Goal: Answer question/provide support: Share knowledge or assist other users

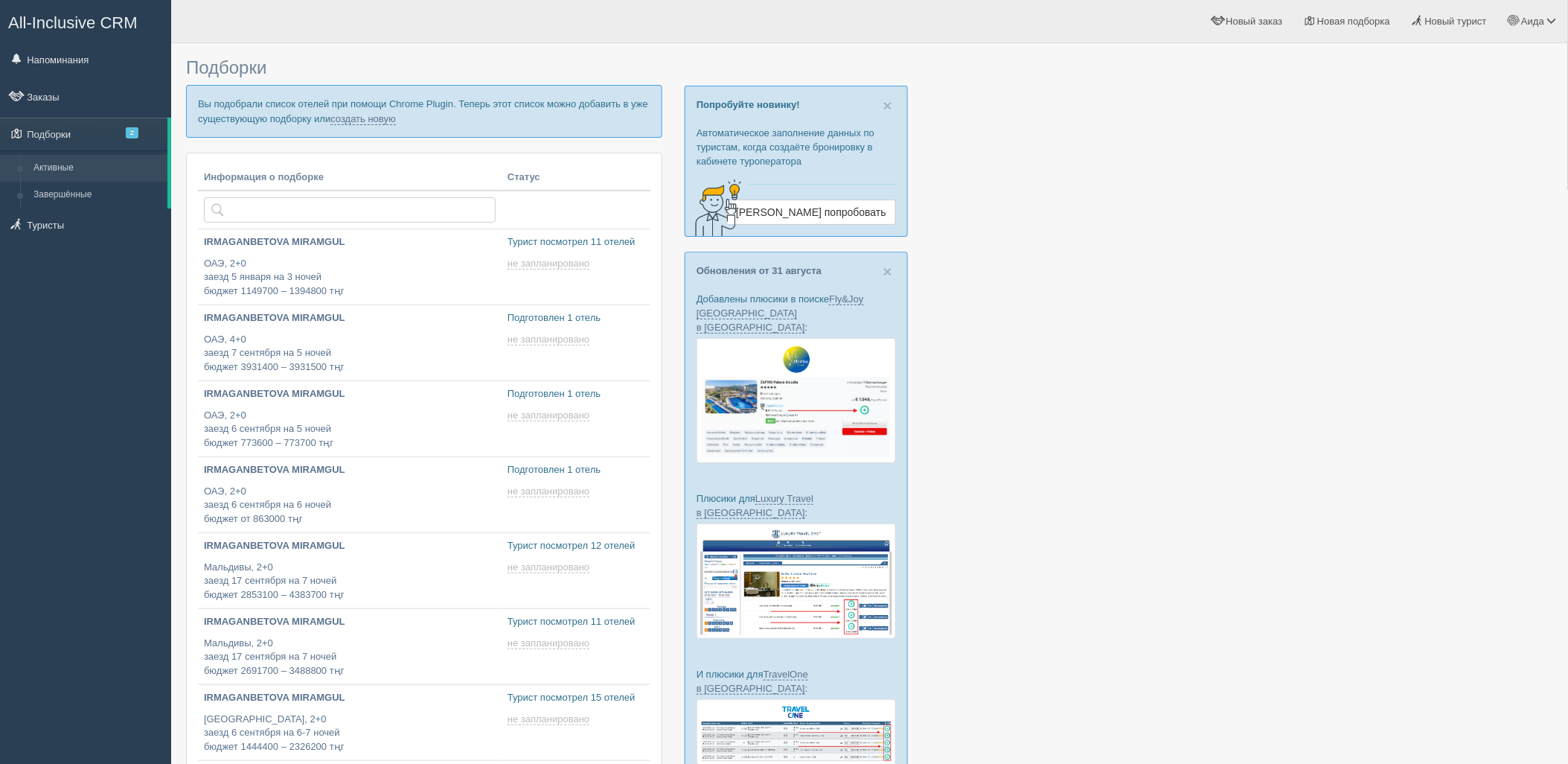
type input "[DATE] 19:20"
click at [377, 111] on p "Вы подобрали список отелей при помощи Chrome Plugin. Теперь этот список можно д…" at bounding box center [424, 111] width 477 height 52
click at [377, 116] on link "создать новую" at bounding box center [364, 118] width 65 height 12
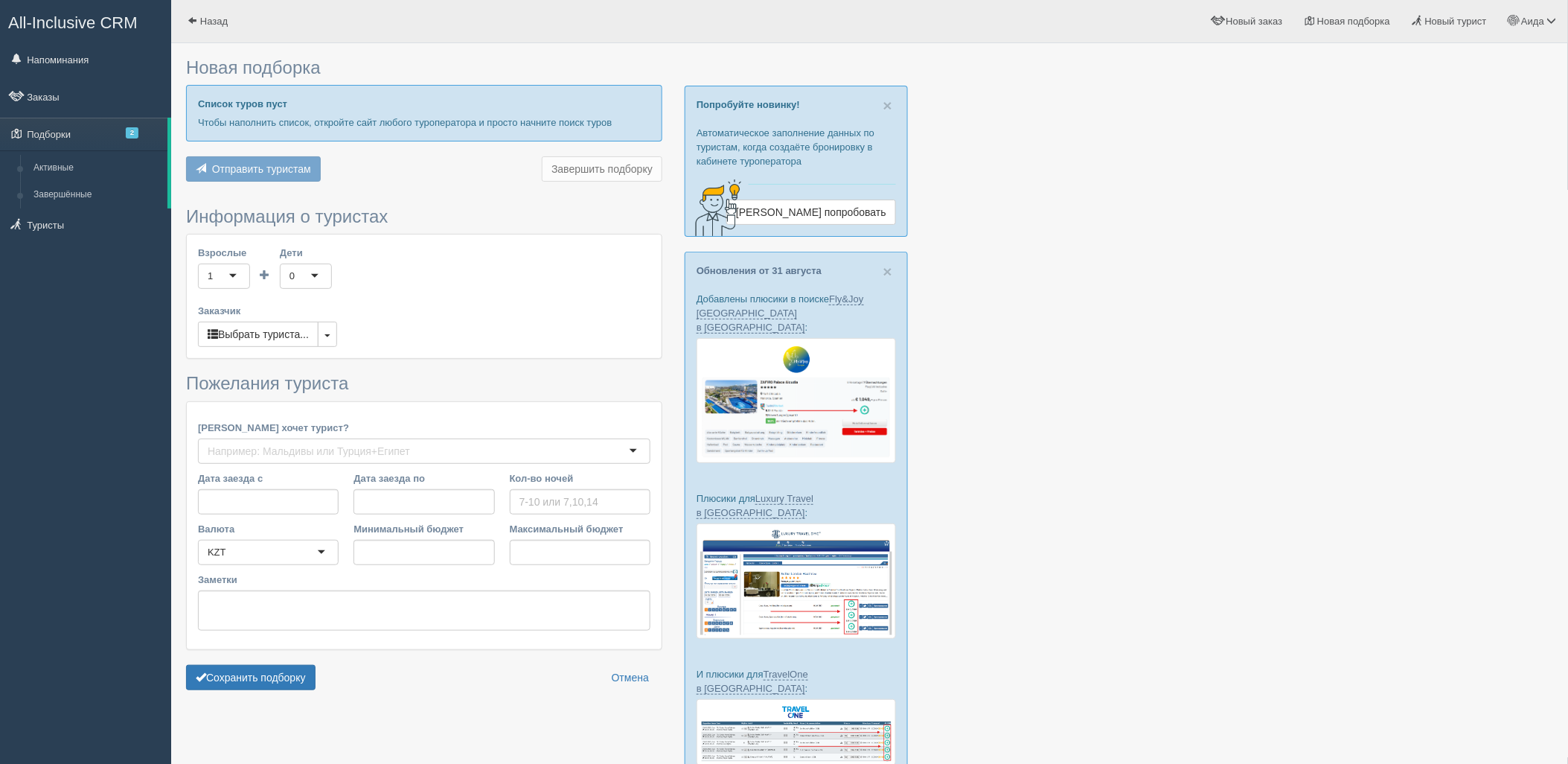
type input "5"
type input "775000"
type input "1046300"
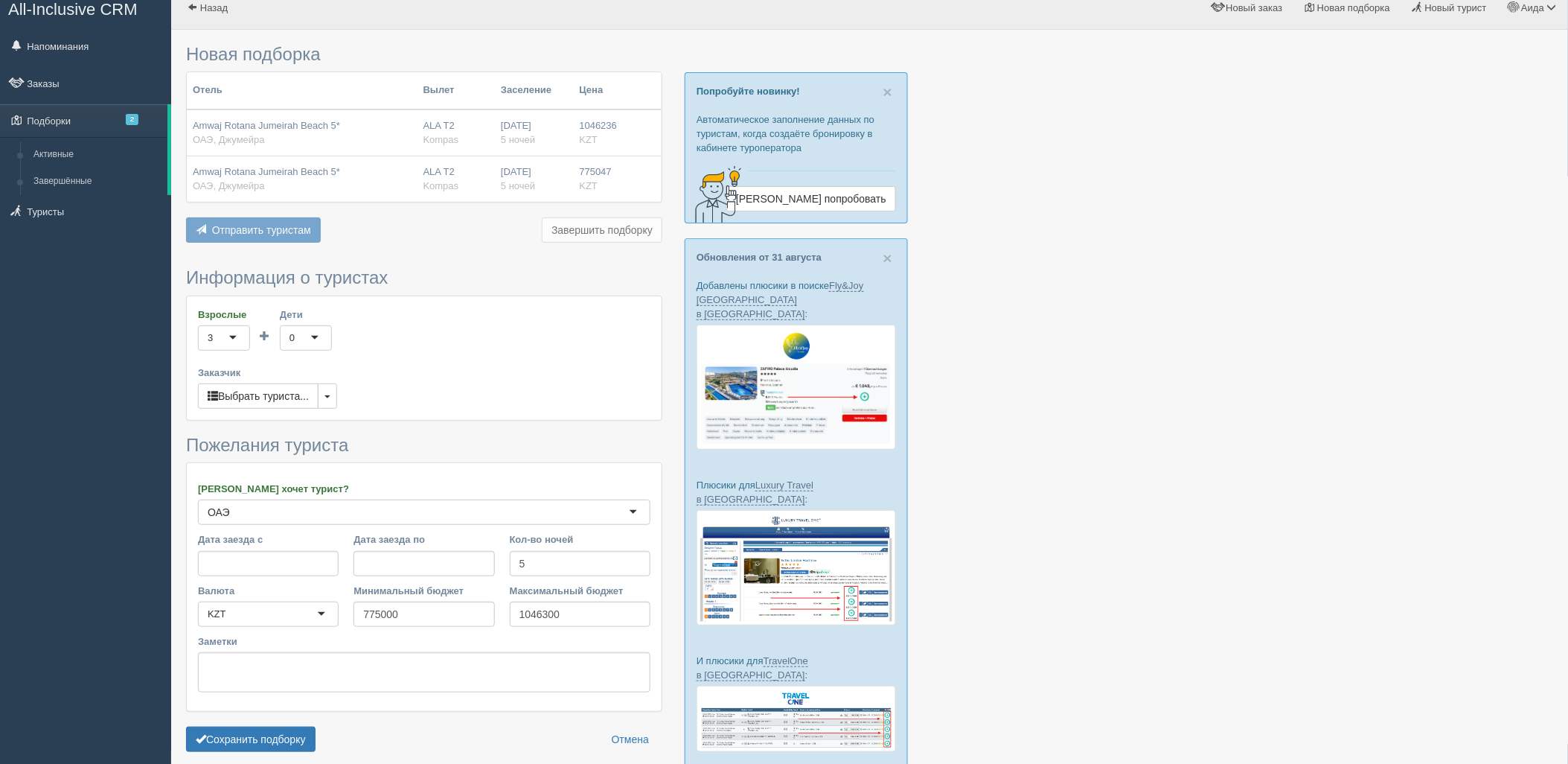
scroll to position [99, 0]
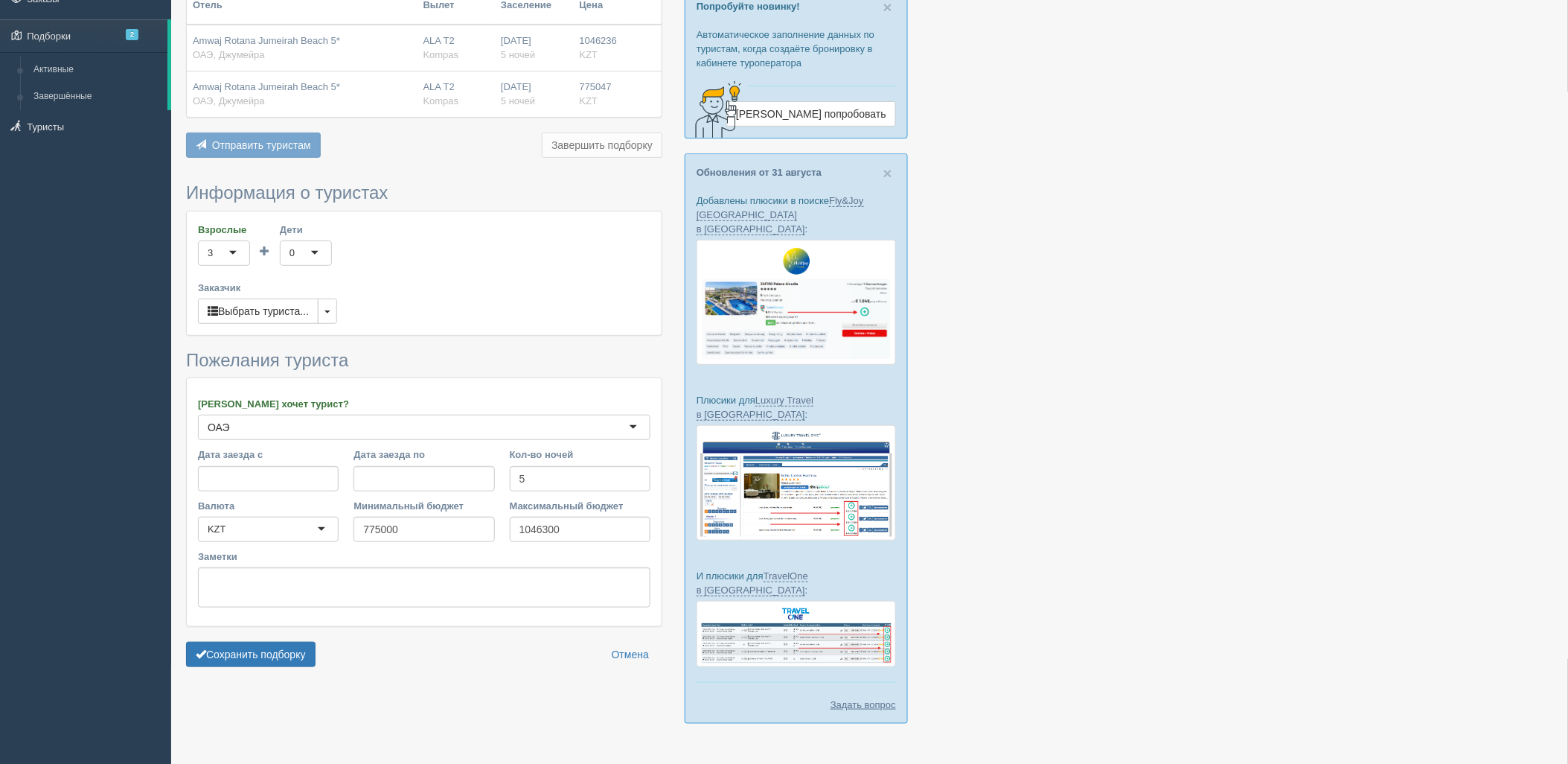
click at [269, 668] on form "Информация о туристах Взрослые 3 3 1 2 3 4 5 6 7 8 9 10 11 12 13 14 15 16 17 18…" at bounding box center [424, 429] width 477 height 490
click at [267, 661] on button "Сохранить подборку" at bounding box center [250, 655] width 129 height 25
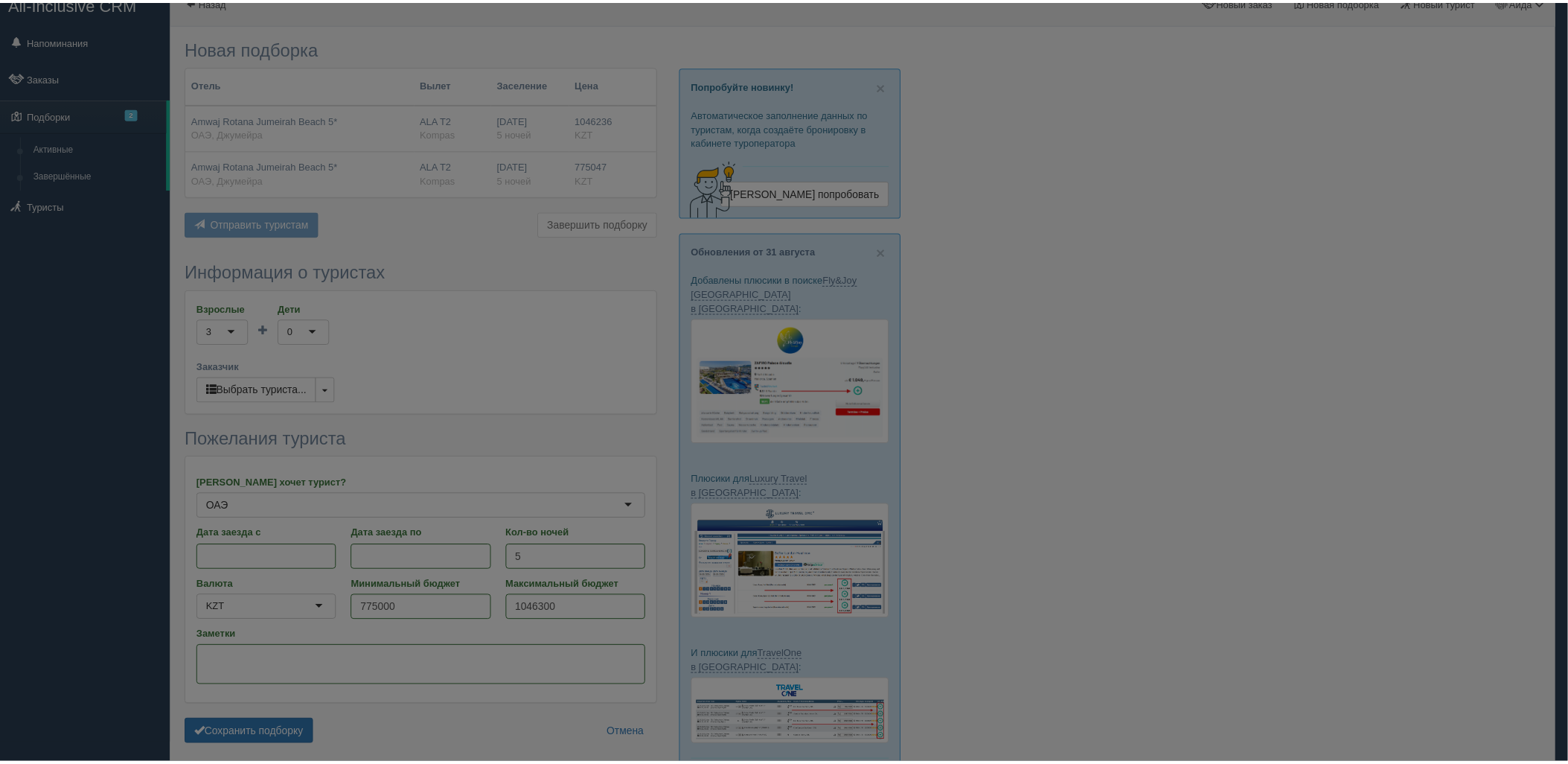
scroll to position [15, 0]
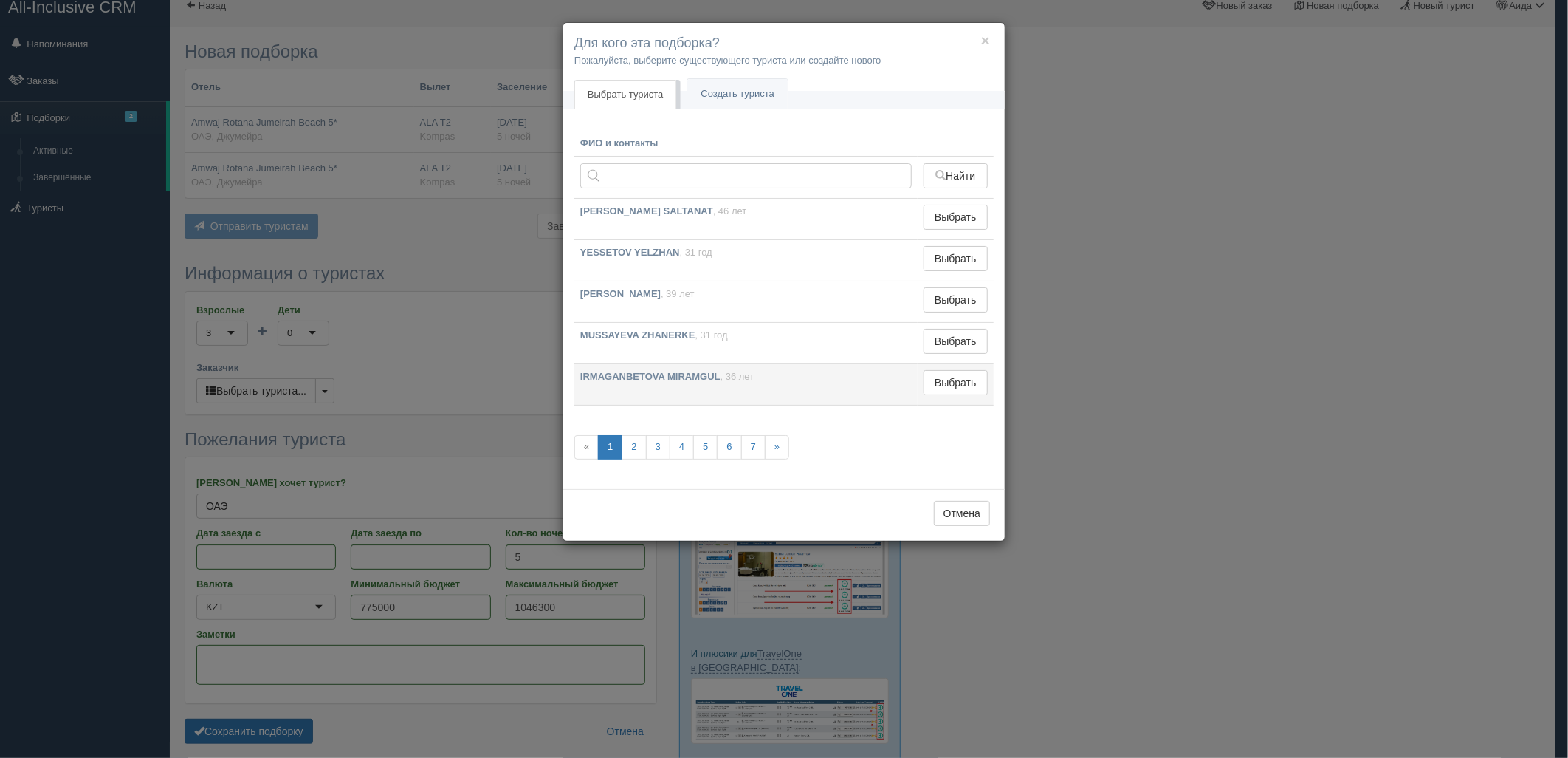
click at [957, 399] on td "Выбрать Выбран" at bounding box center [955, 385] width 76 height 41
click at [954, 379] on button "Выбрать" at bounding box center [956, 382] width 65 height 25
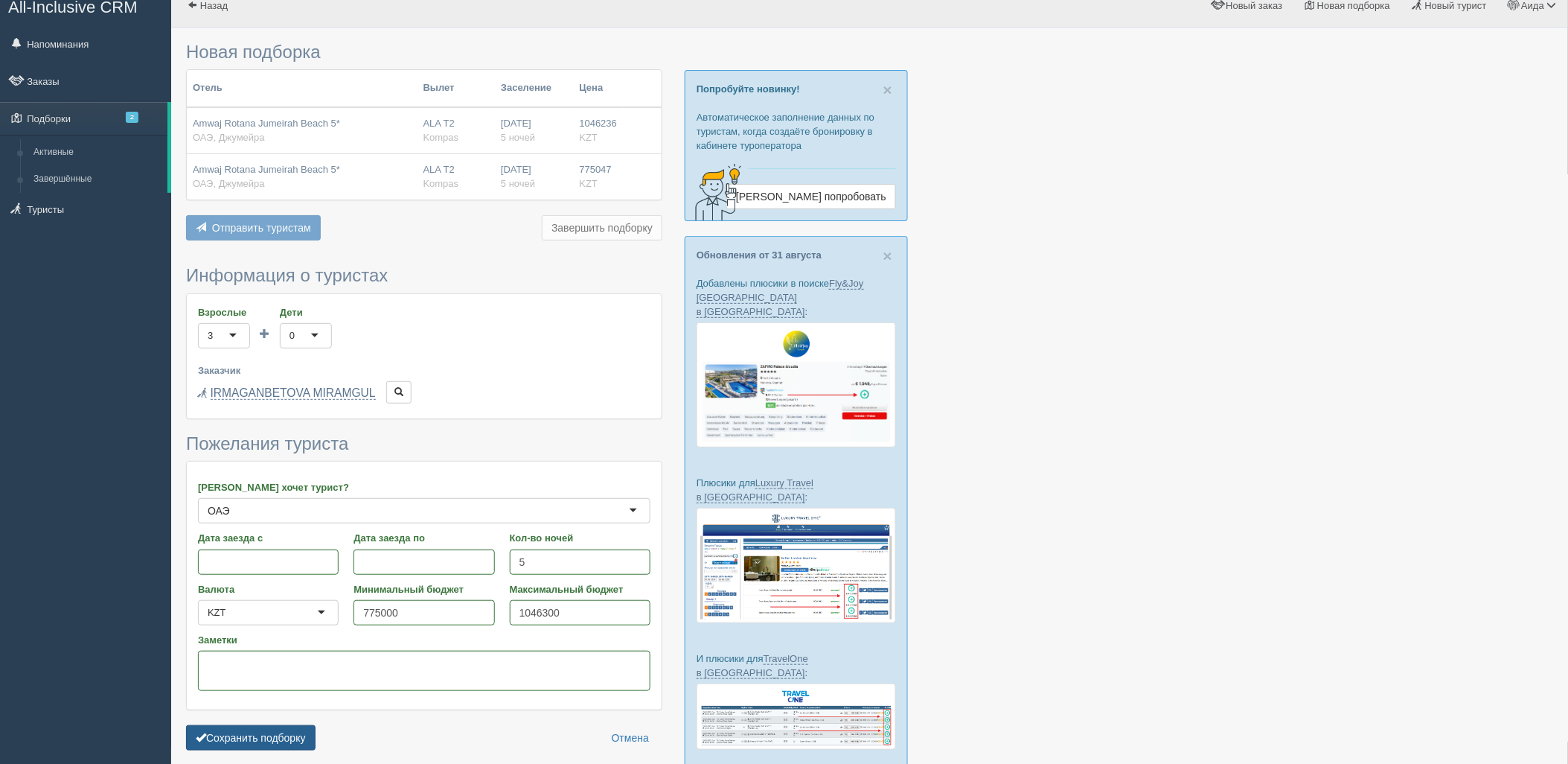
click at [269, 731] on button "Сохранить подборку" at bounding box center [250, 738] width 129 height 25
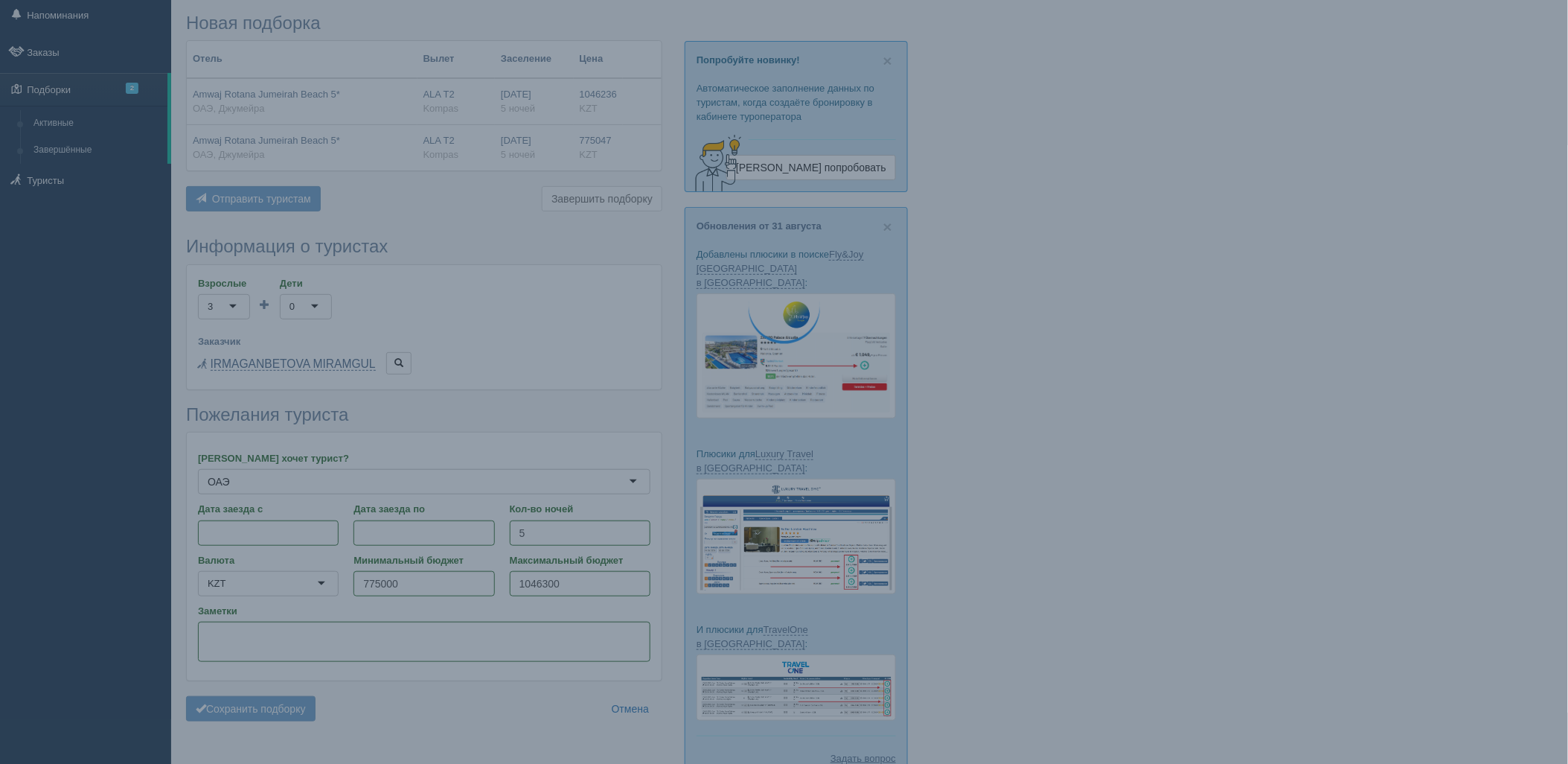
scroll to position [99, 0]
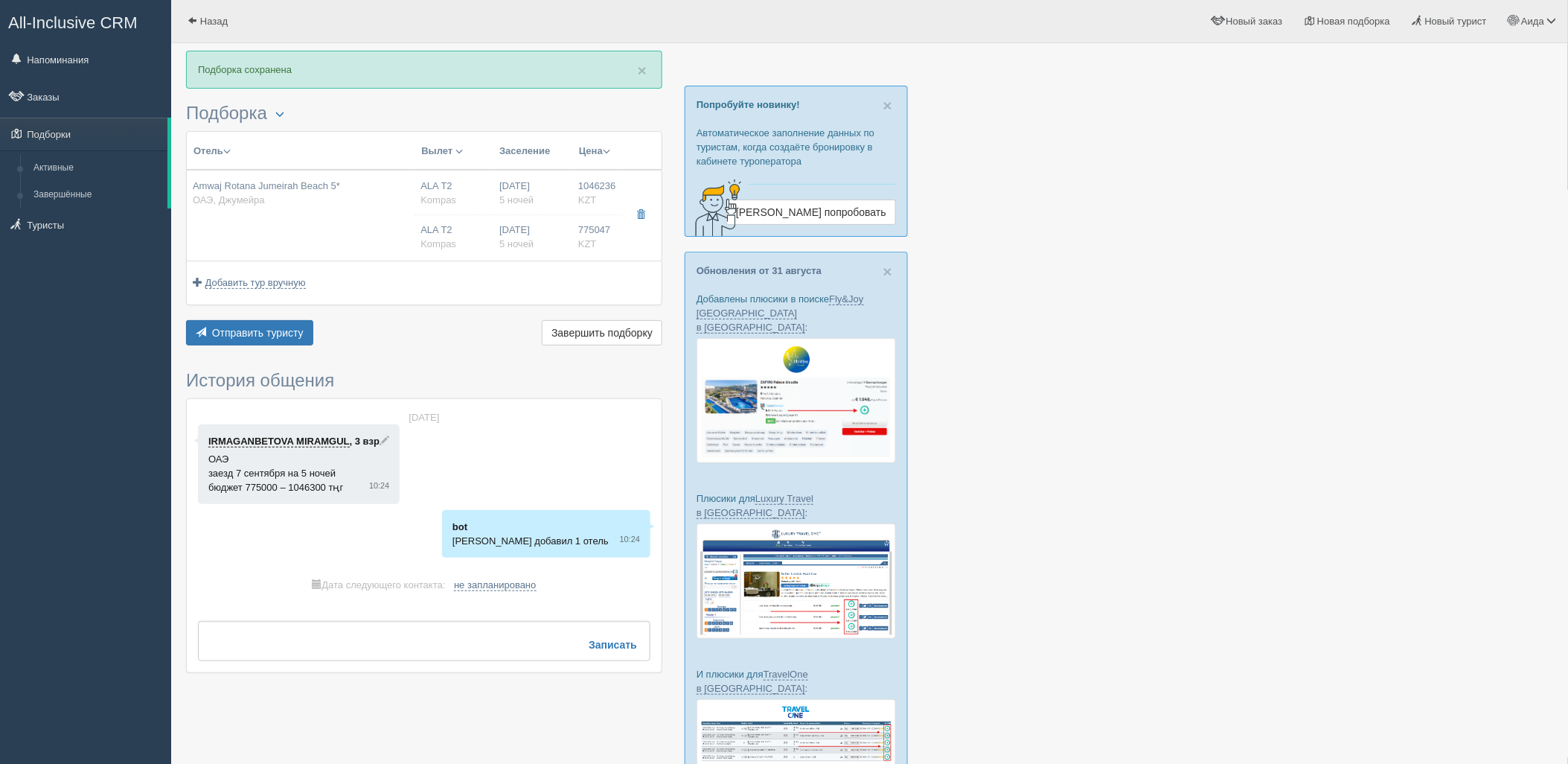
click at [396, 189] on div "Amwaj Rotana Jumeirah Beach 5* ОАЭ, Джумейра" at bounding box center [300, 193] width 216 height 27
type input "Amwaj Rotana Jumeirah Beach 5*"
type input "https://tophotels.ru/hotel/al29689"
type input "ОАЭ"
type input "Джумейра"
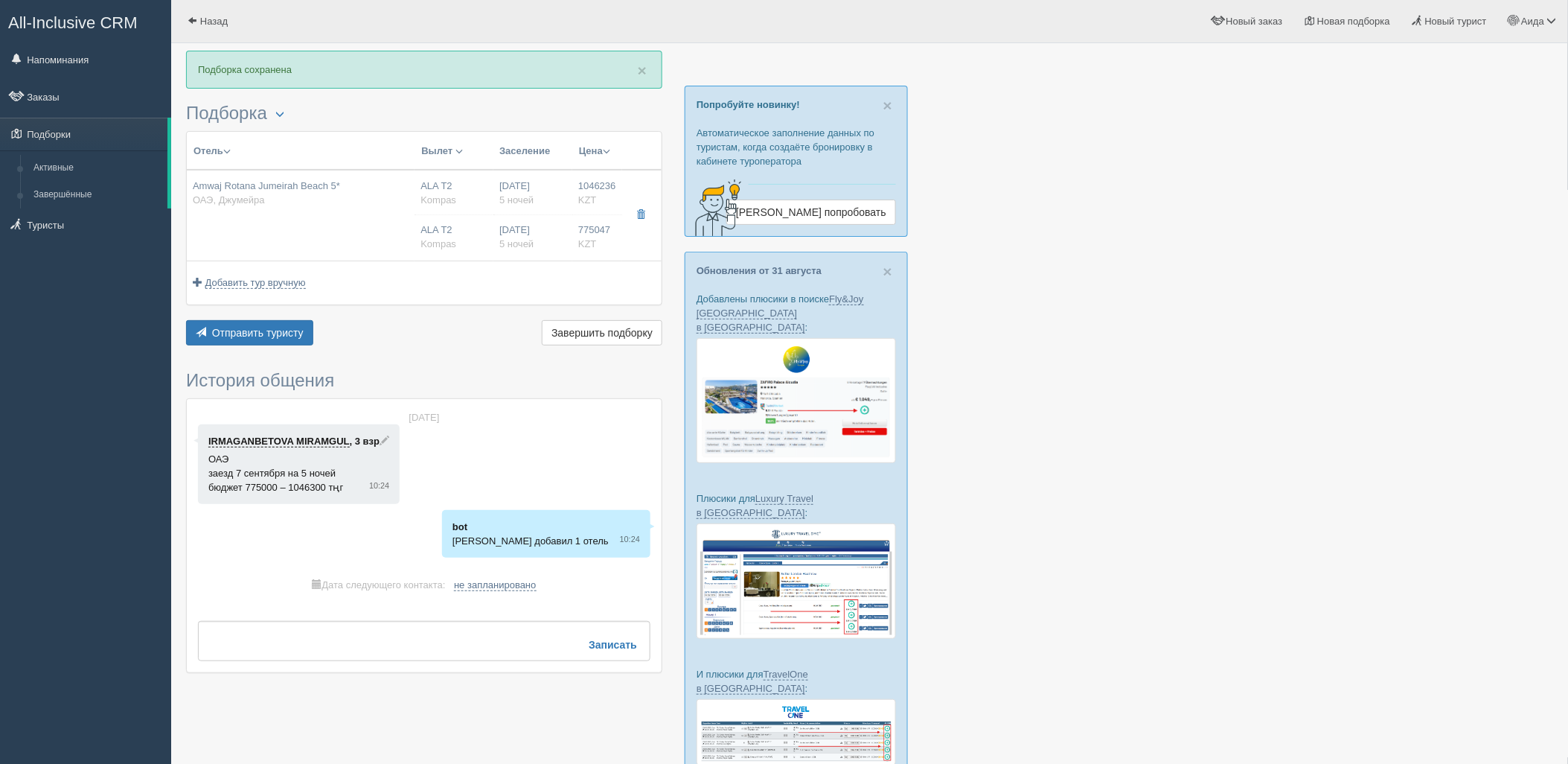
type input "1046236.00"
type input "ALA T2"
type input "Дубай DXB"
type input "03:45"
type input "07:25"
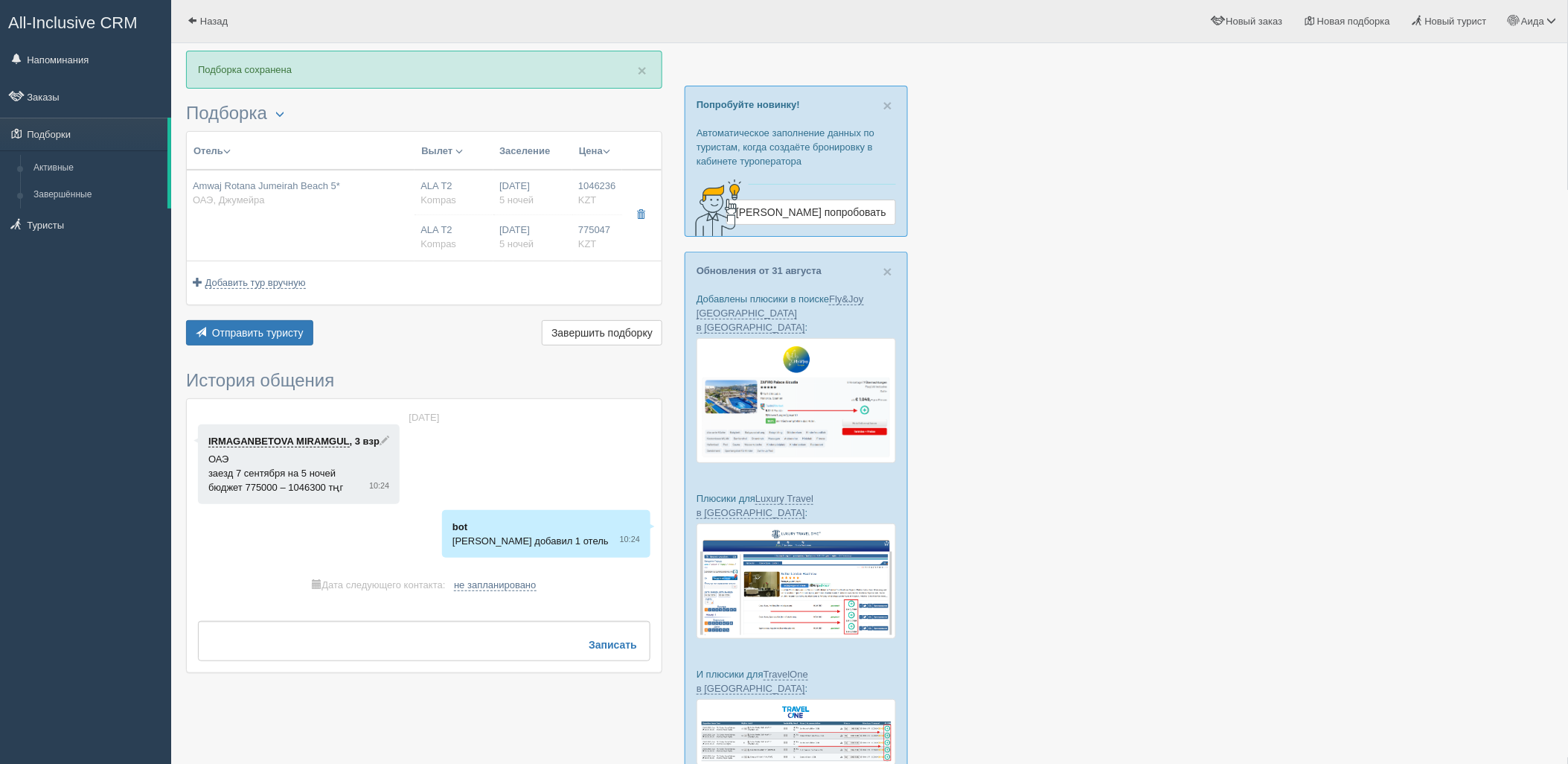
type input "Flydubai"
type input "21:30"
type input "02:40"
type input "5"
type input "standard sea view with balcony"
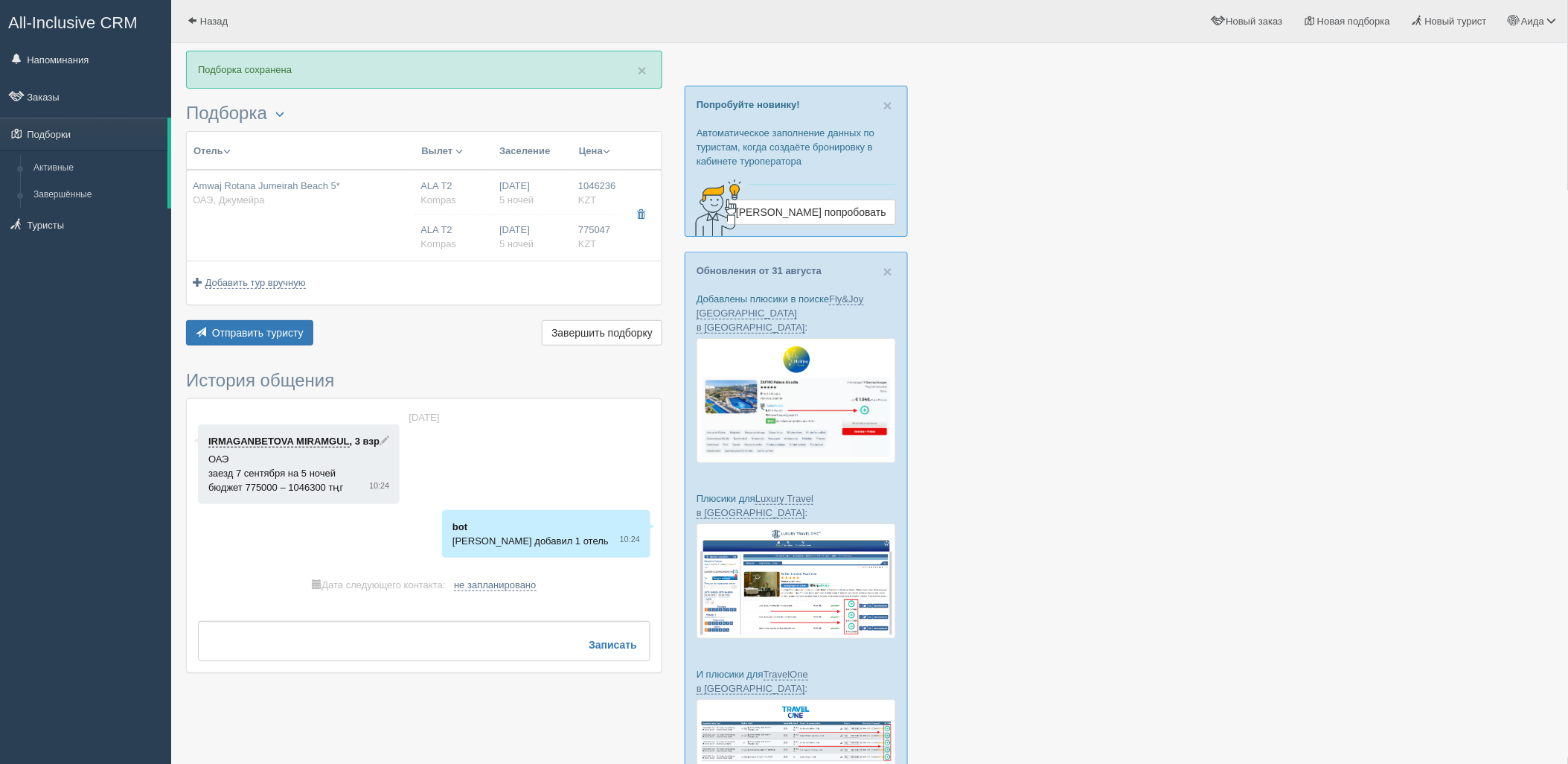
type input "HB - Завтрак, Ужин"
type input "Kompas"
type input "https://tourvisor.ru/countries#!/hotel=amwaj-rotana"
type input "775047.00"
type input "ALA T2"
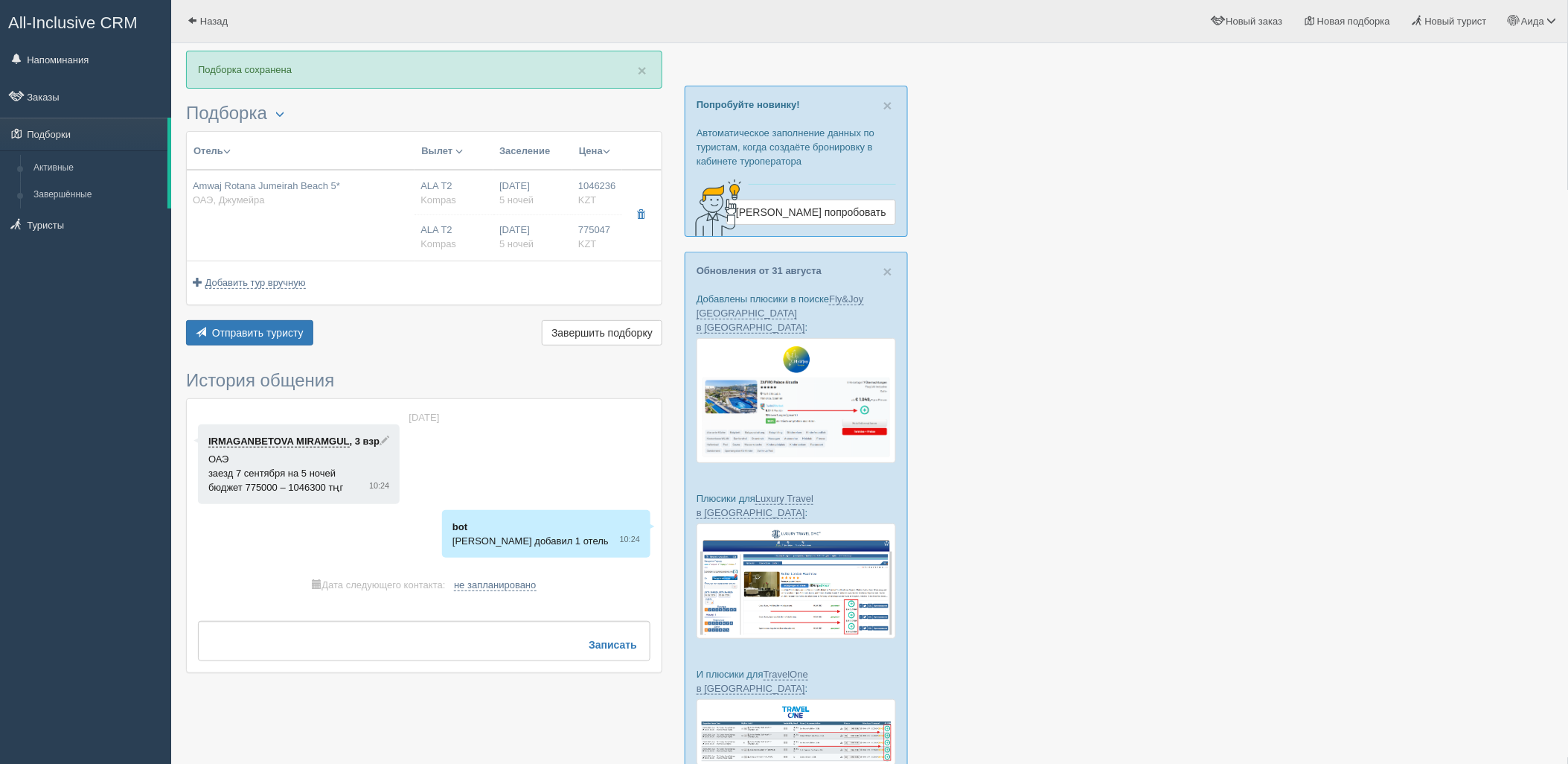
type input "Дубай DXB"
type input "03:45"
type input "07:25"
type input "Flydubai"
type input "21:30"
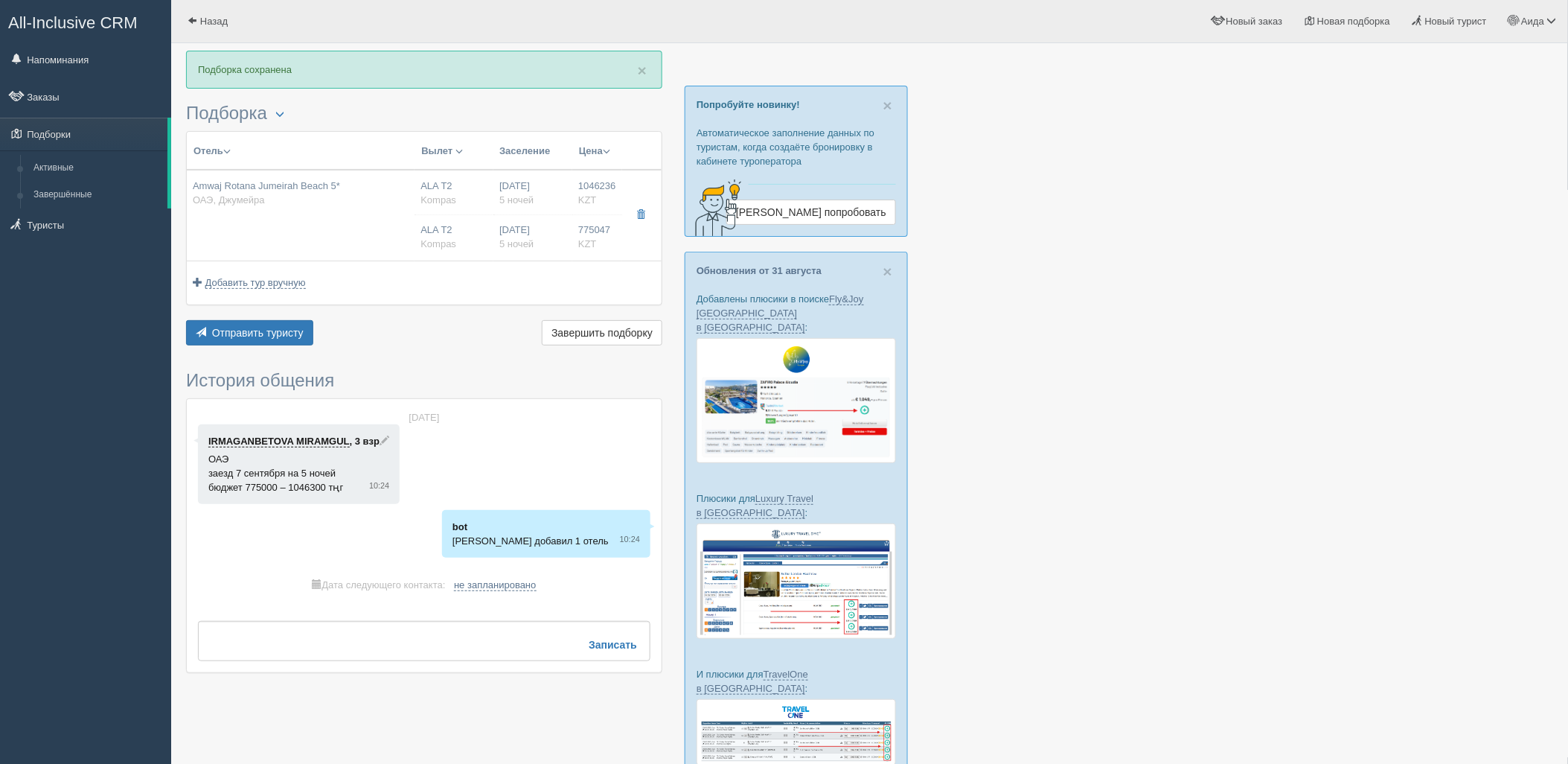
type input "02:40"
type input "5"
type input "standard sea view with balcony"
type input "HB - Завтрак, Ужин"
type input "Kompas"
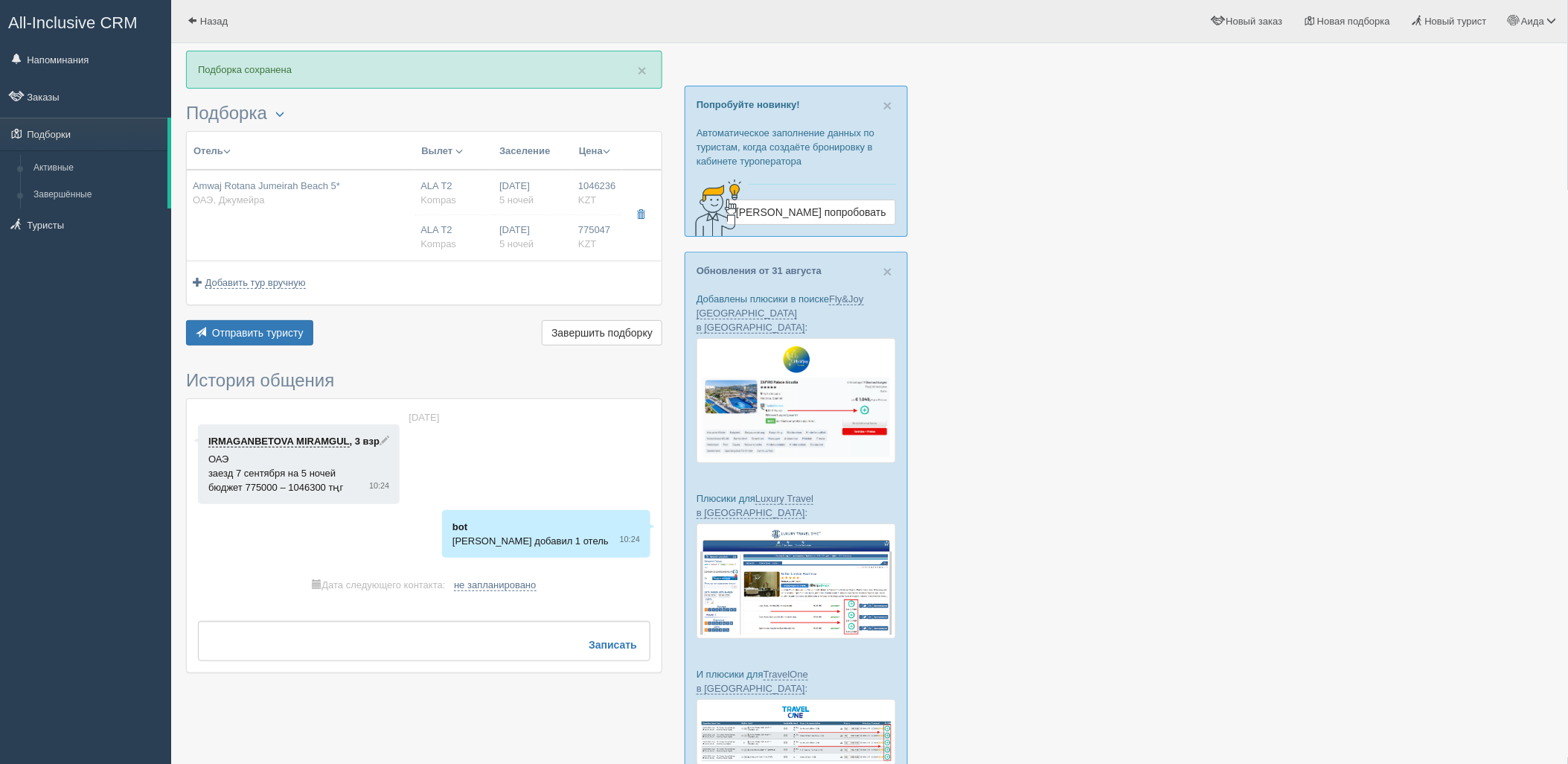
type input "https://tourvisor.ru/countries#!/hotel=amwaj-rotana"
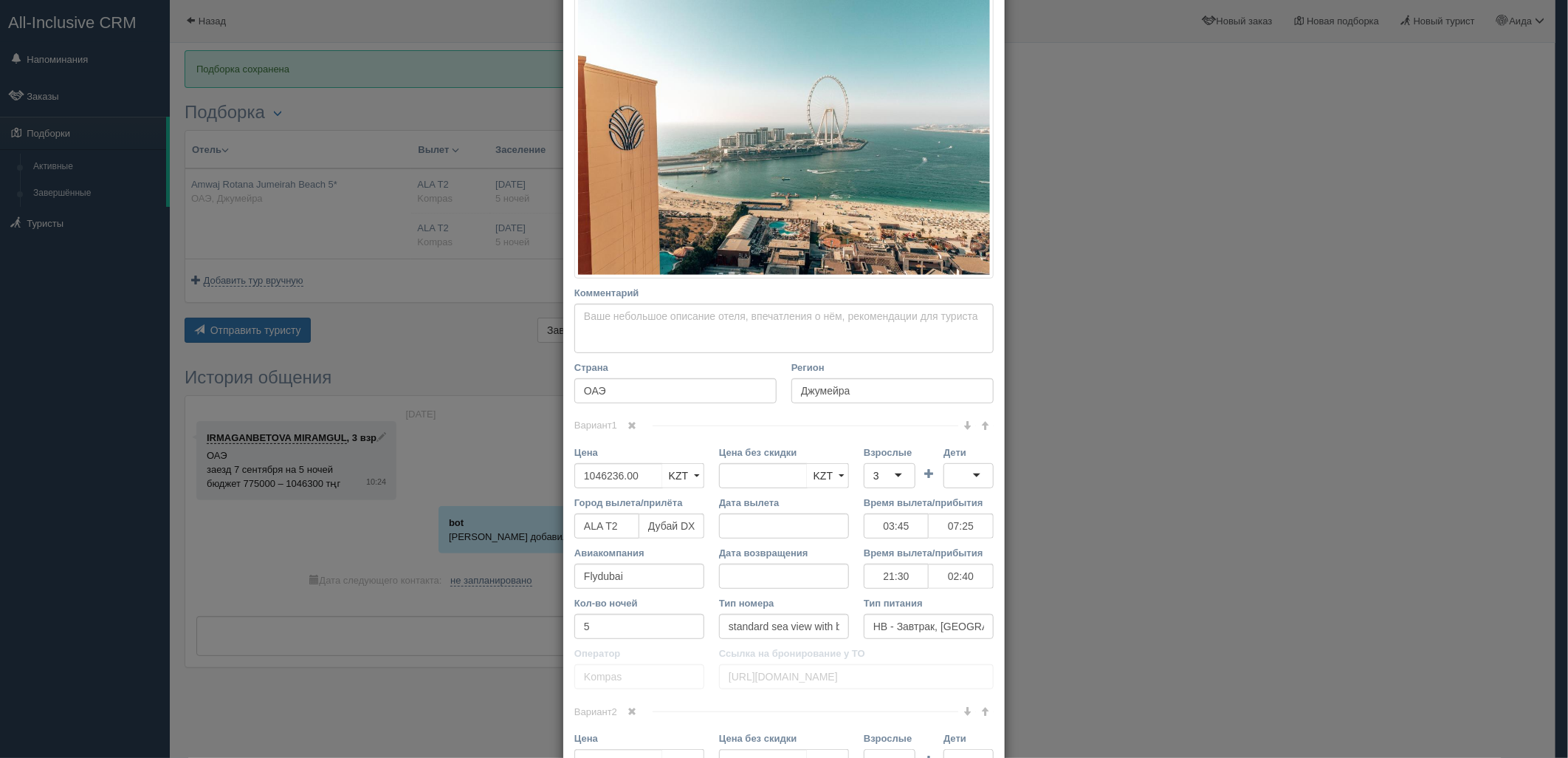
scroll to position [256, 0]
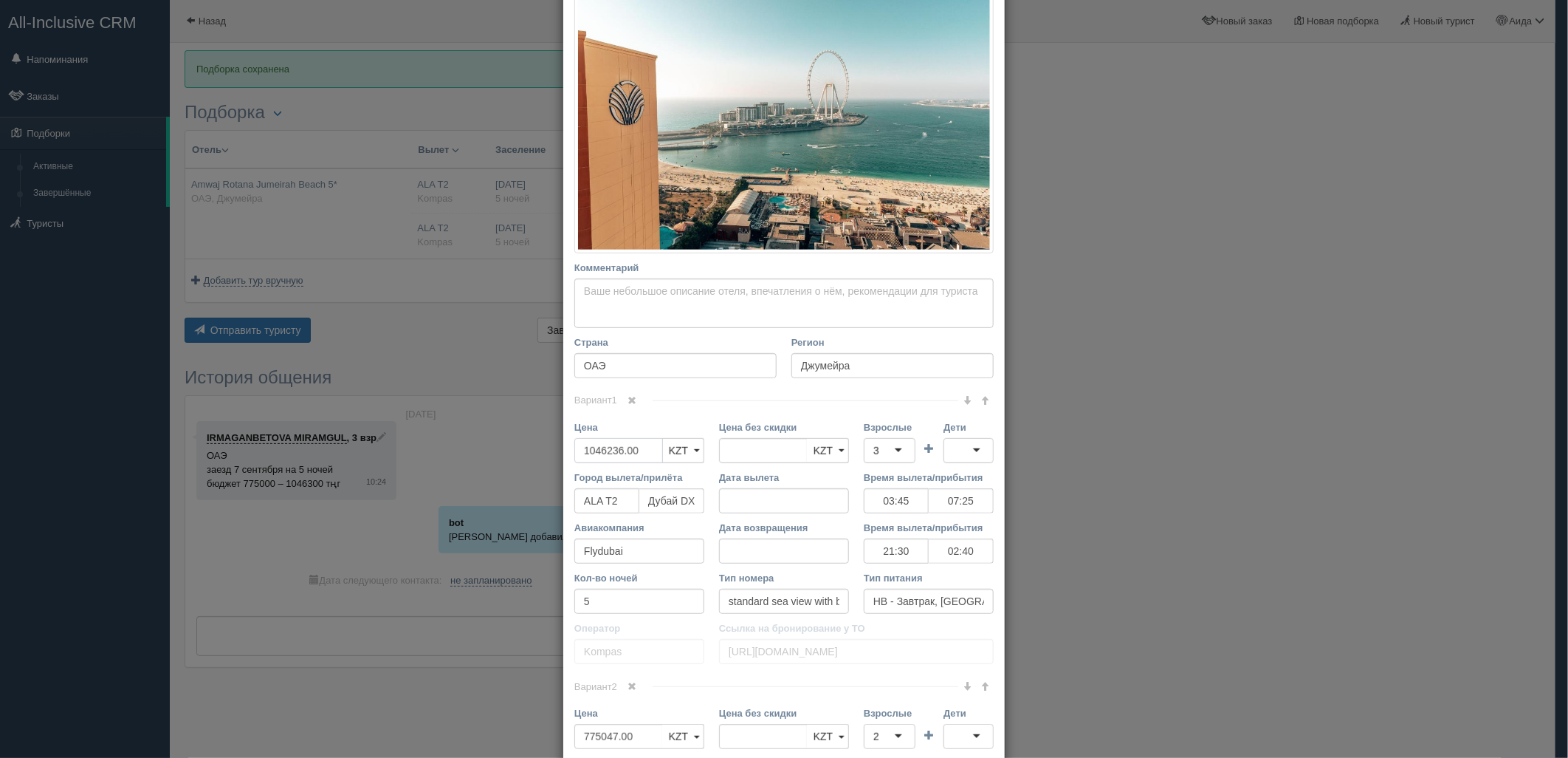
drag, startPoint x: 641, startPoint y: 445, endPoint x: 563, endPoint y: 455, distance: 78.6
click at [567, 455] on div "Цена 1046236.00 KZT USD EUR KZT KZT USD EUR" at bounding box center [639, 445] width 144 height 50
type input "1046236.00"
type input "1035500"
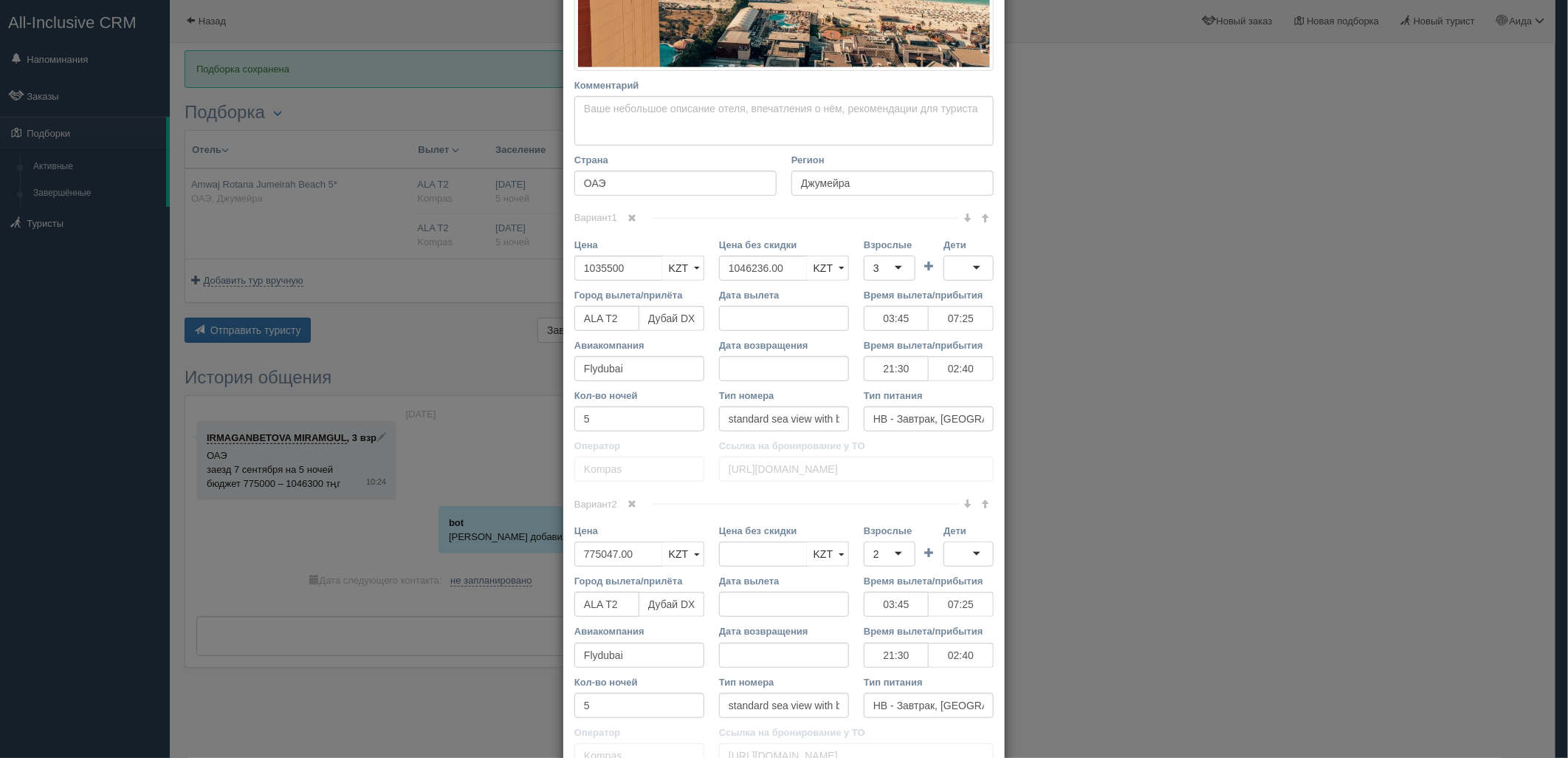
scroll to position [507, 0]
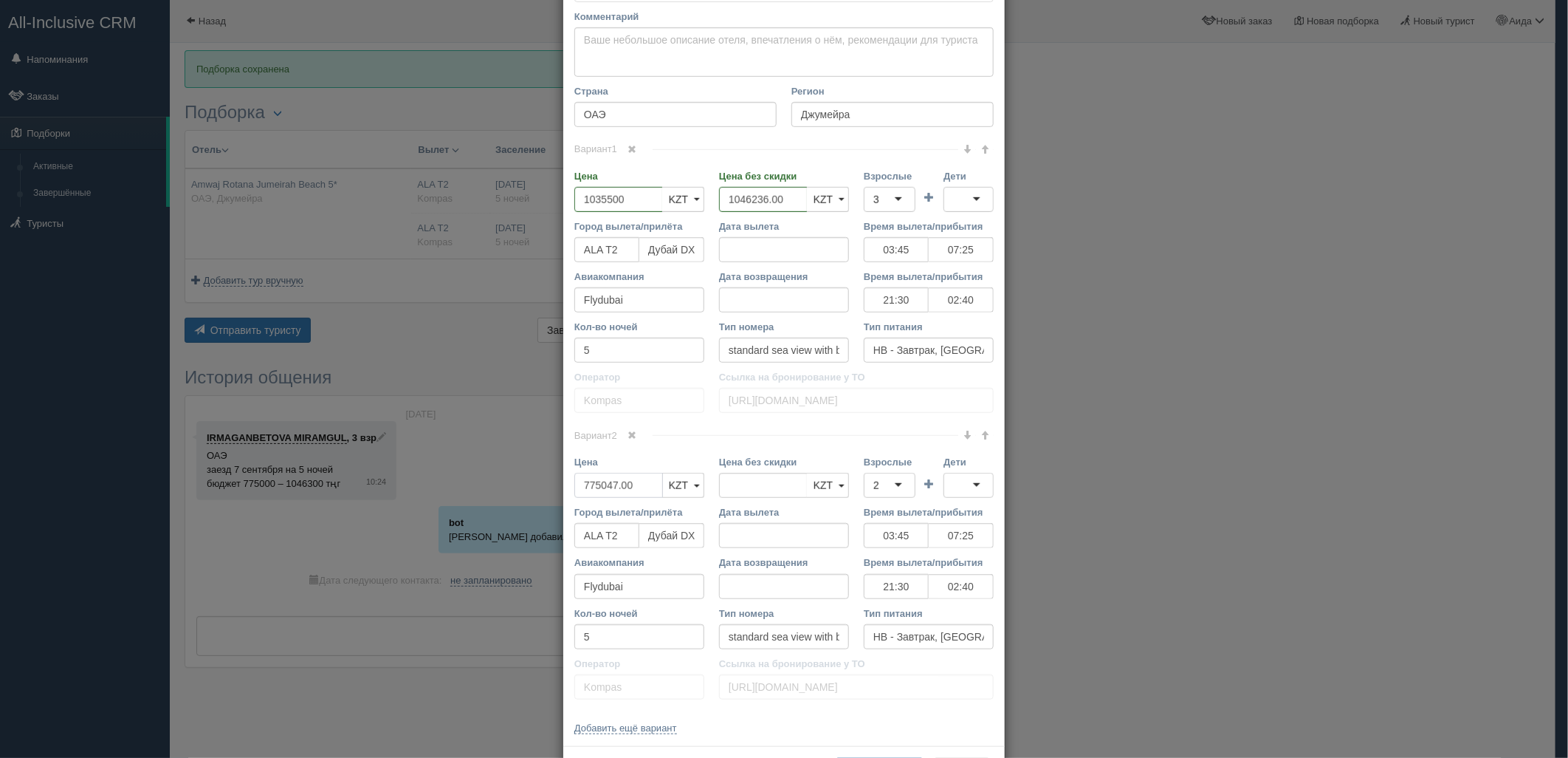
drag, startPoint x: 612, startPoint y: 481, endPoint x: 540, endPoint y: 481, distance: 72.0
click at [540, 481] on div "× Редактировать тур Название отеля Amwaj Rotana Jumeirah Beach 5* Ссылка на оте…" at bounding box center [784, 379] width 1568 height 758
type input "775047.00"
type input "767300"
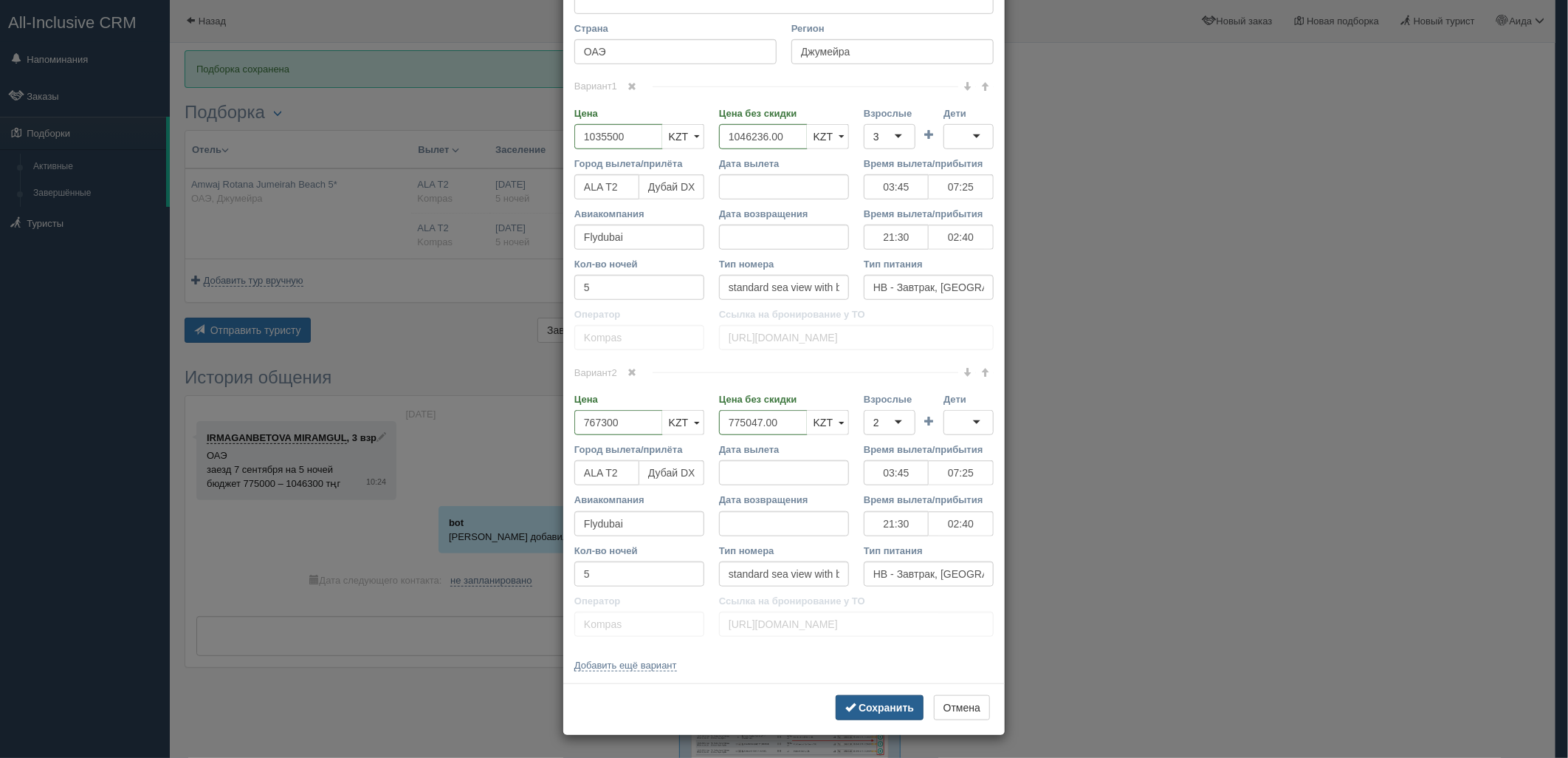
click at [887, 707] on b "Сохранить" at bounding box center [886, 707] width 56 height 12
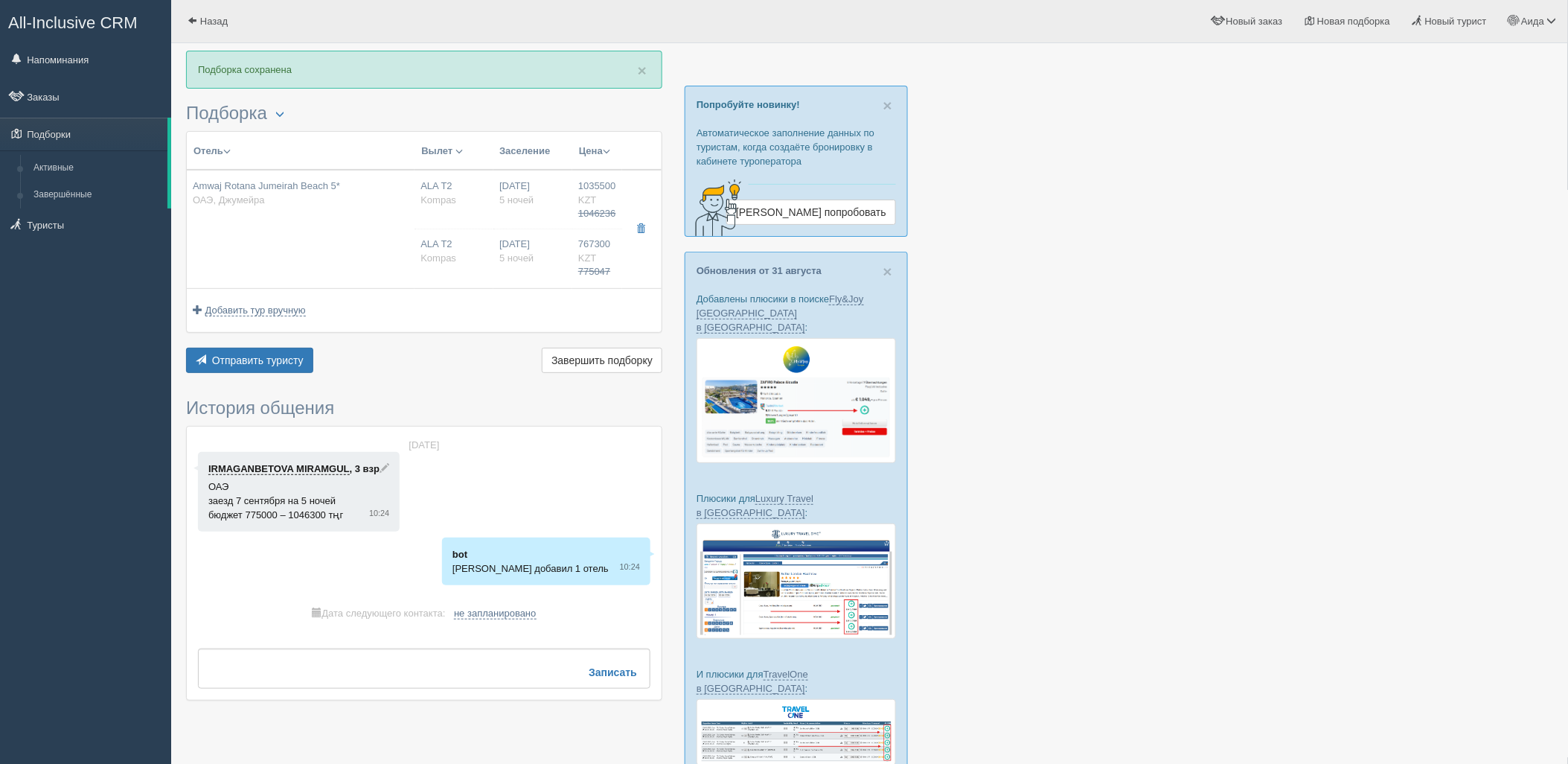
click at [250, 339] on div "Отель Разделить отели... Вылет Выезд Авиа Автобус Заселение Цена Дешёвые вначале" at bounding box center [424, 254] width 477 height 246
click at [263, 361] on span "Отправить туристу" at bounding box center [258, 360] width 91 height 12
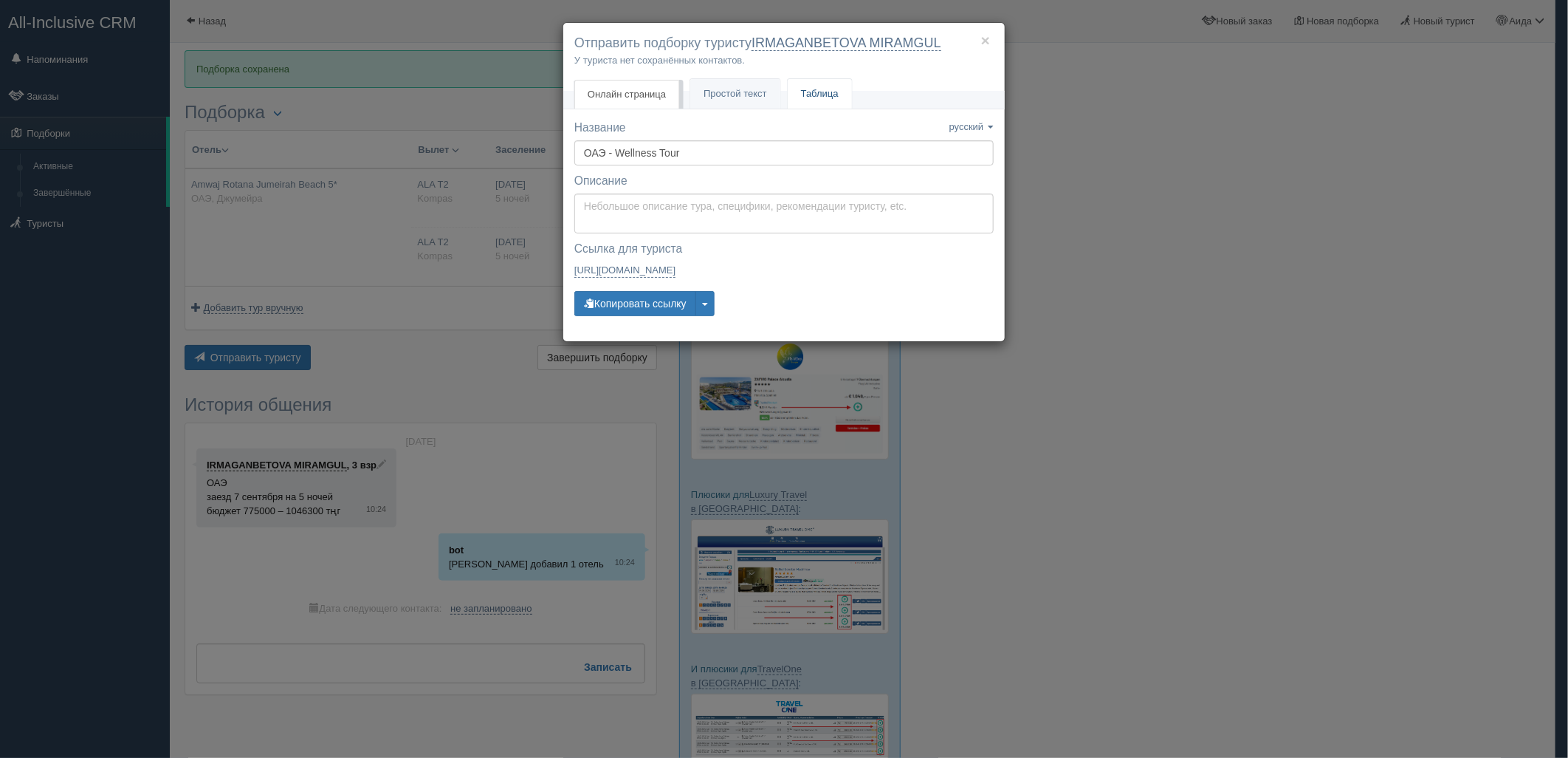
click at [821, 96] on link "Таблица" at bounding box center [820, 94] width 65 height 30
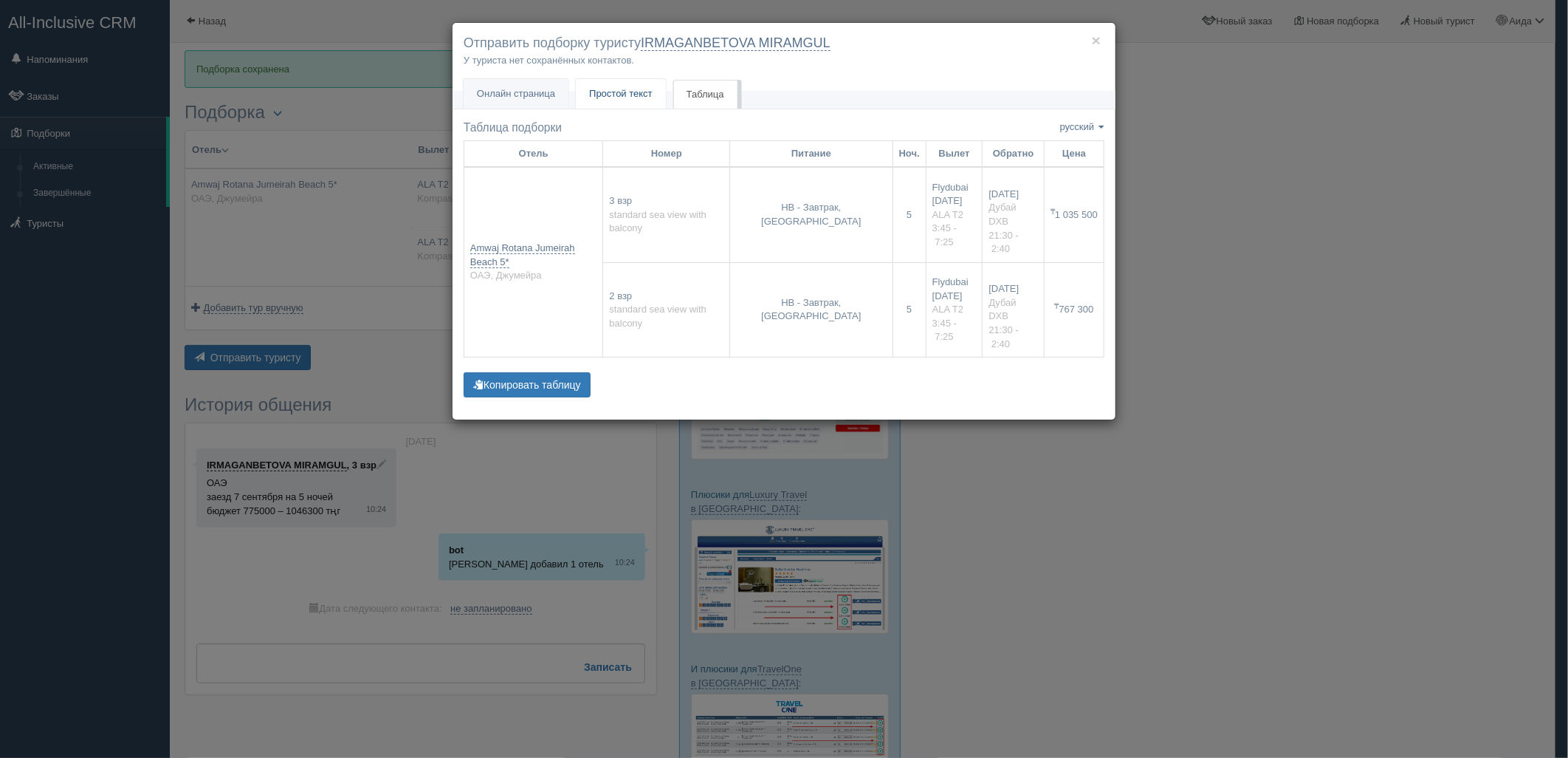
click at [638, 89] on span "Простой текст" at bounding box center [621, 93] width 64 height 11
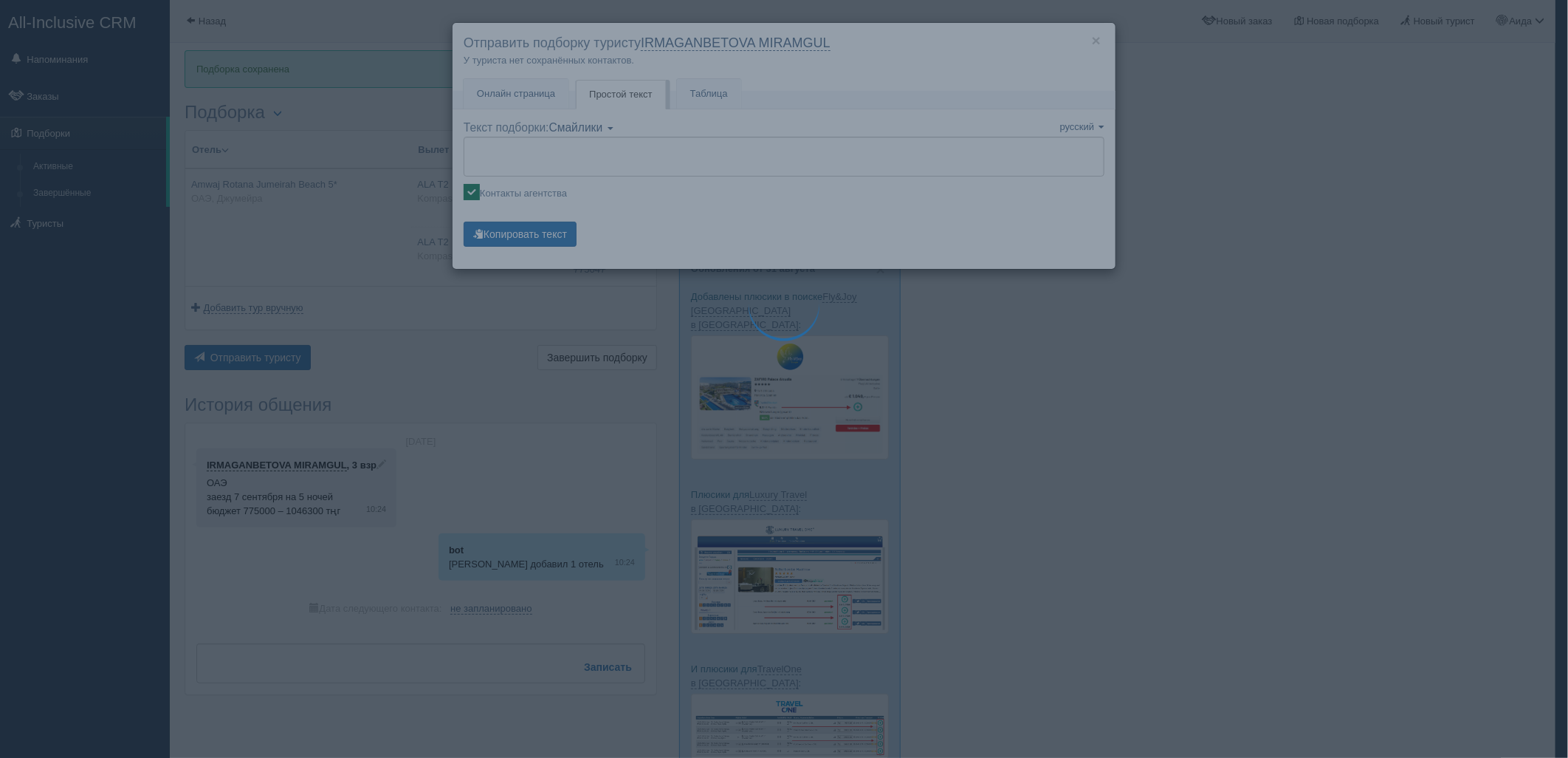
type textarea "🌞 Добрый день! Предлагаем Вам рассмотреть следующие варианты: 🌎 ОАЭ, Джумейра 🏩…"
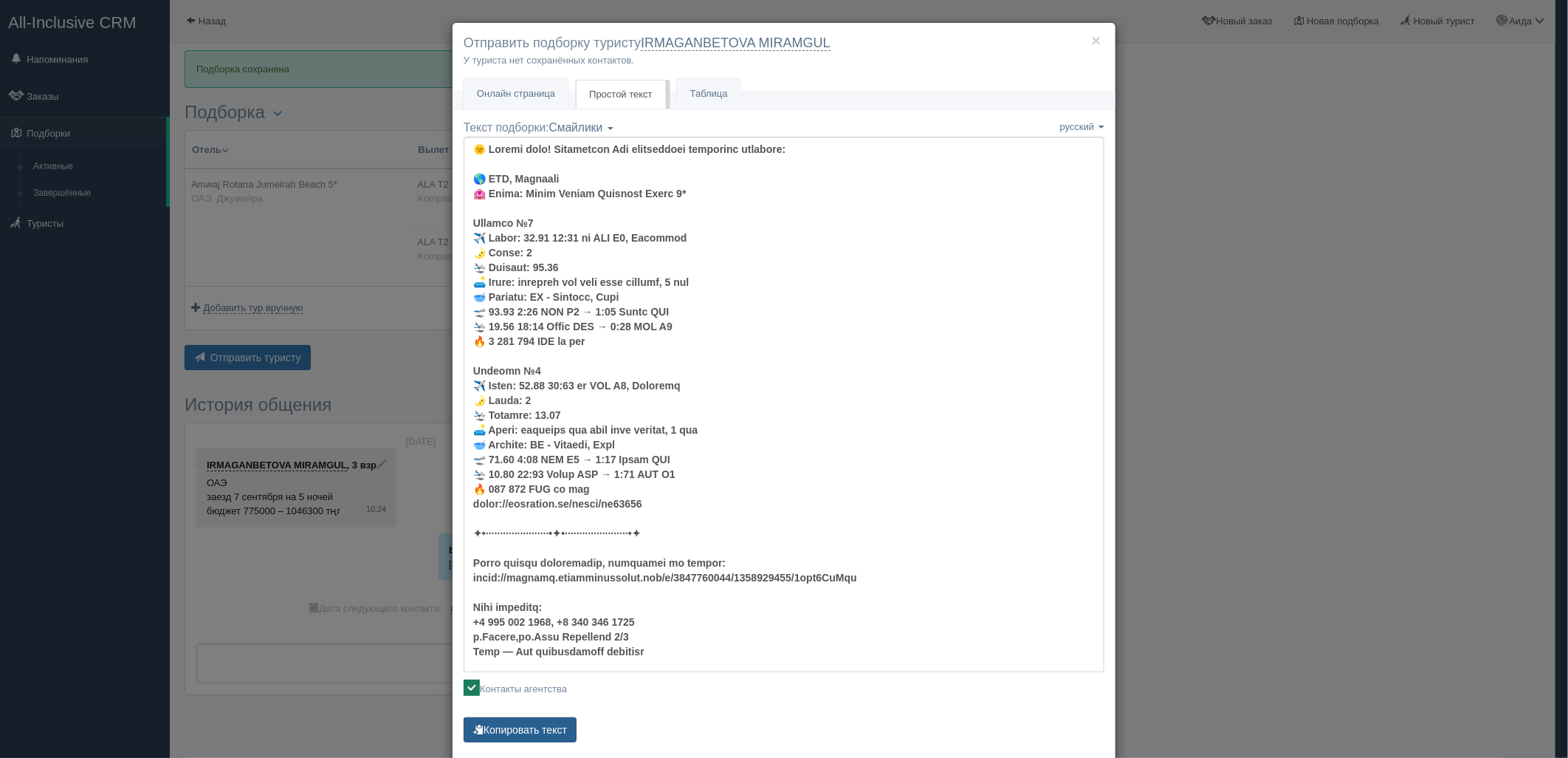
click at [565, 724] on button "Копировать текст" at bounding box center [520, 729] width 113 height 25
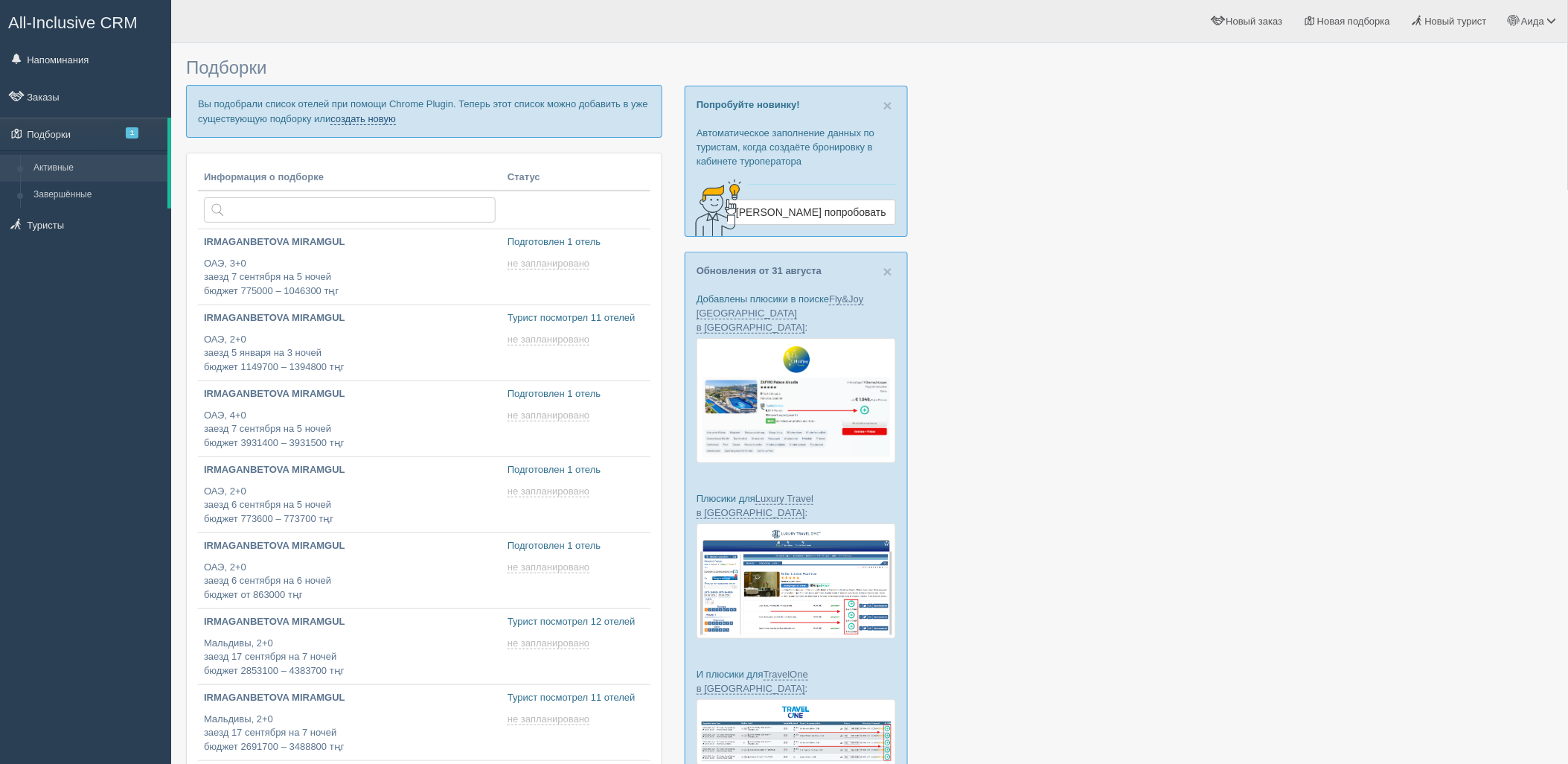
drag, startPoint x: 0, startPoint y: 0, endPoint x: 373, endPoint y: 120, distance: 391.8
click at [368, 120] on link "создать новую" at bounding box center [364, 118] width 65 height 12
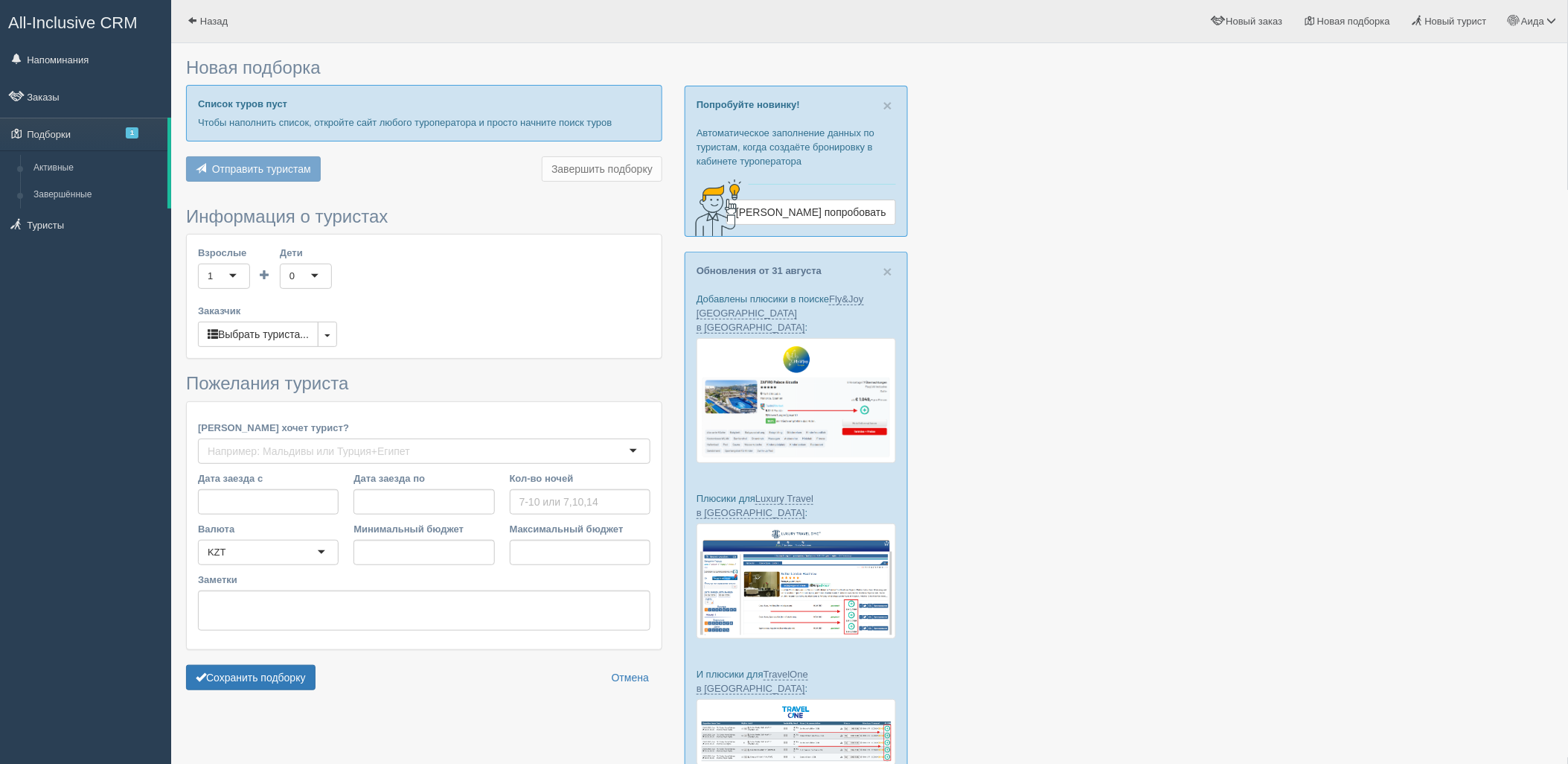
type input "5"
type input "944800"
type input "944900"
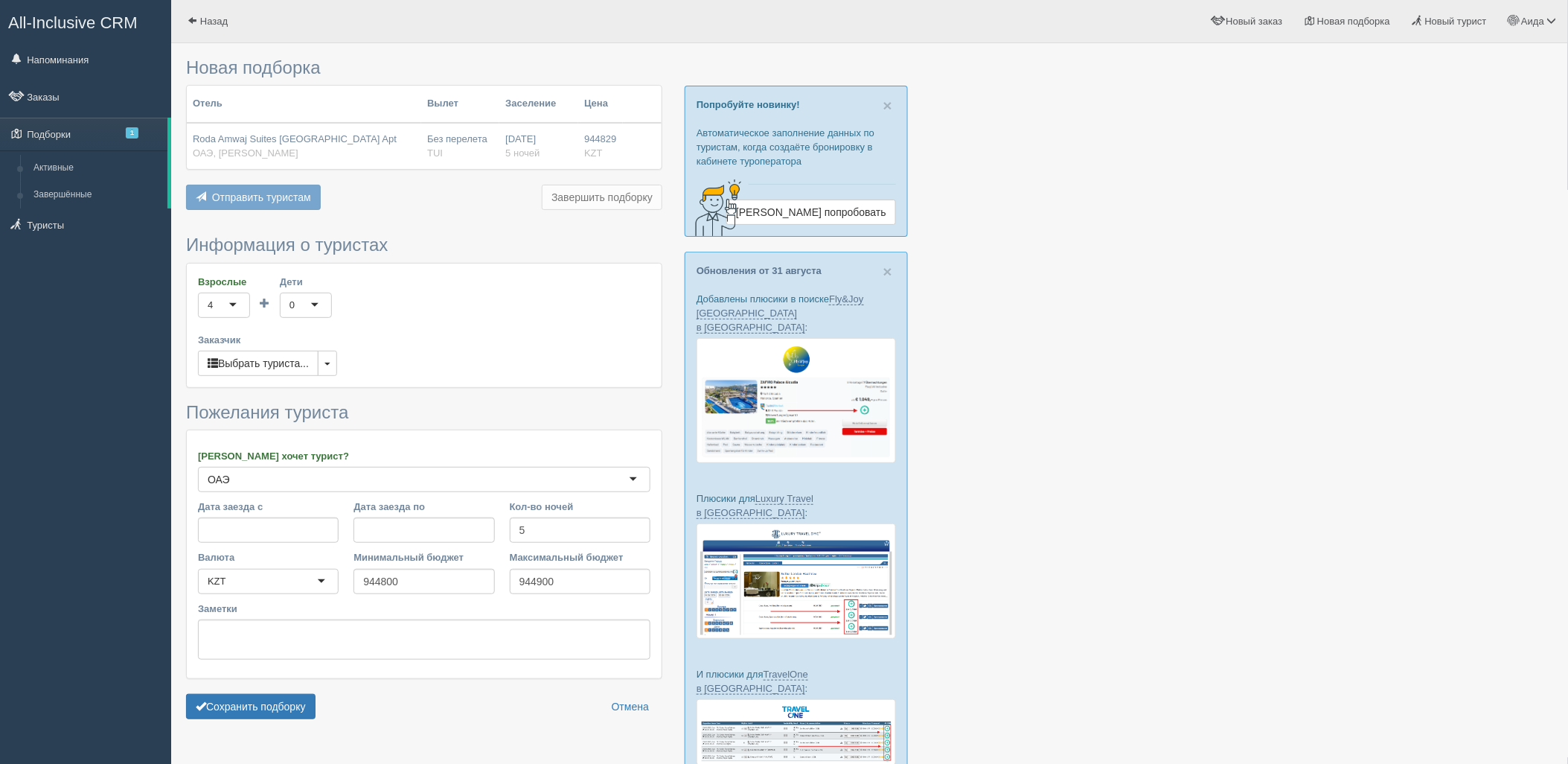
click at [321, 701] on div "Сохранить подборку Отмена" at bounding box center [424, 706] width 477 height 25
click at [306, 704] on button "Сохранить подборку" at bounding box center [250, 706] width 129 height 25
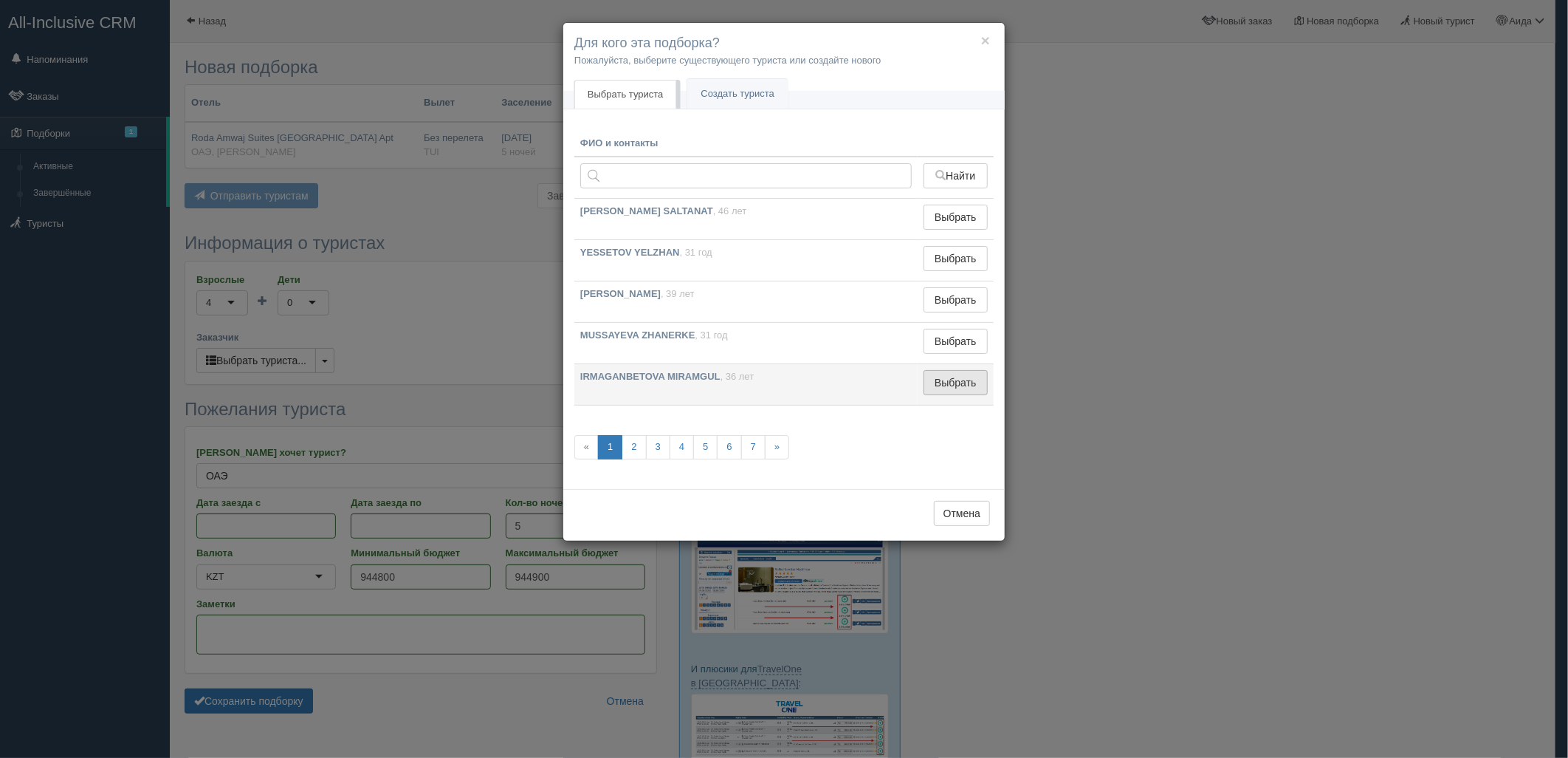
click at [977, 384] on button "Выбрать" at bounding box center [956, 382] width 65 height 25
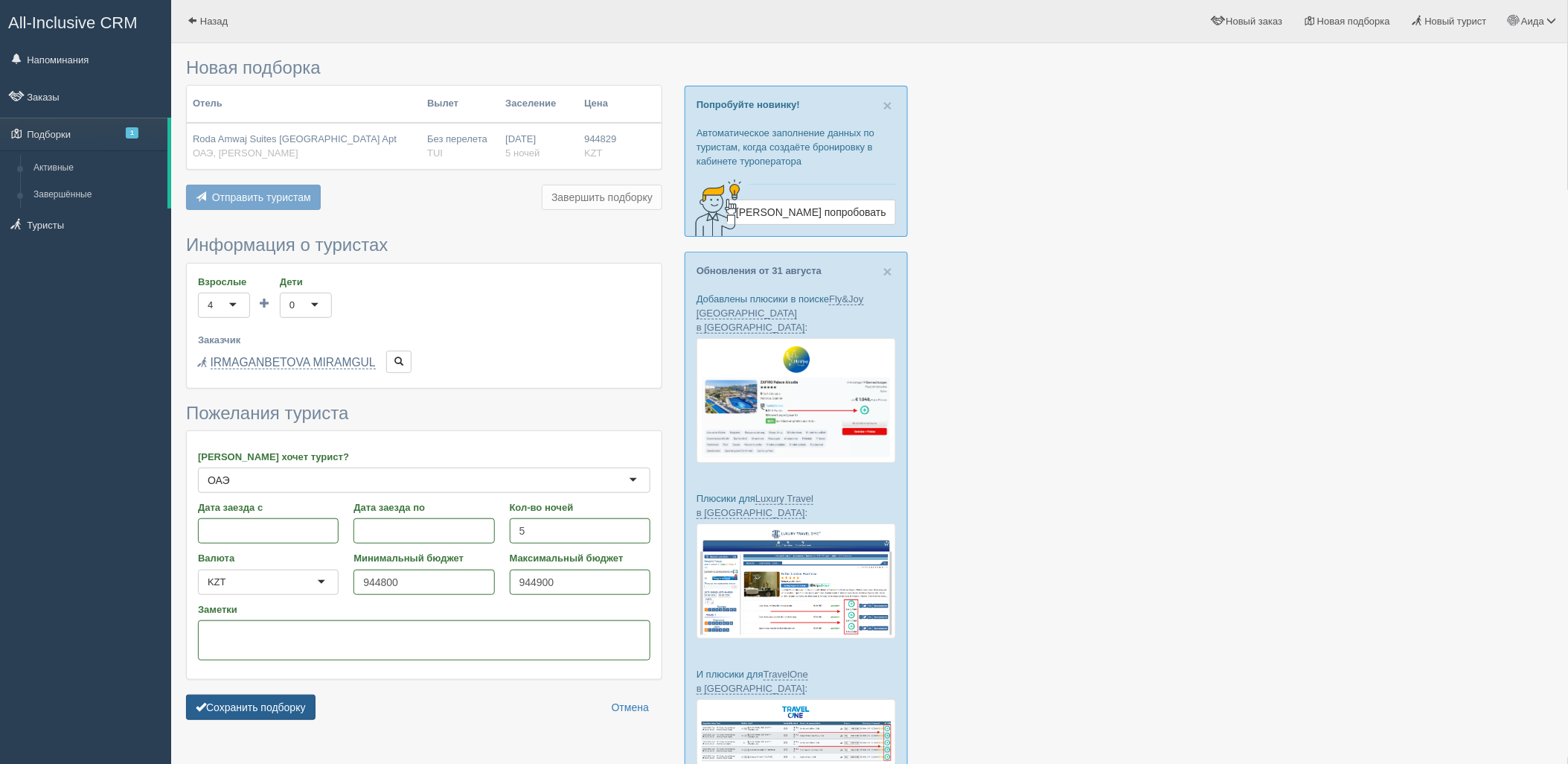
click at [307, 708] on button "Сохранить подборку" at bounding box center [250, 707] width 129 height 25
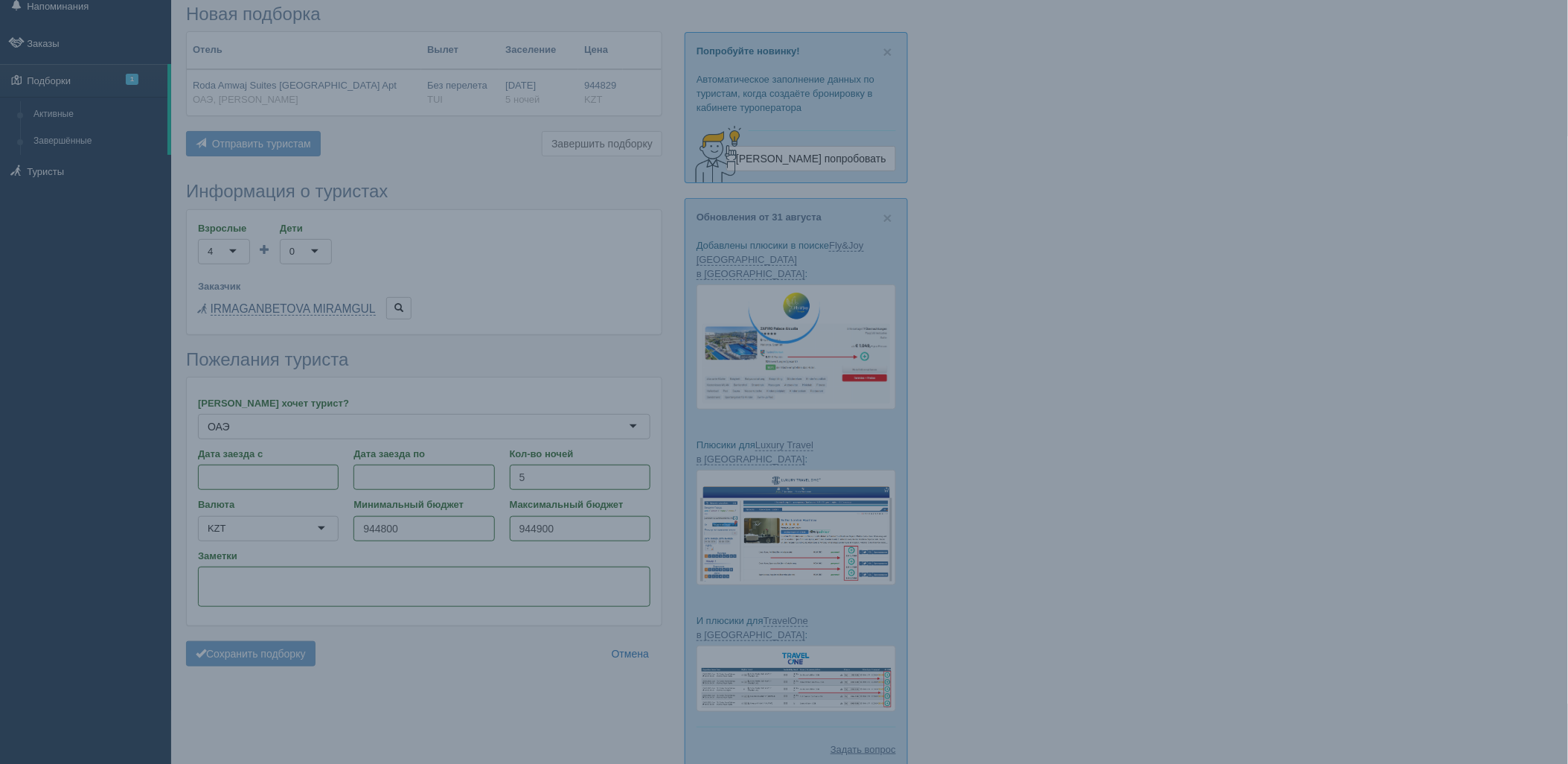
scroll to position [82, 0]
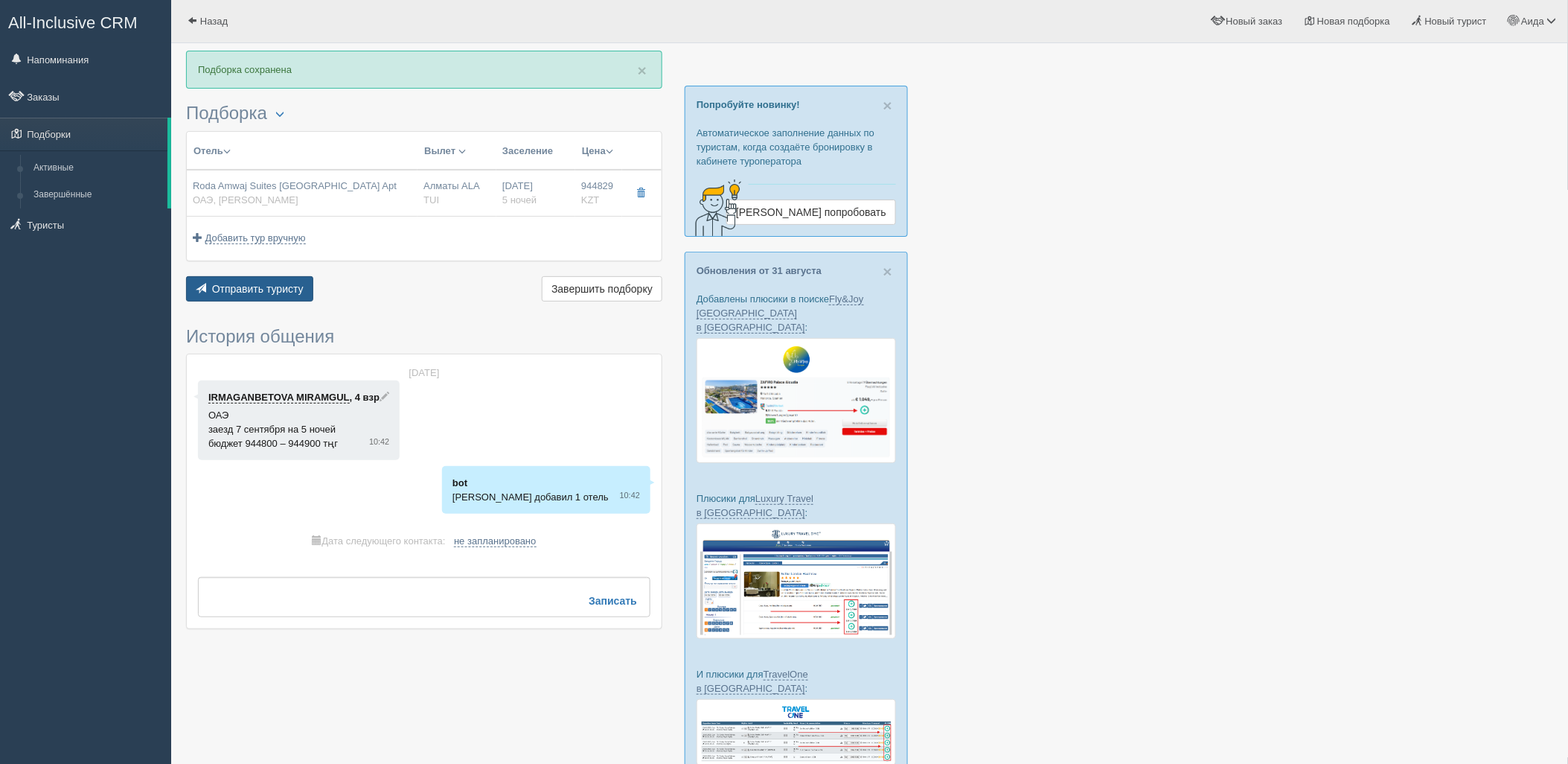
click at [288, 293] on button "Отправить туристу Отправить" at bounding box center [250, 288] width 128 height 25
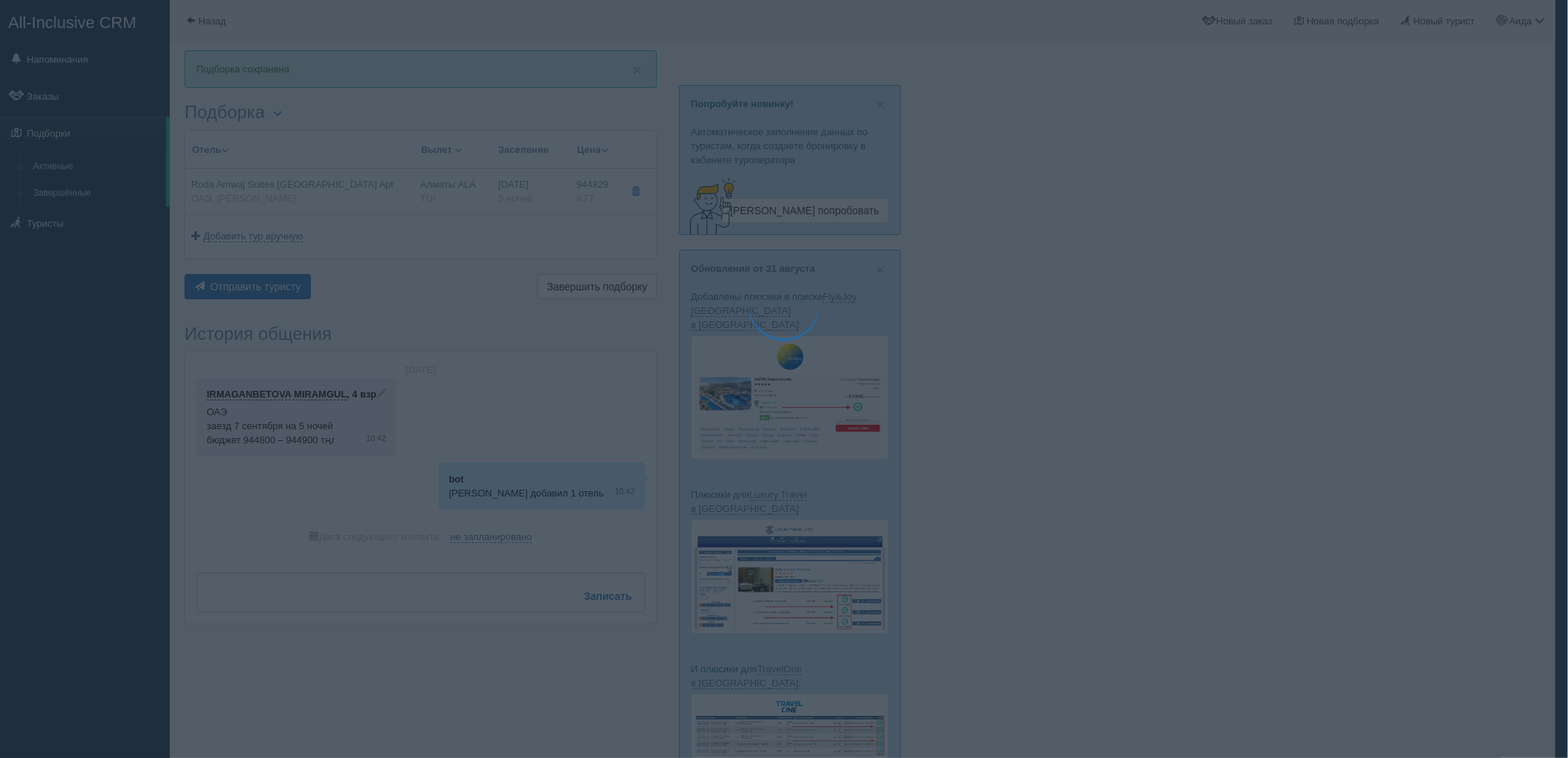
type textarea "🌞 Добрый день! Предлагаем Вам рассмотреть следующие варианты: 🌎 ОАЭ, Дубай Мари…"
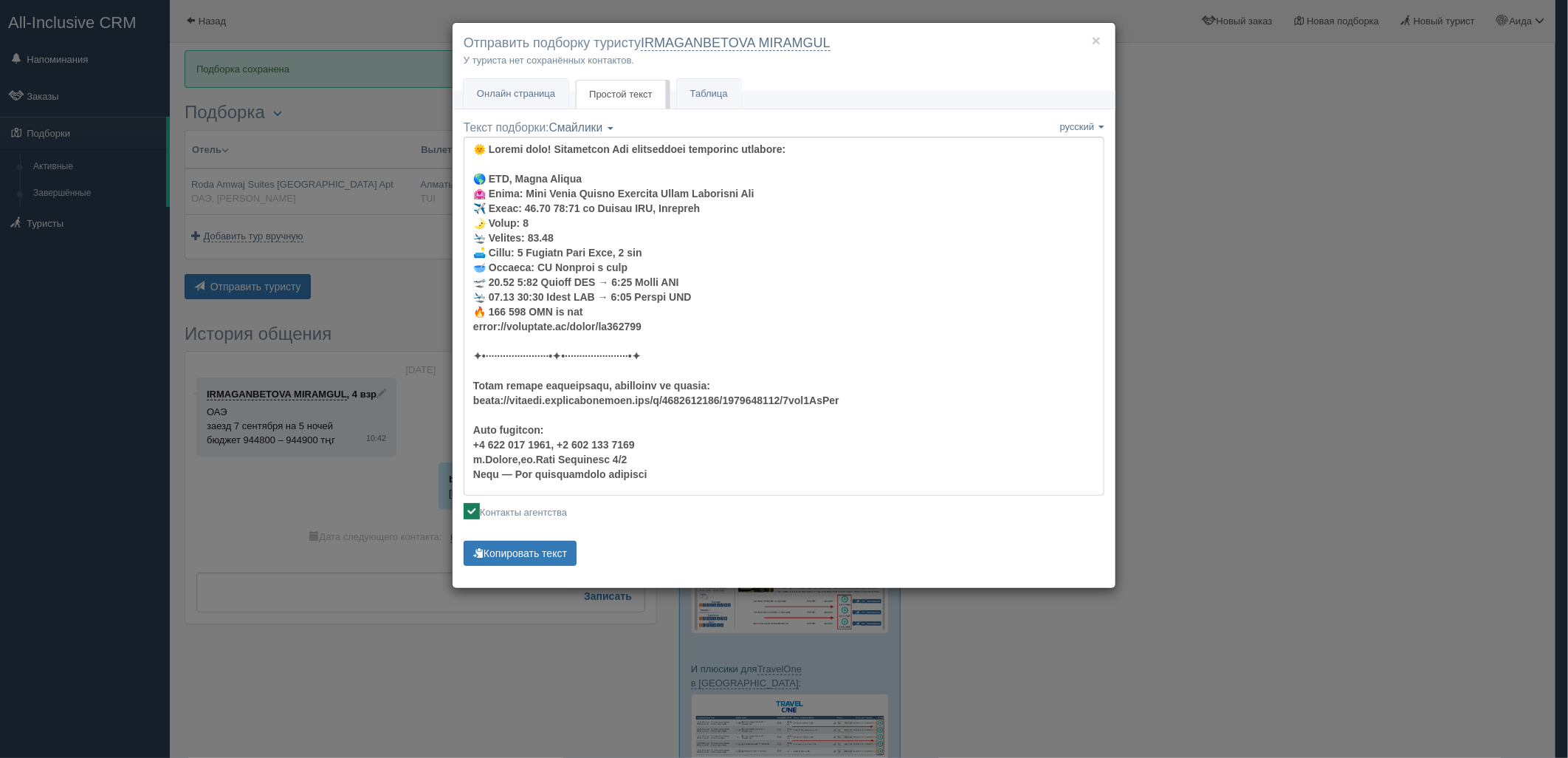
click at [1409, 510] on div "× Отправить подборку туристу IRMAGANBETOVA MIRAMGUL У туриста нет сохранённых к…" at bounding box center [784, 379] width 1568 height 758
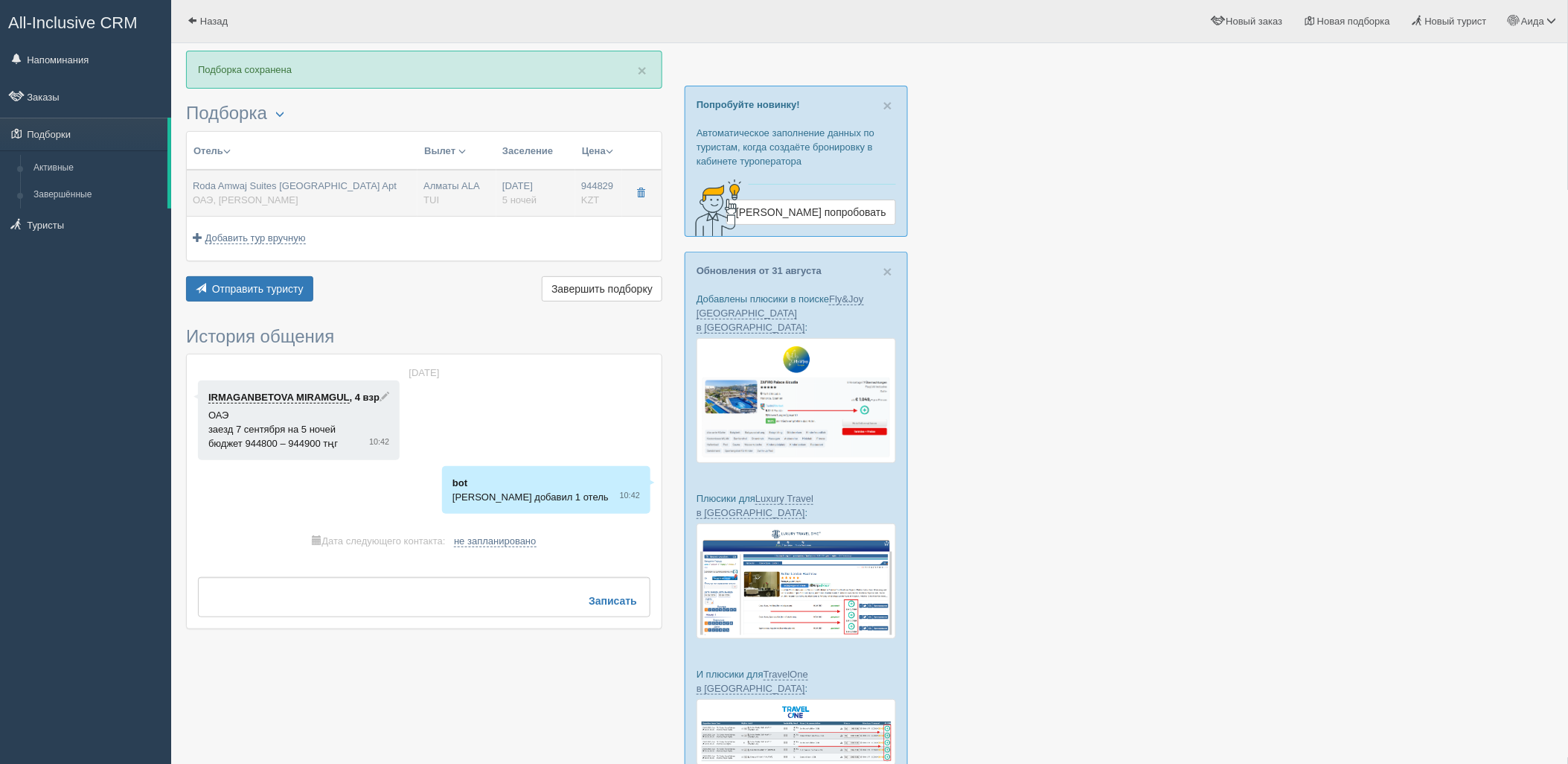
click at [471, 204] on div "Алматы ALA TUI" at bounding box center [457, 193] width 67 height 27
type input "Roda Amwaj Suites Jumeirah Beach Residence Apt"
type input "https://tophotels.ru/hotel/al209632"
type input "ОАЭ"
type input "Дубай Марина"
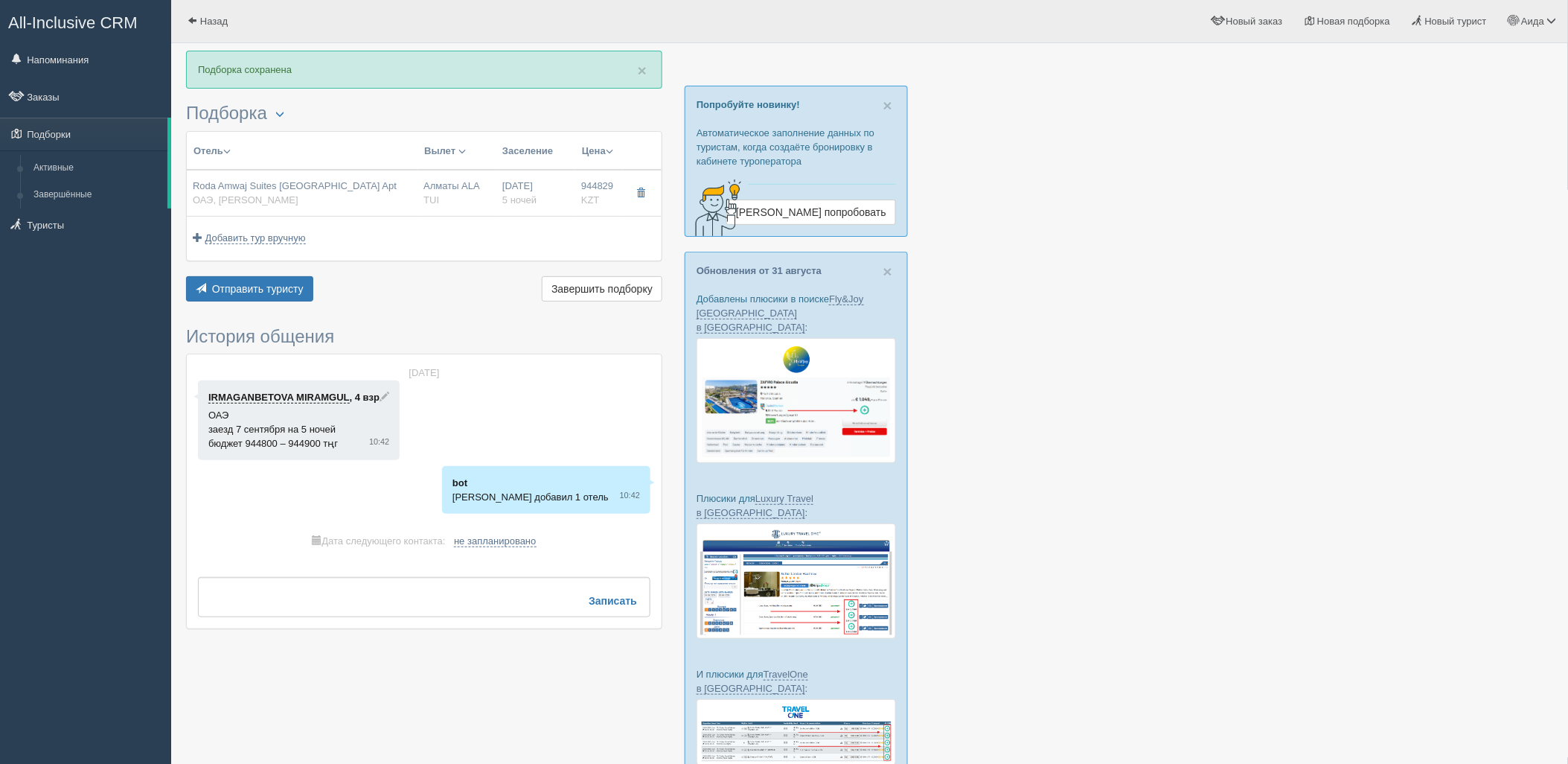
type input "944829.00"
type input "Алматы ALA"
type input "Дубай DXB"
type input "05:05"
type input "08:45"
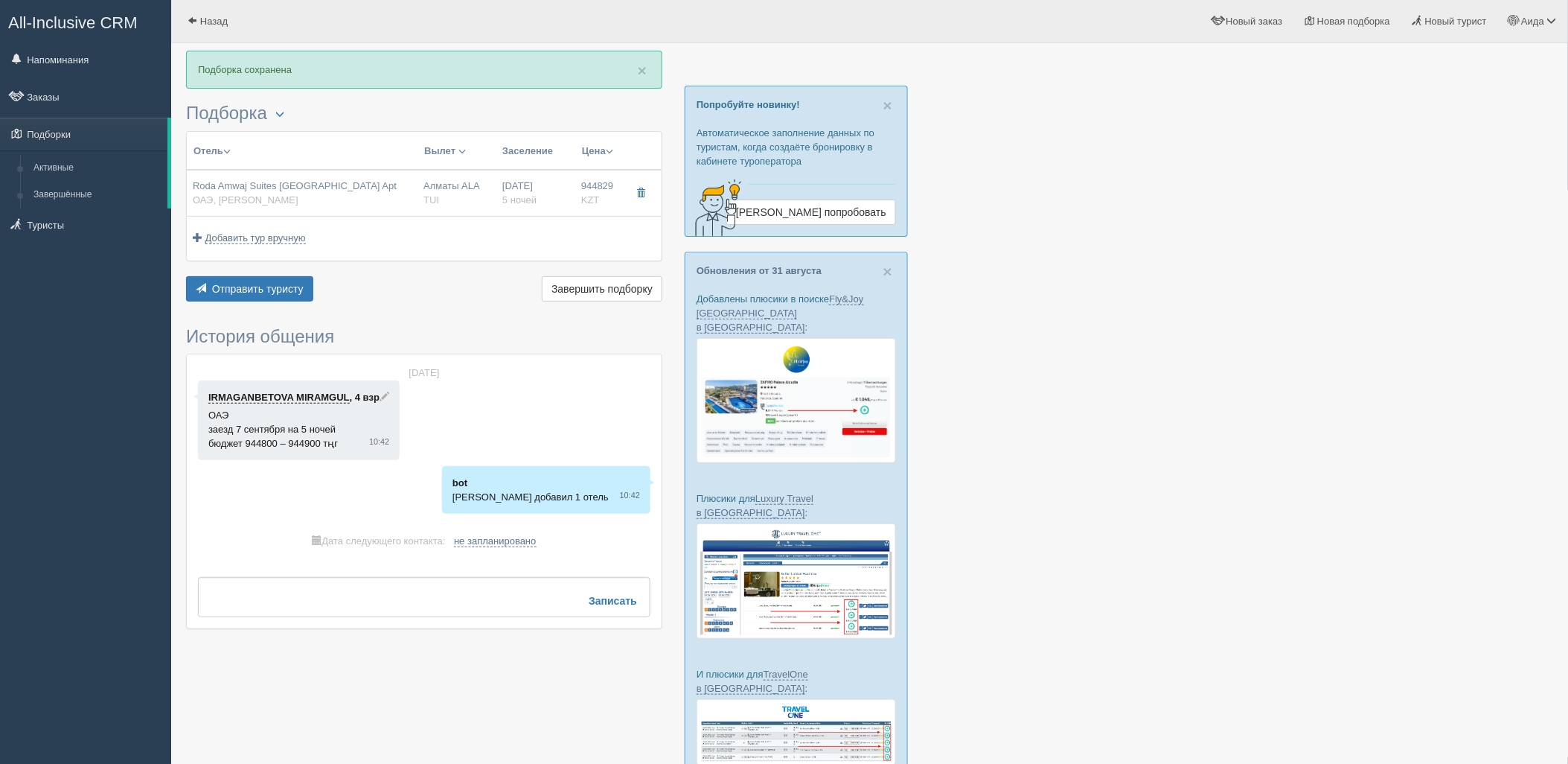
type input "Flydubai"
type input "22:55"
type input "04:05"
type input "5"
type input "2 Bedroom City View"
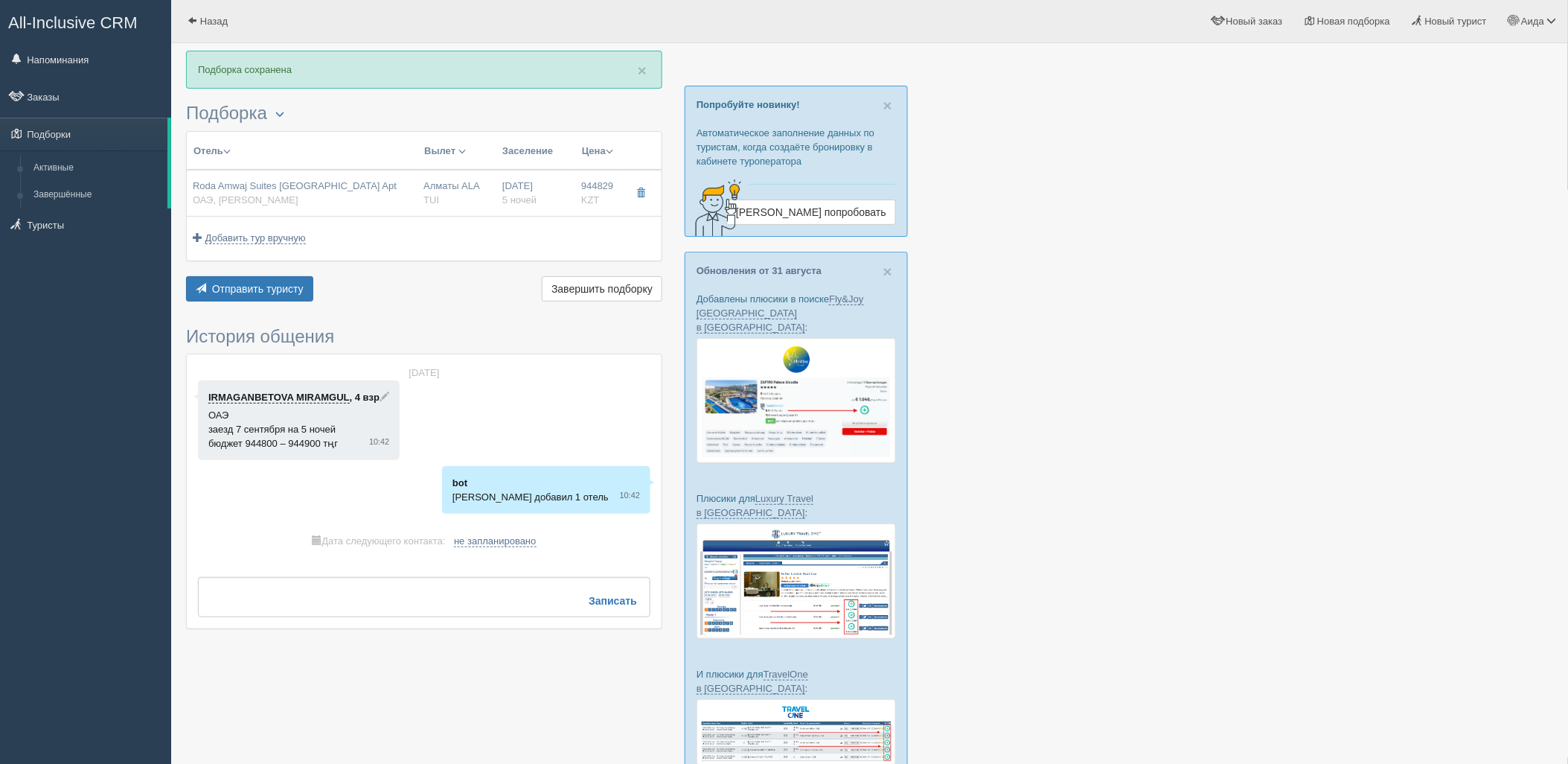
type input "Half Board"
type input "TUI"
type input "https://newb2b.fstravel.com/hotel/220021"
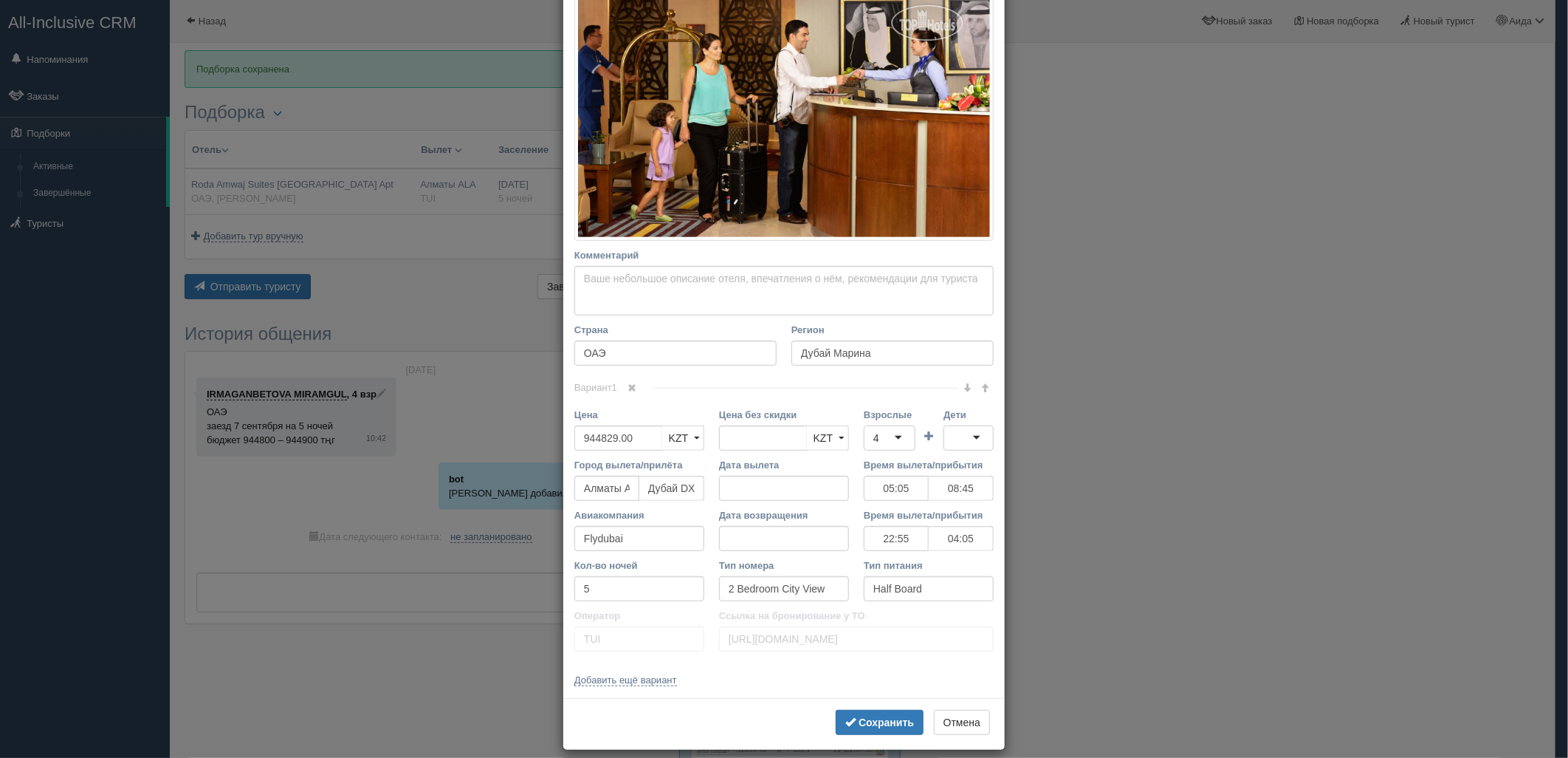
scroll to position [248, 0]
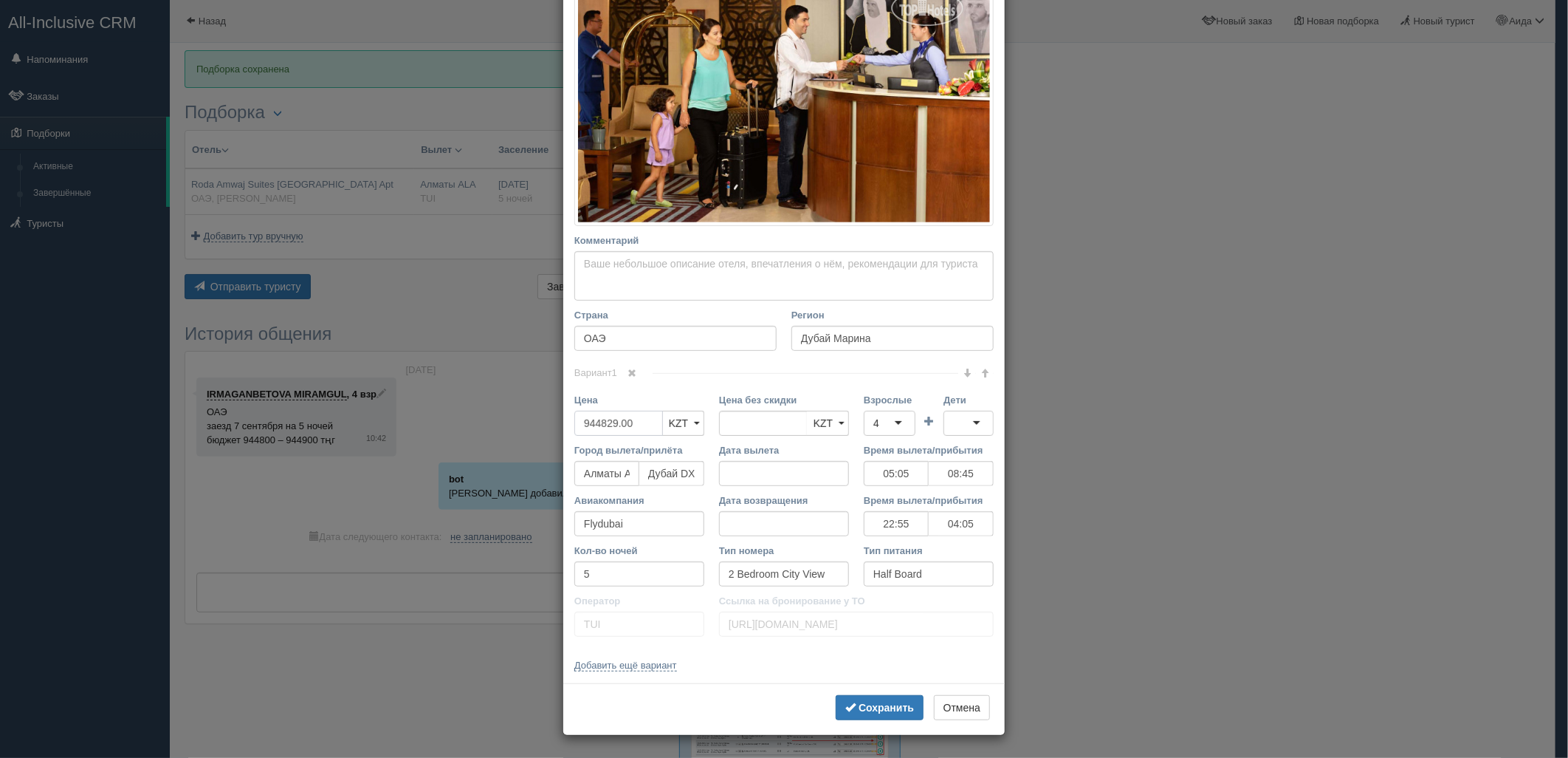
drag, startPoint x: 642, startPoint y: 423, endPoint x: 540, endPoint y: 425, distance: 102.0
click at [540, 425] on div "× Редактировать тур Название отеля Roda Amwaj Suites Jumeirah Beach Residence A…" at bounding box center [784, 379] width 1568 height 758
type input "944829.00"
type input "935000"
click at [890, 704] on b "Сохранить" at bounding box center [886, 707] width 56 height 12
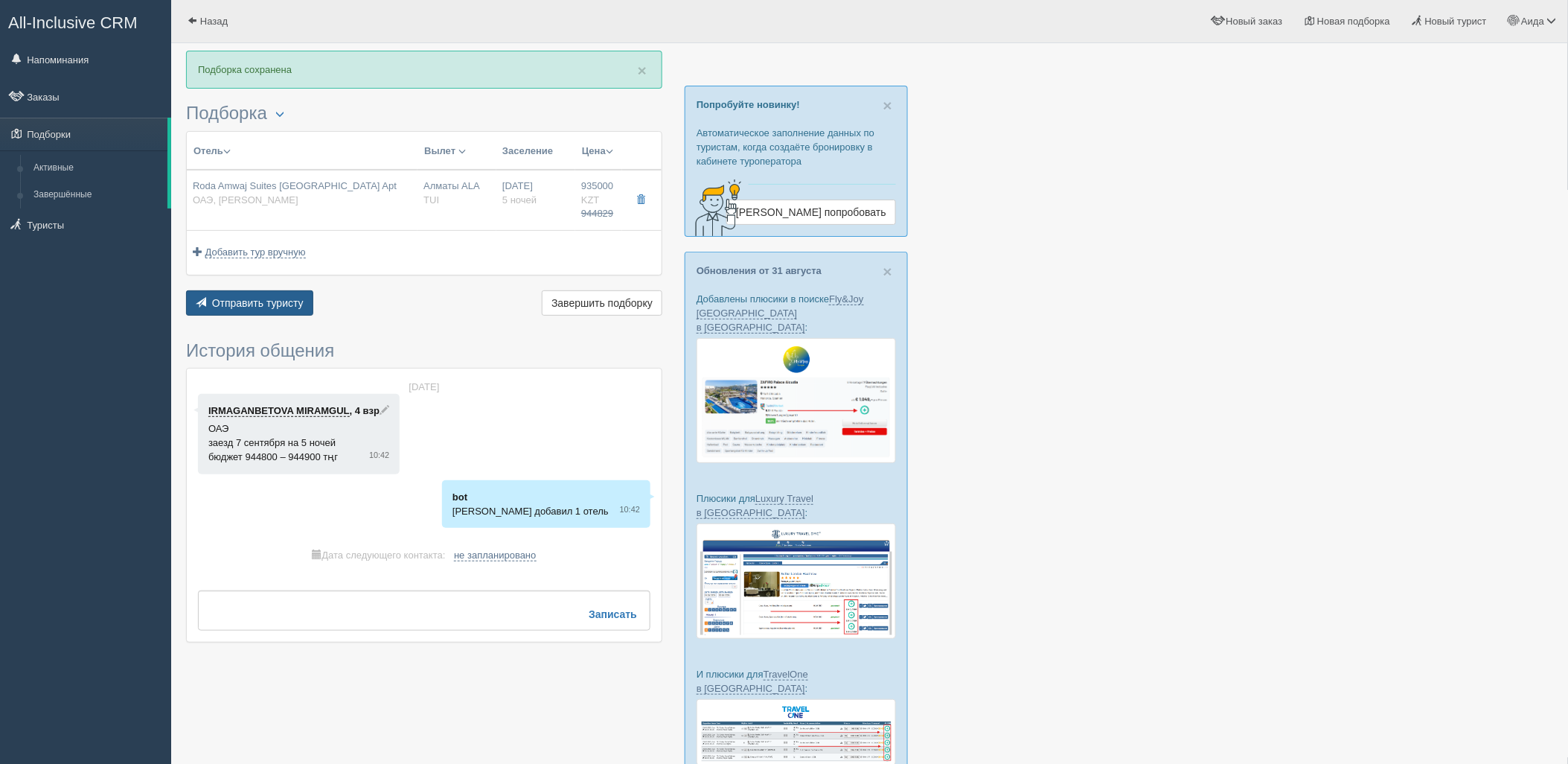
click at [284, 306] on span "Отправить туристу" at bounding box center [258, 302] width 91 height 12
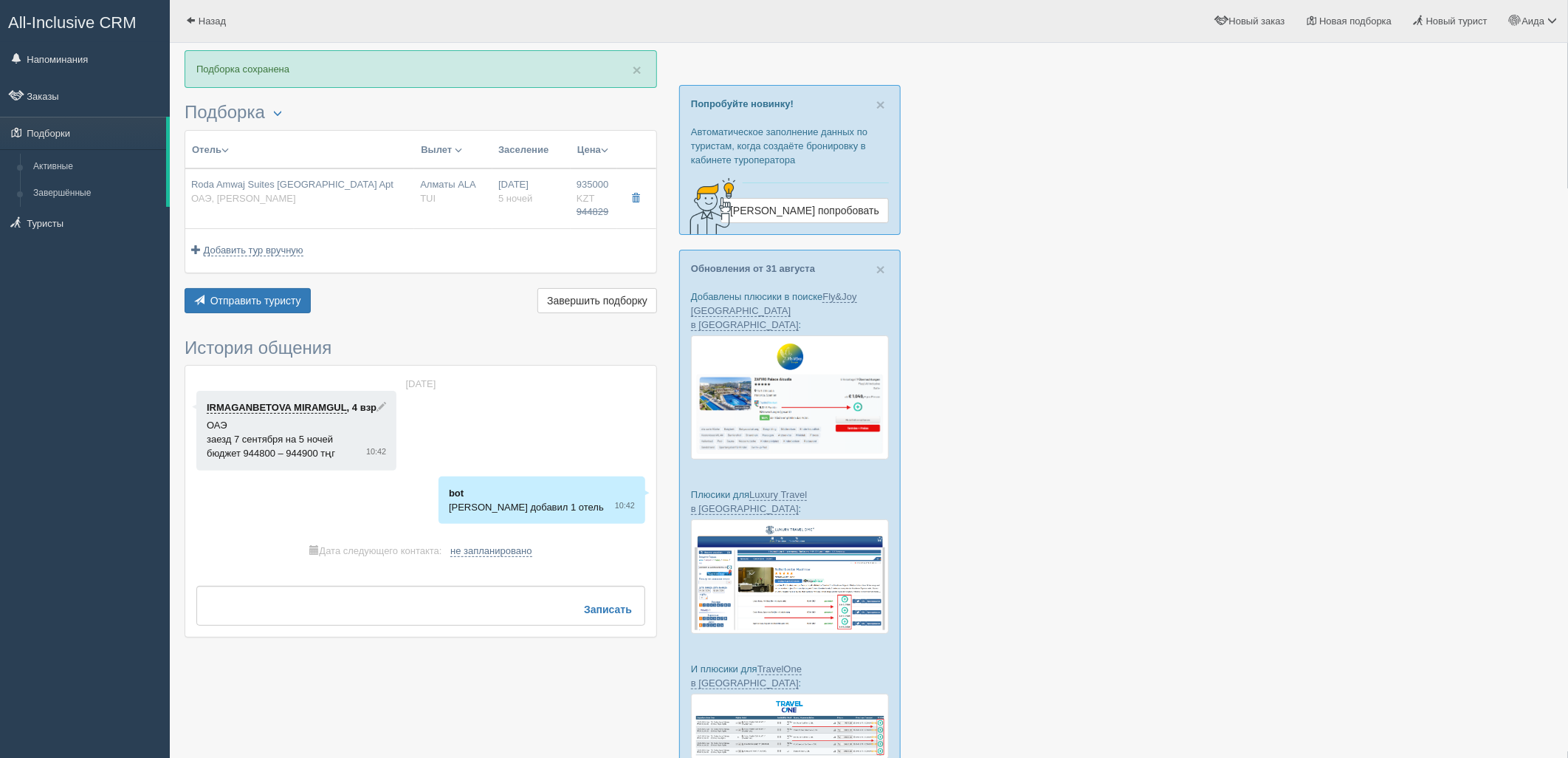
type textarea "🌞 Добрый день! Предлагаем Вам рассмотреть следующие варианты: 🌎 ОАЭ, Дубай Мари…"
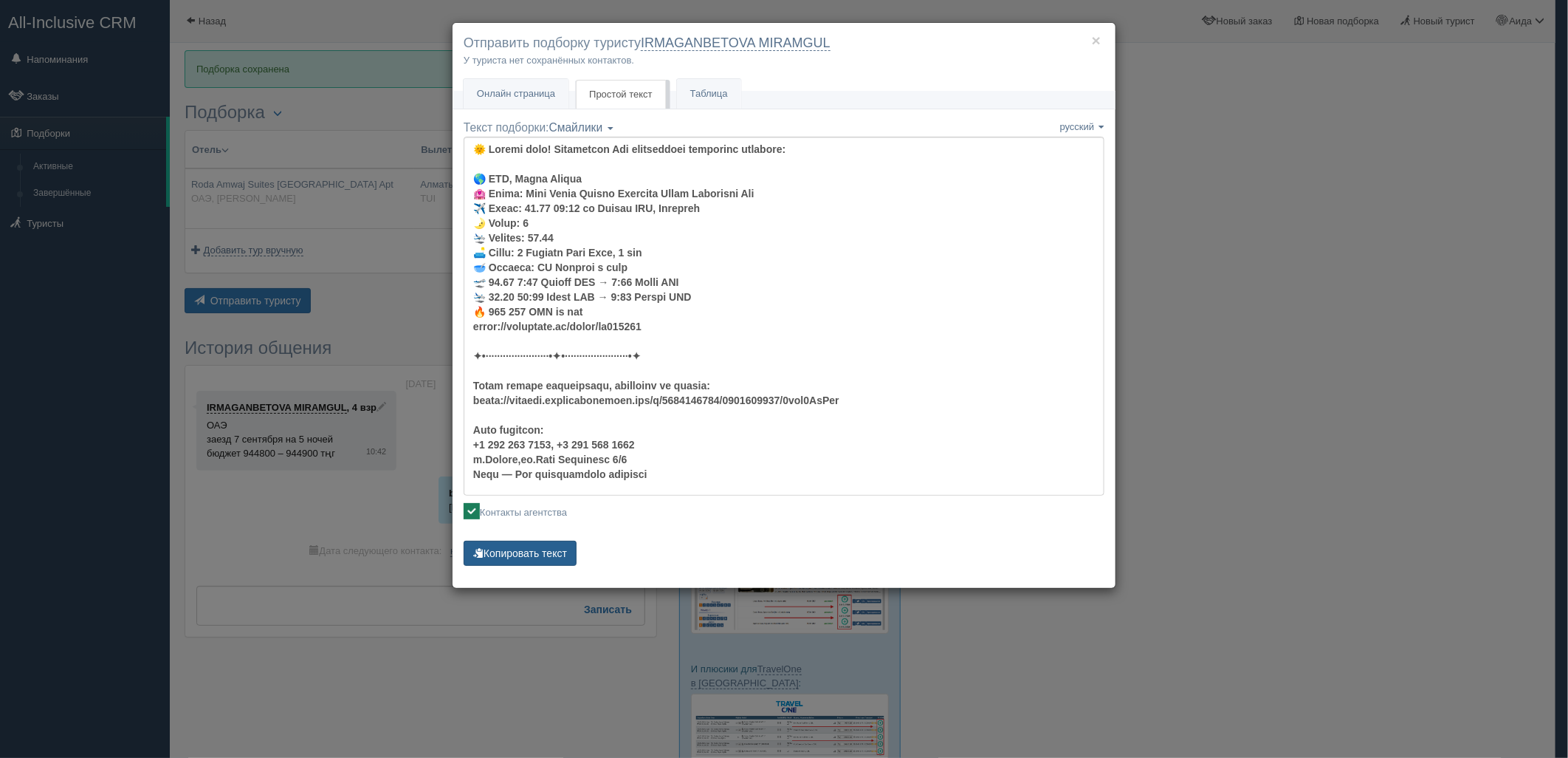
click at [545, 557] on button "Копировать текст" at bounding box center [520, 553] width 113 height 25
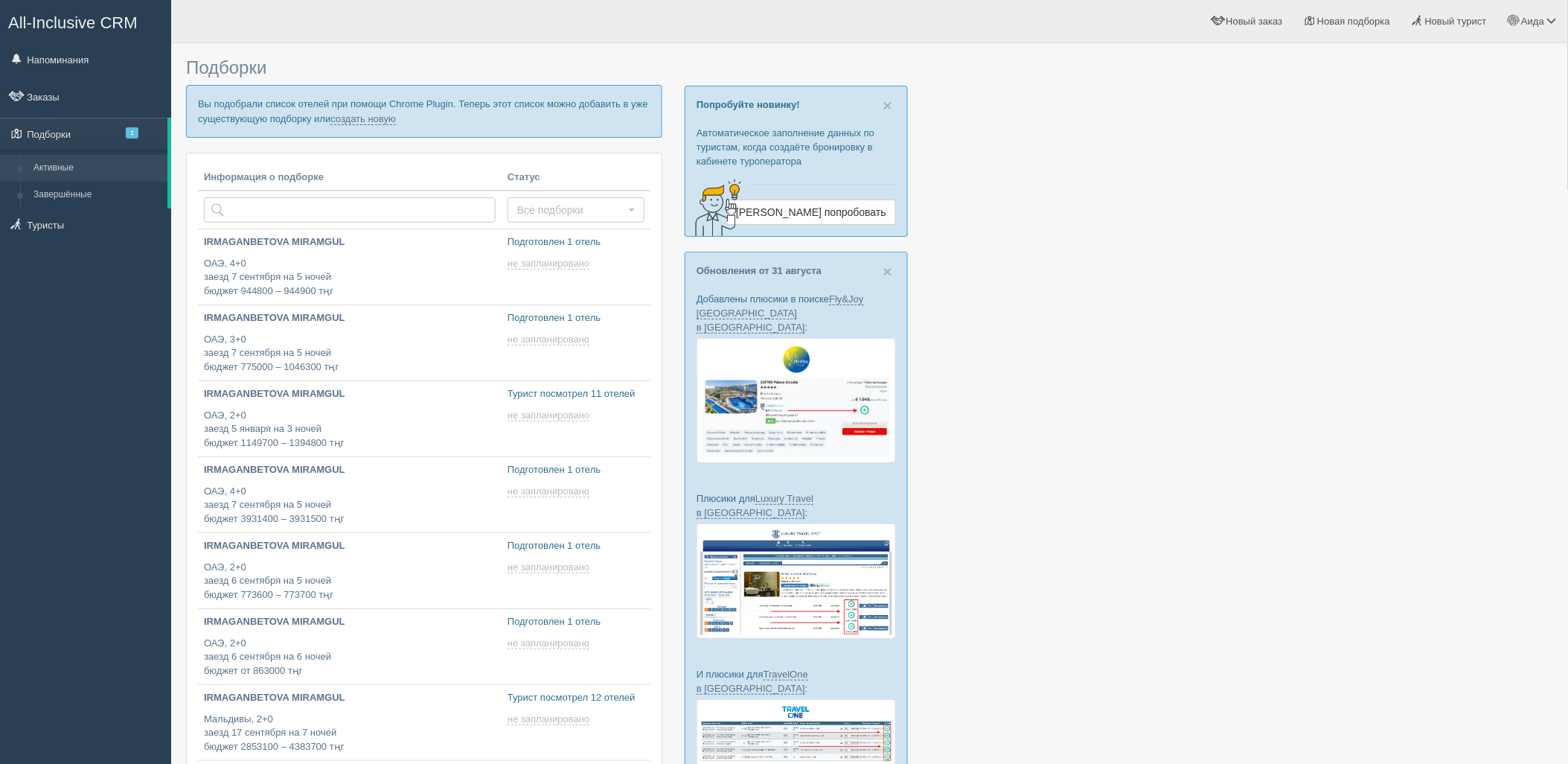
type input "[DATE] 11:40"
click at [362, 120] on link "создать новую" at bounding box center [364, 118] width 65 height 12
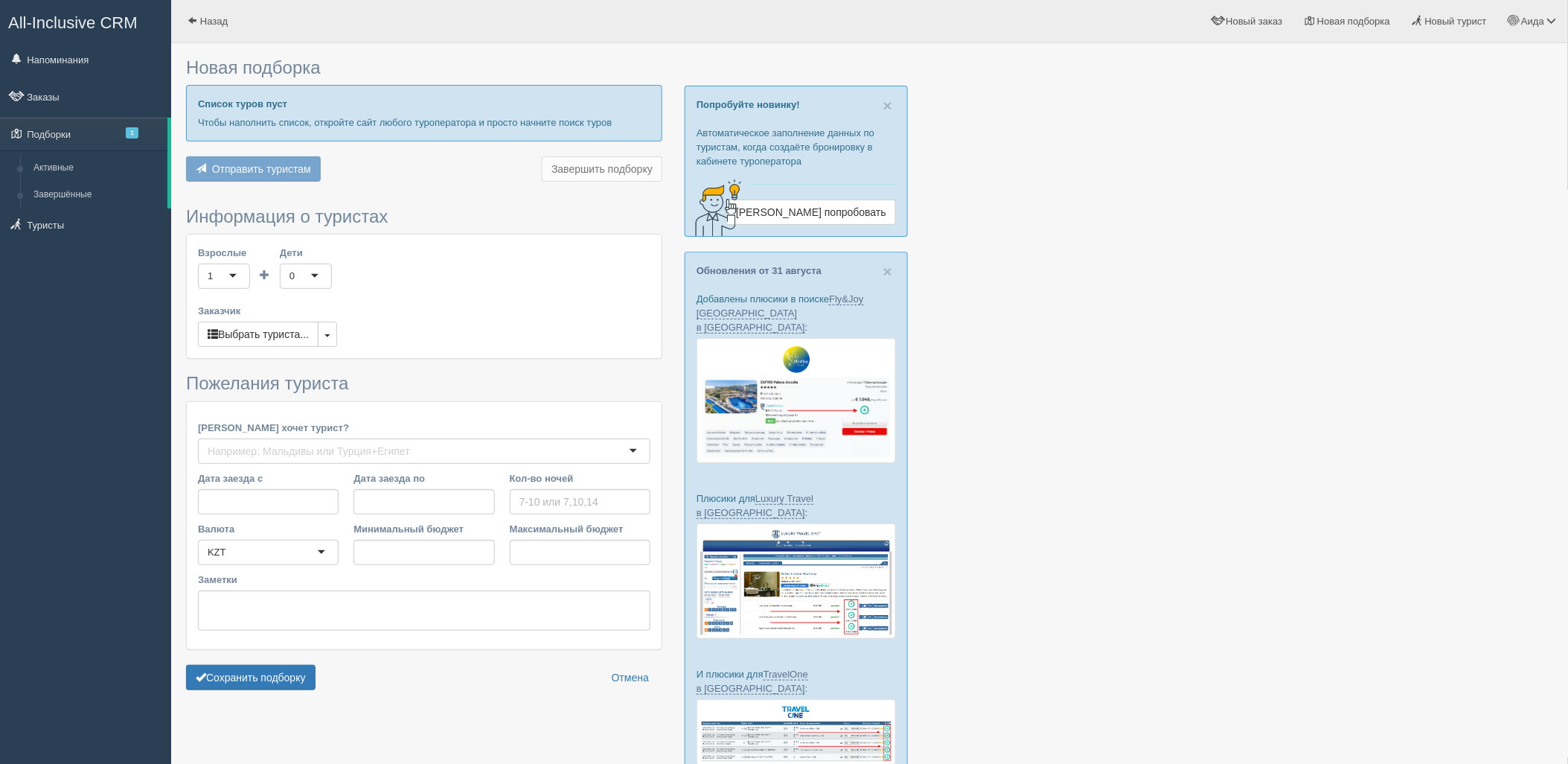
type input "5"
type input "562700"
type input "562800"
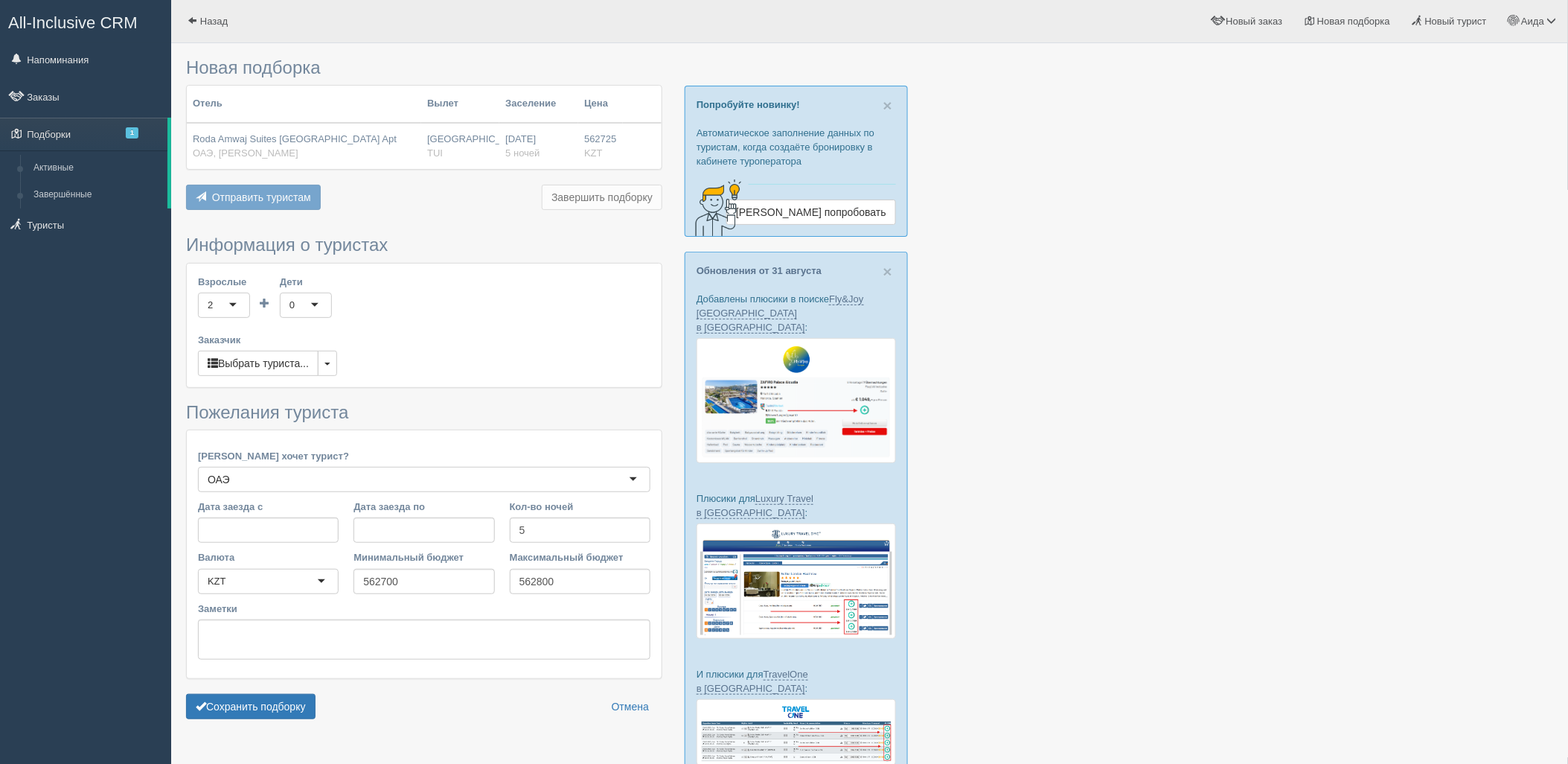
scroll to position [99, 0]
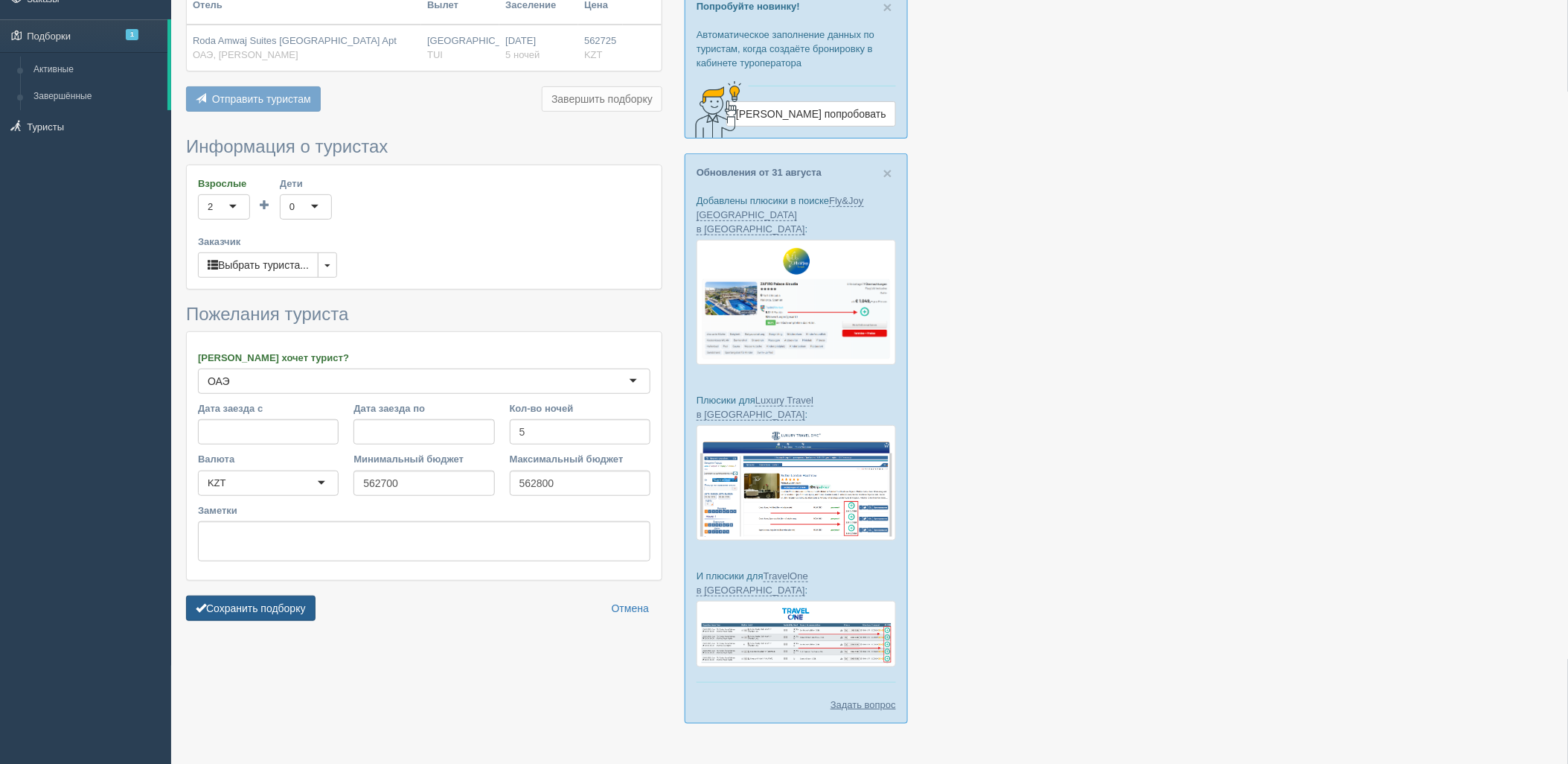
click at [300, 596] on form "Информация о туристах Взрослые 2 2 1 2 3 4 5 6 7 8 9 10 11 12 13 14 15 16 17 18…" at bounding box center [424, 382] width 477 height 490
click at [314, 610] on button "Сохранить подборку" at bounding box center [250, 608] width 129 height 25
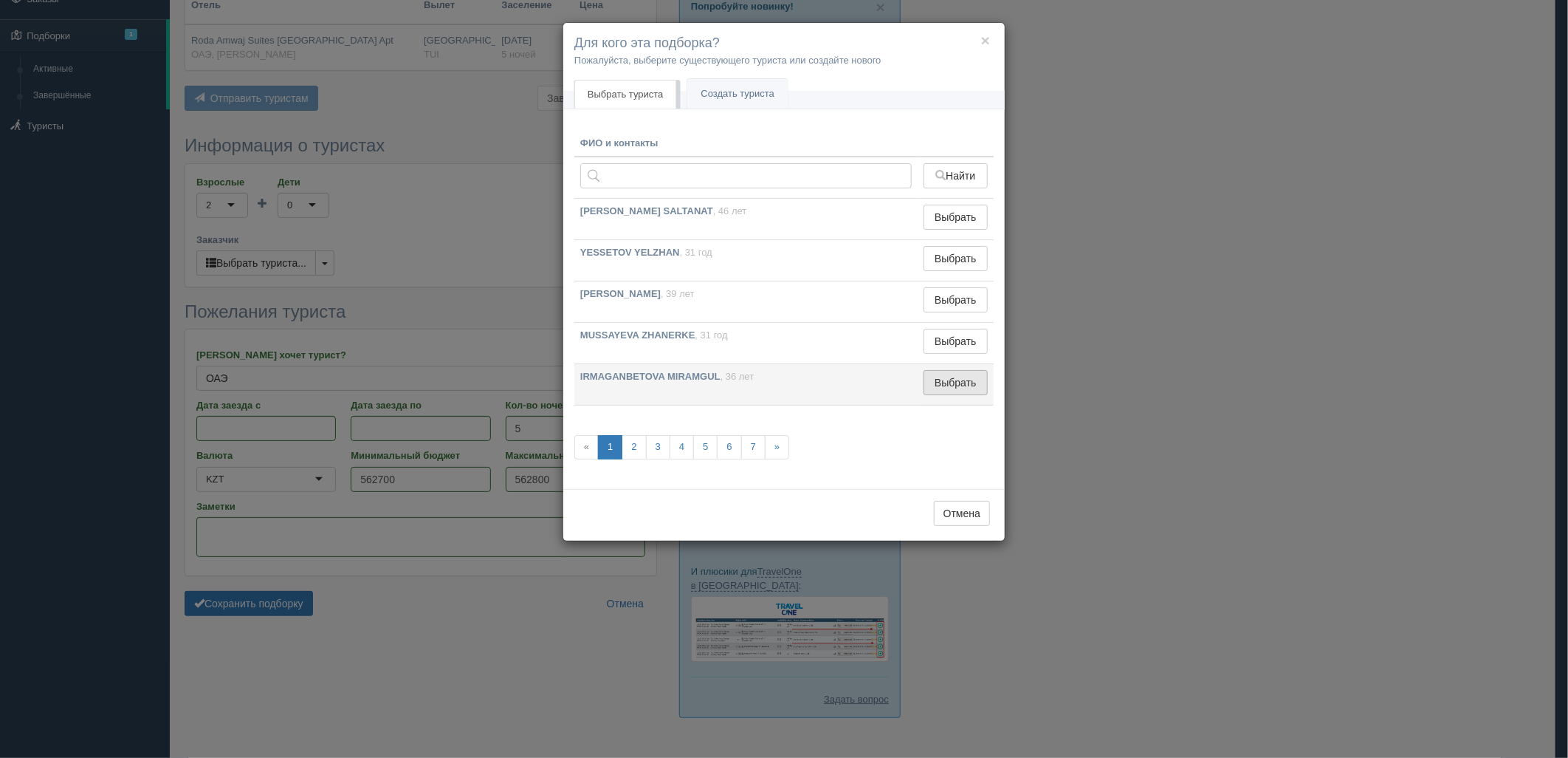
click at [942, 382] on button "Выбрать" at bounding box center [956, 382] width 65 height 25
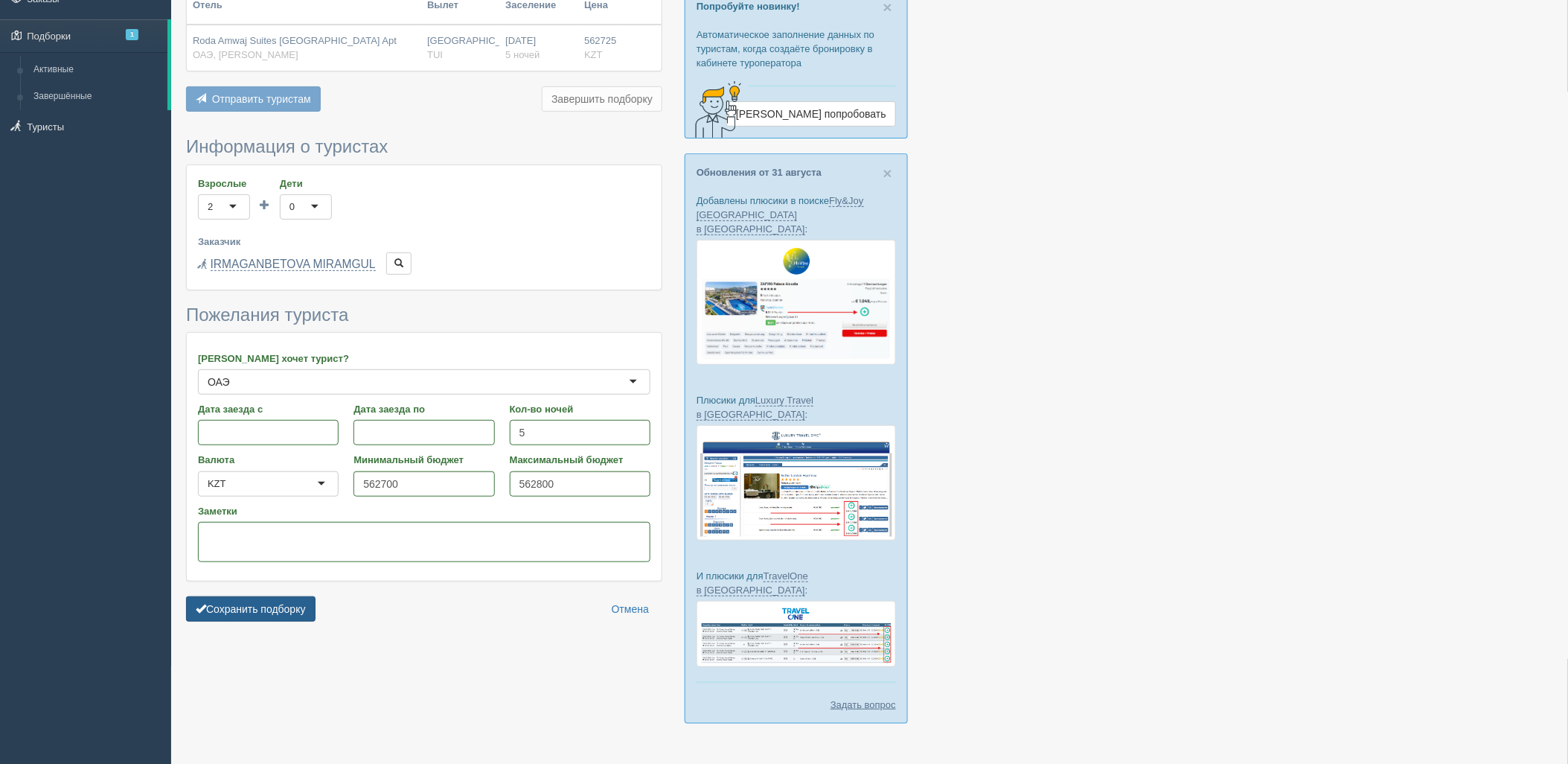
click at [313, 603] on button "Сохранить подборку" at bounding box center [250, 608] width 129 height 25
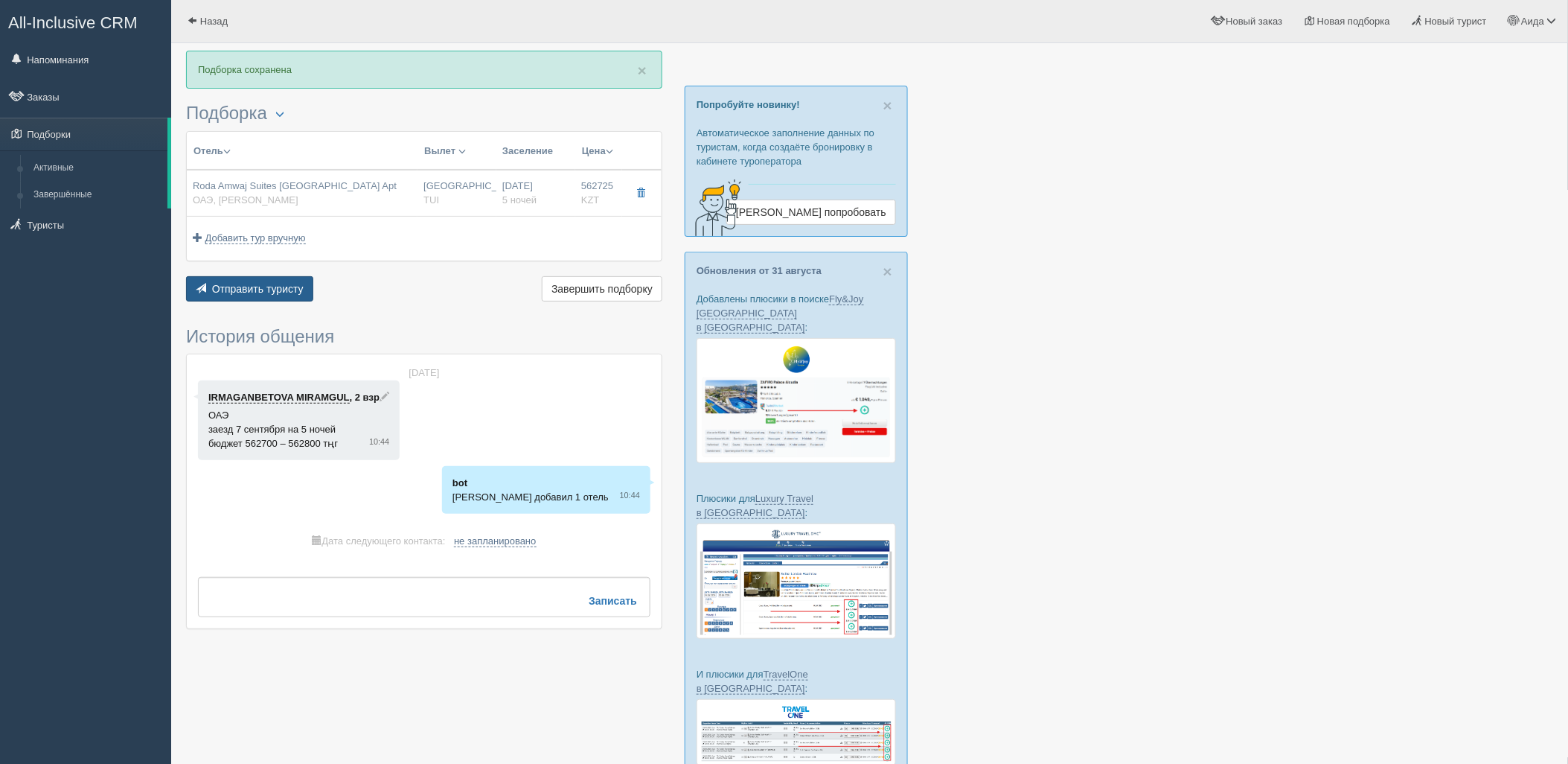
click at [253, 295] on button "Отправить туристу Отправить" at bounding box center [250, 288] width 128 height 25
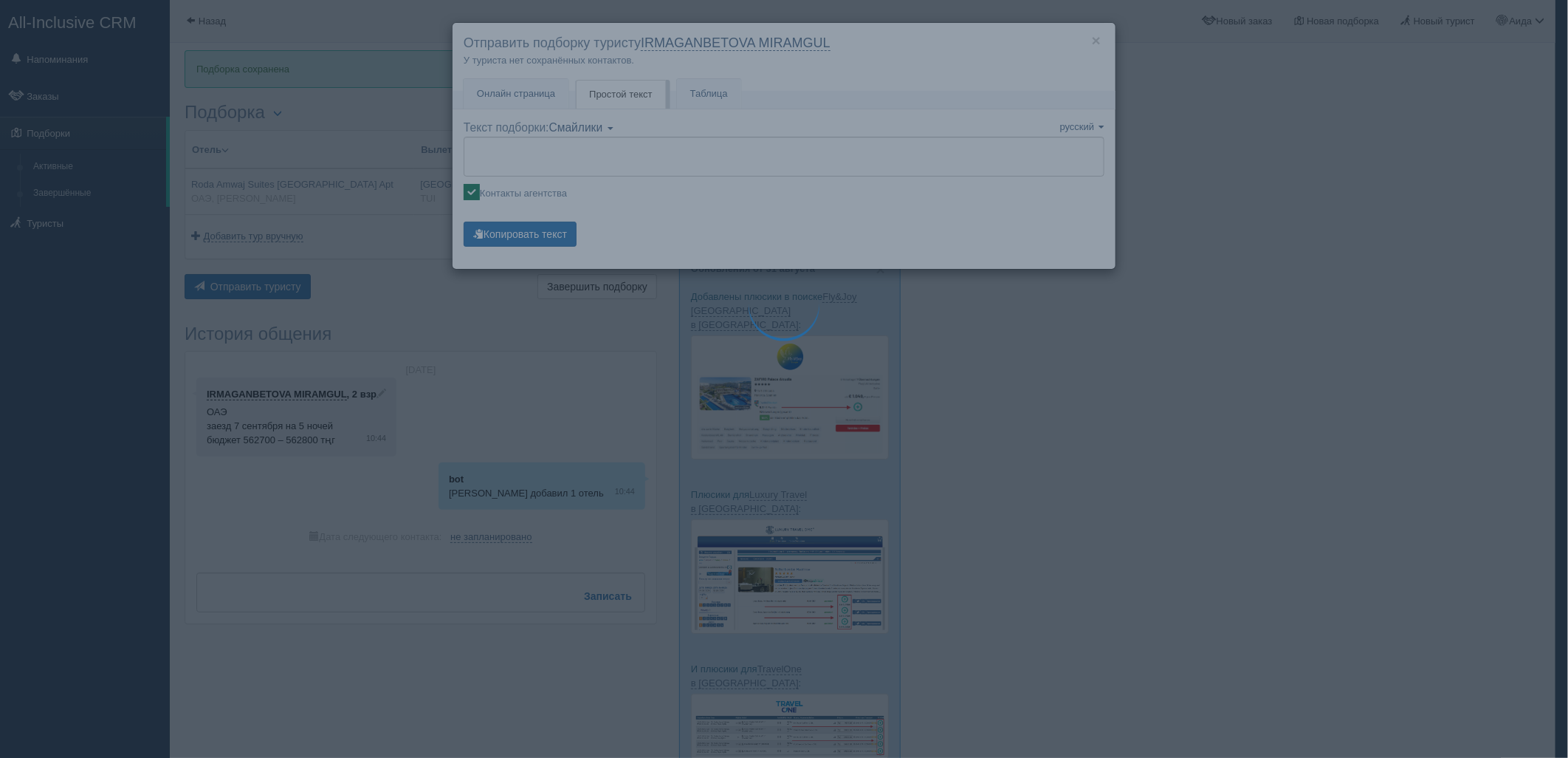
type textarea "🌞 Добрый день! Предлагаем Вам рассмотреть следующие варианты: 🌎 ОАЭ, Дубай Мари…"
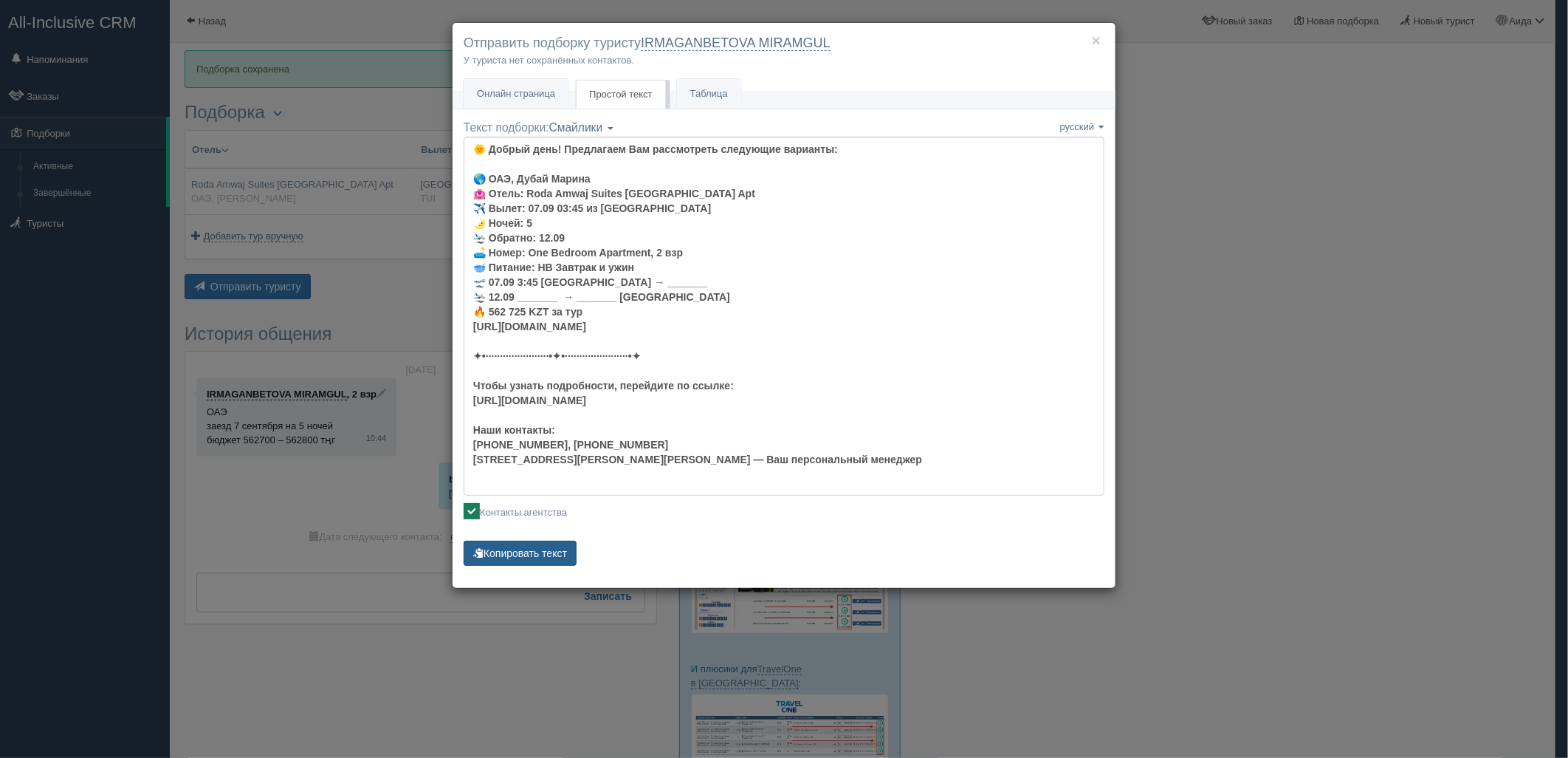
click at [547, 553] on button "Копировать текст" at bounding box center [520, 553] width 113 height 25
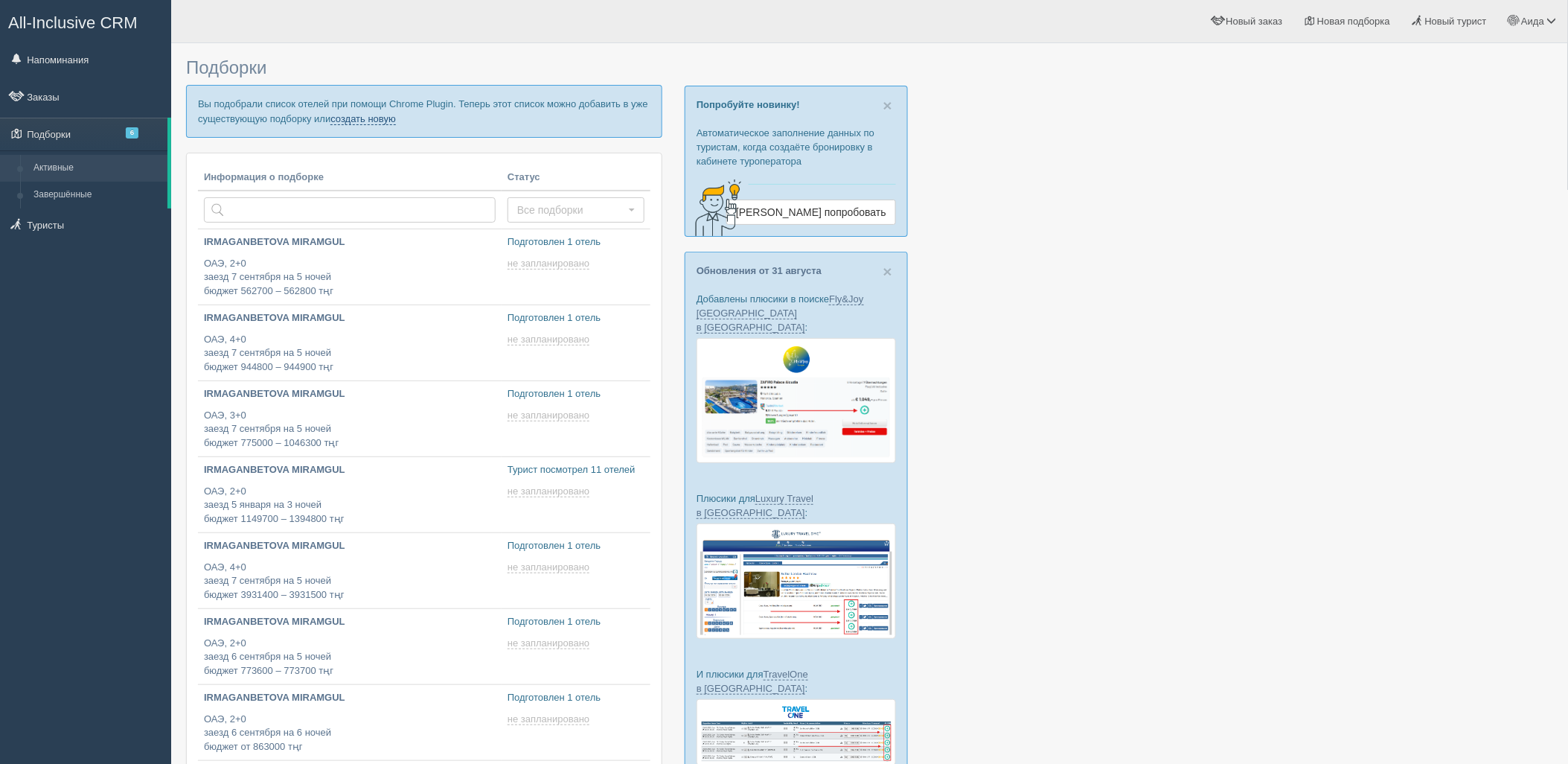
click at [352, 119] on link "создать новую" at bounding box center [364, 118] width 65 height 12
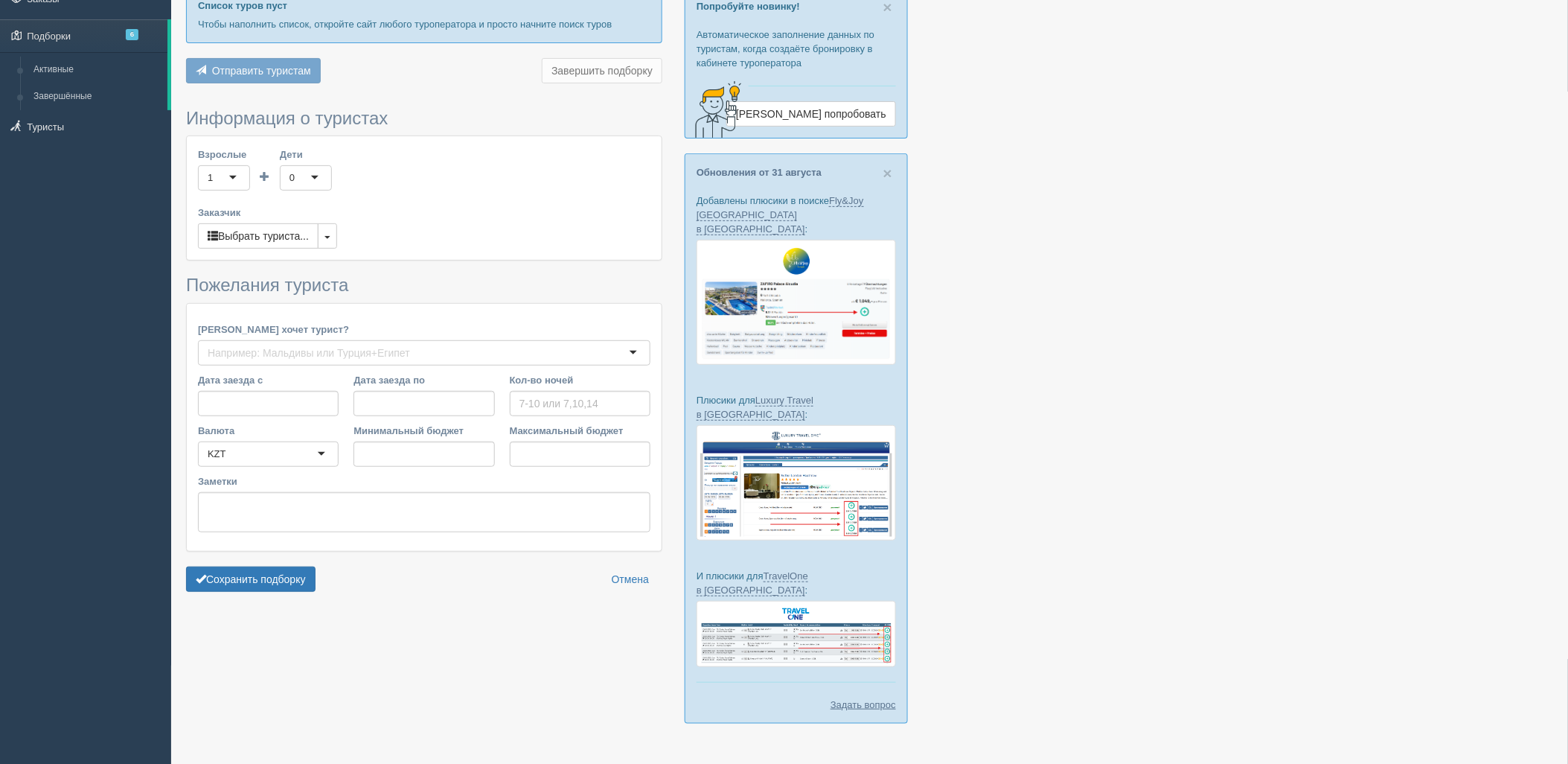
type input "4"
type input "1727700"
type input "2070400"
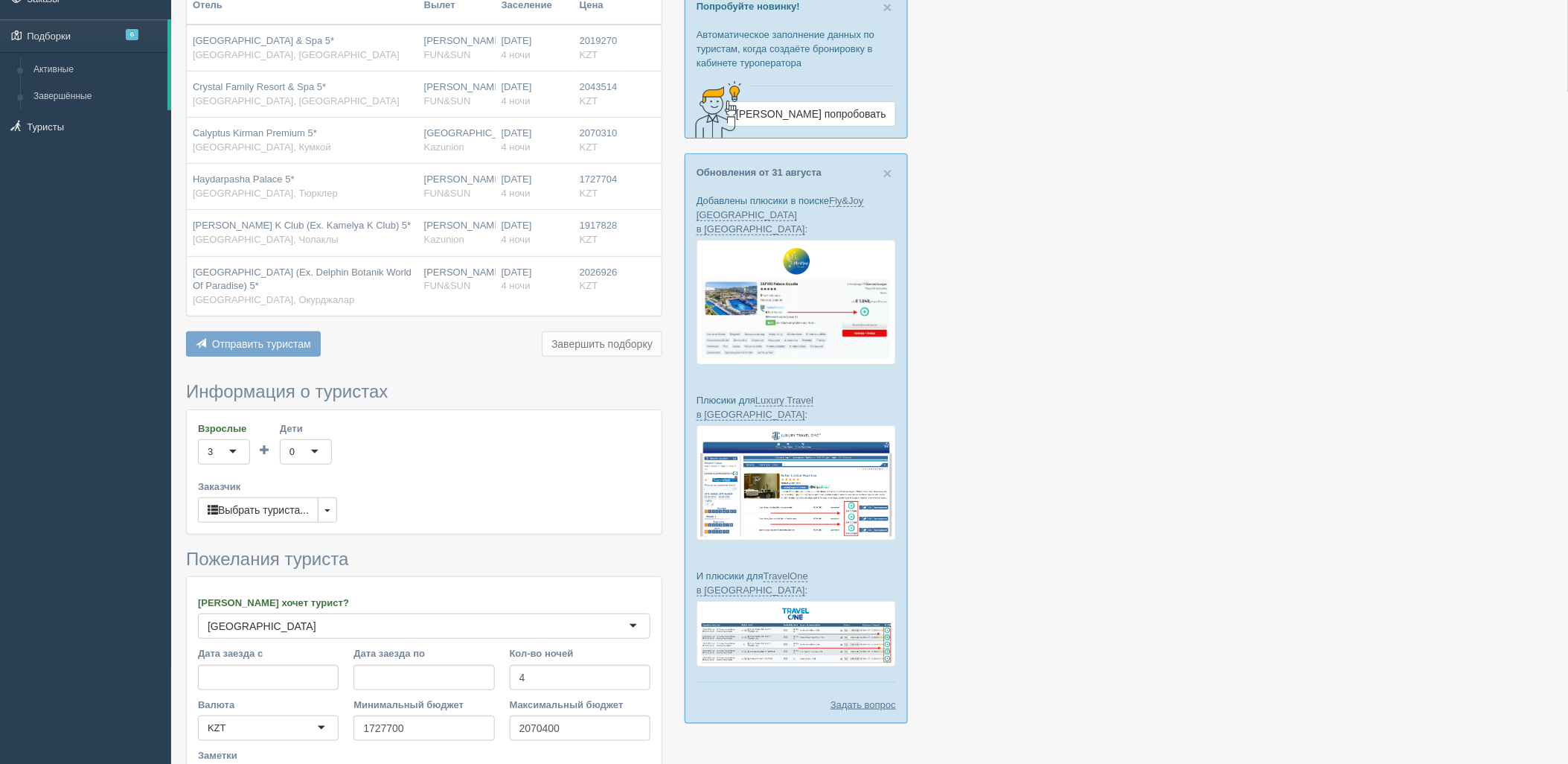
scroll to position [276, 0]
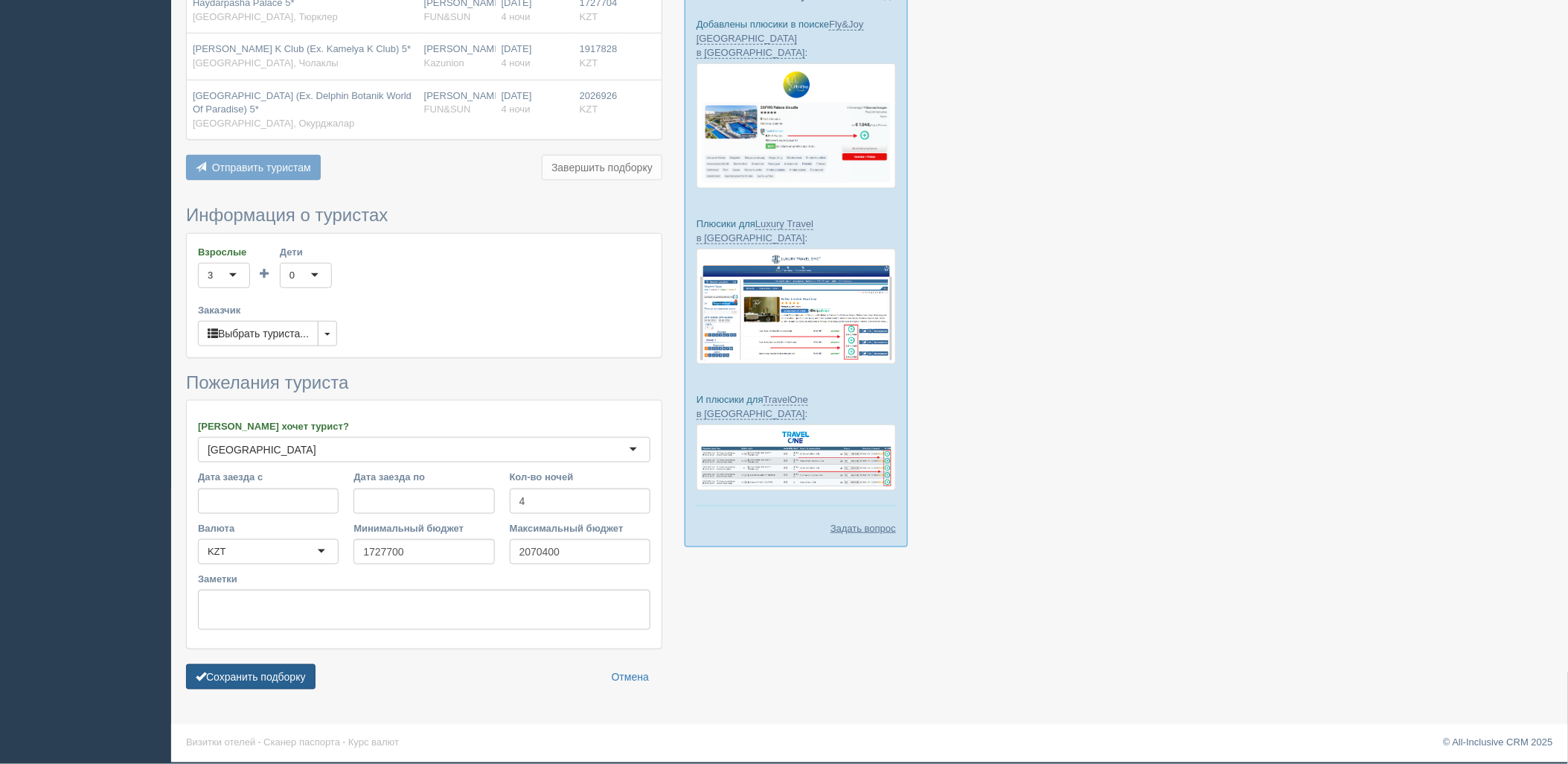
click at [311, 675] on button "Сохранить подборку" at bounding box center [250, 676] width 129 height 25
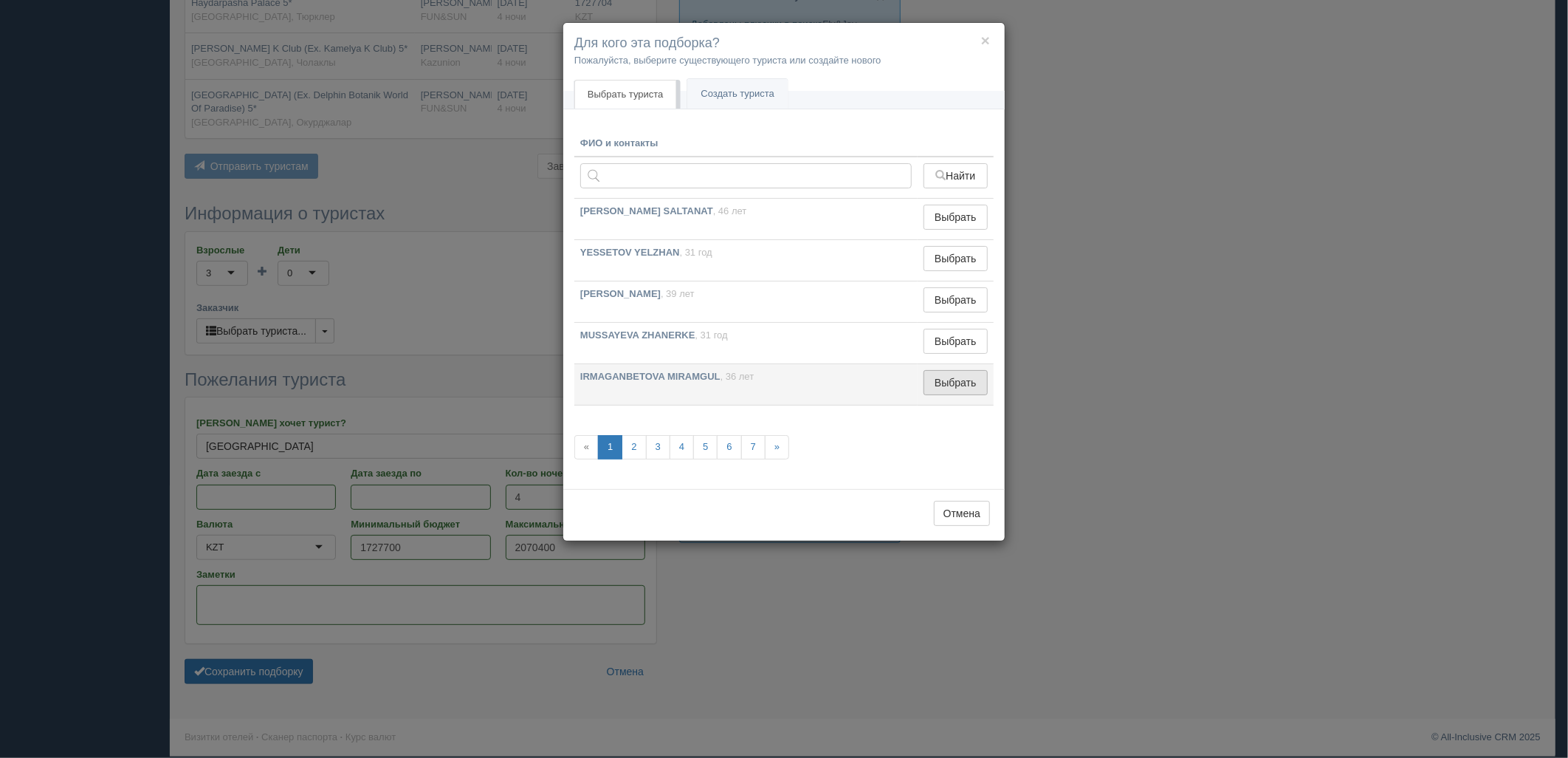
click at [972, 384] on button "Выбрать" at bounding box center [956, 382] width 65 height 25
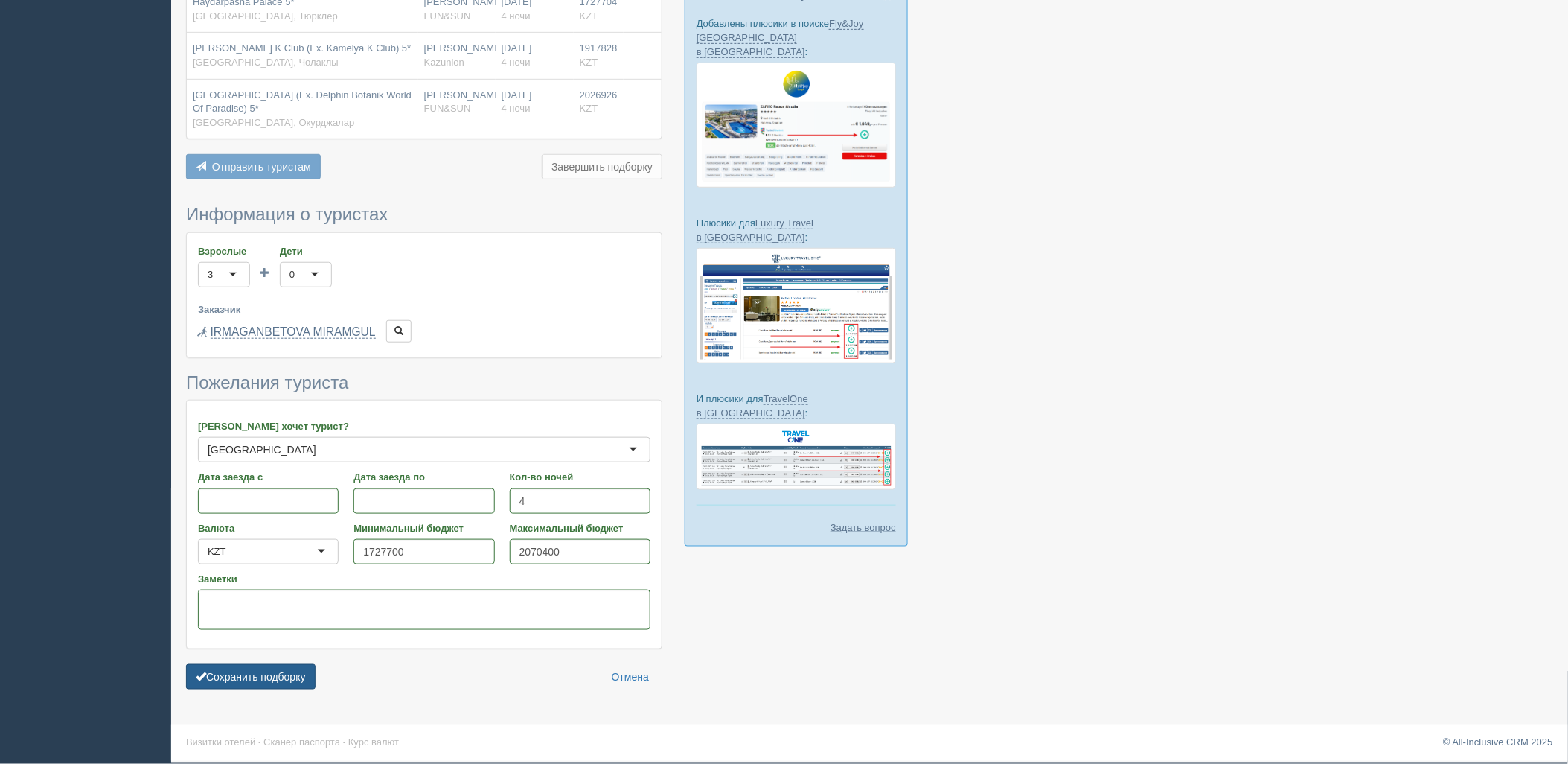
click at [237, 672] on button "Сохранить подборку" at bounding box center [250, 676] width 129 height 25
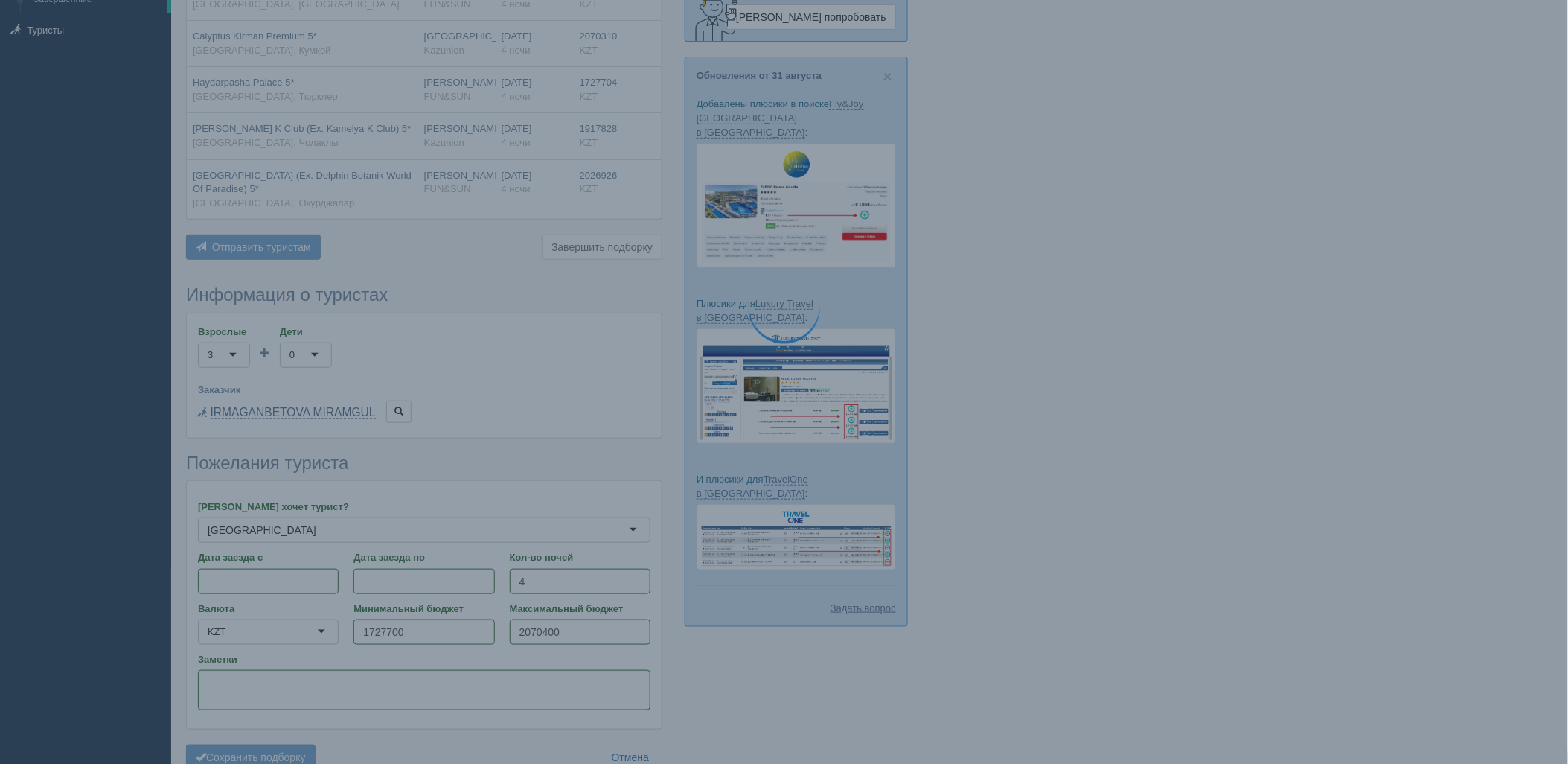
scroll to position [276, 0]
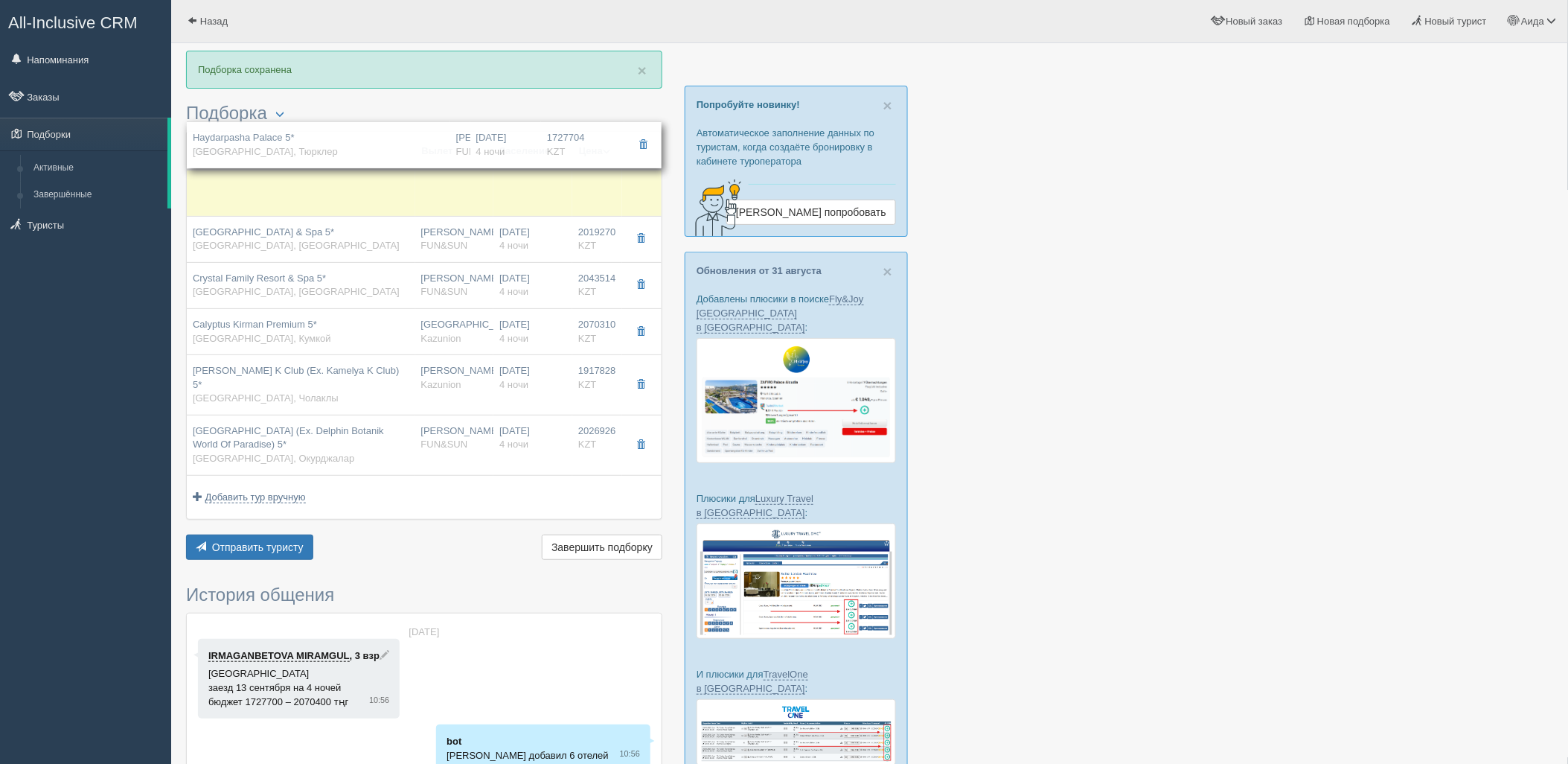
drag, startPoint x: 501, startPoint y: 344, endPoint x: 537, endPoint y: 149, distance: 198.3
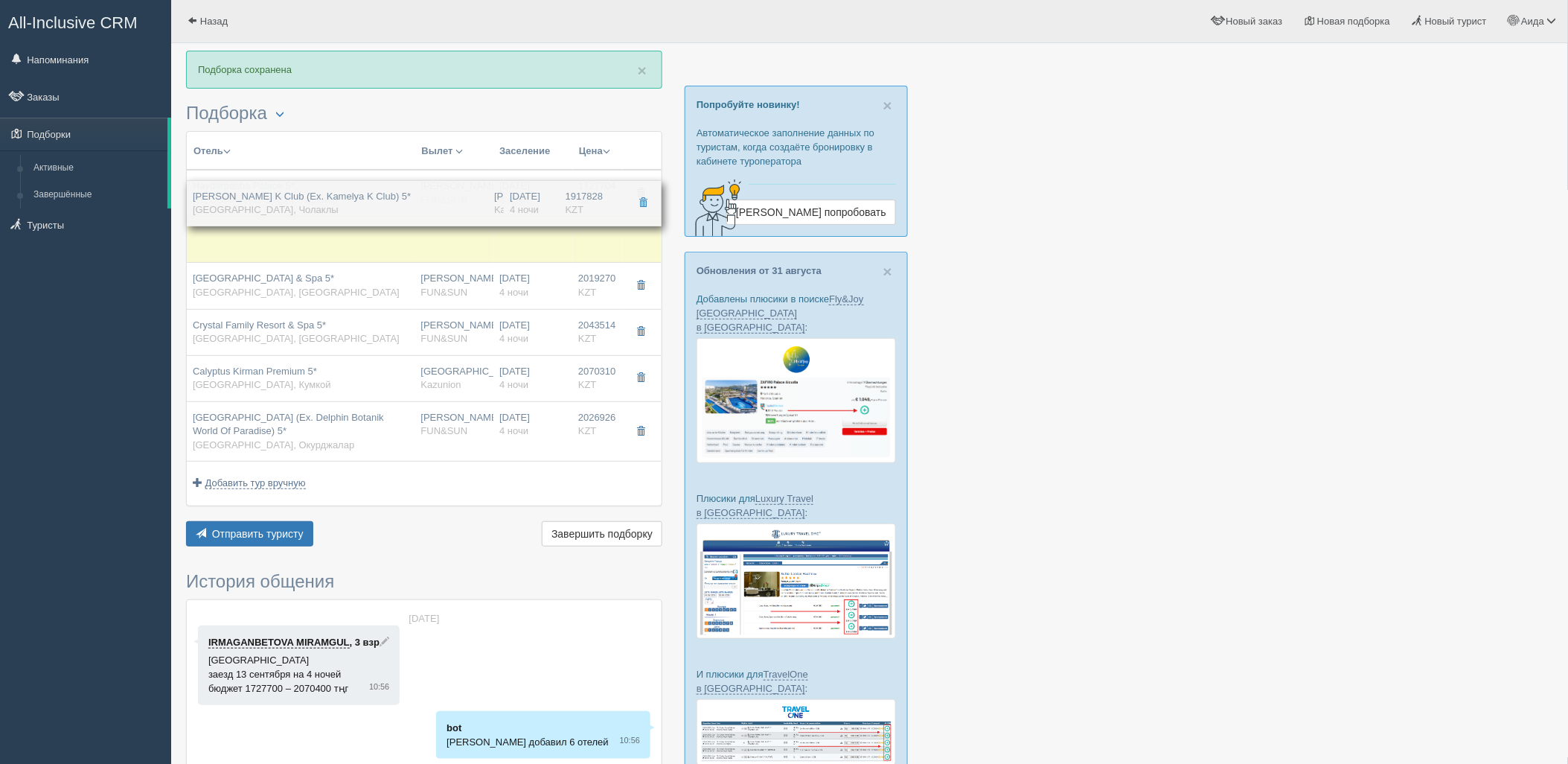
drag, startPoint x: 477, startPoint y: 365, endPoint x: 508, endPoint y: 224, distance: 144.4
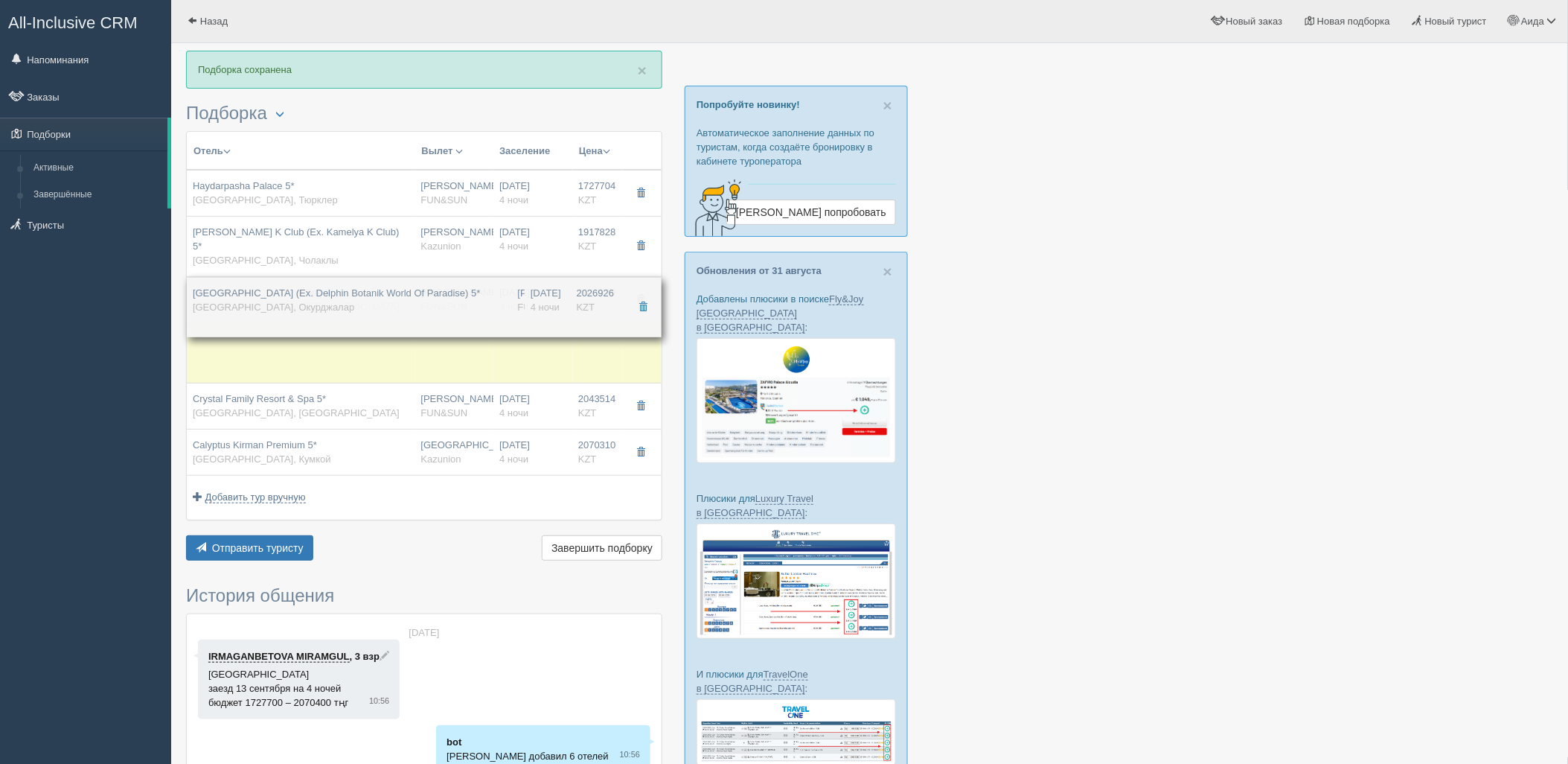
drag, startPoint x: 384, startPoint y: 448, endPoint x: 400, endPoint y: 324, distance: 125.0
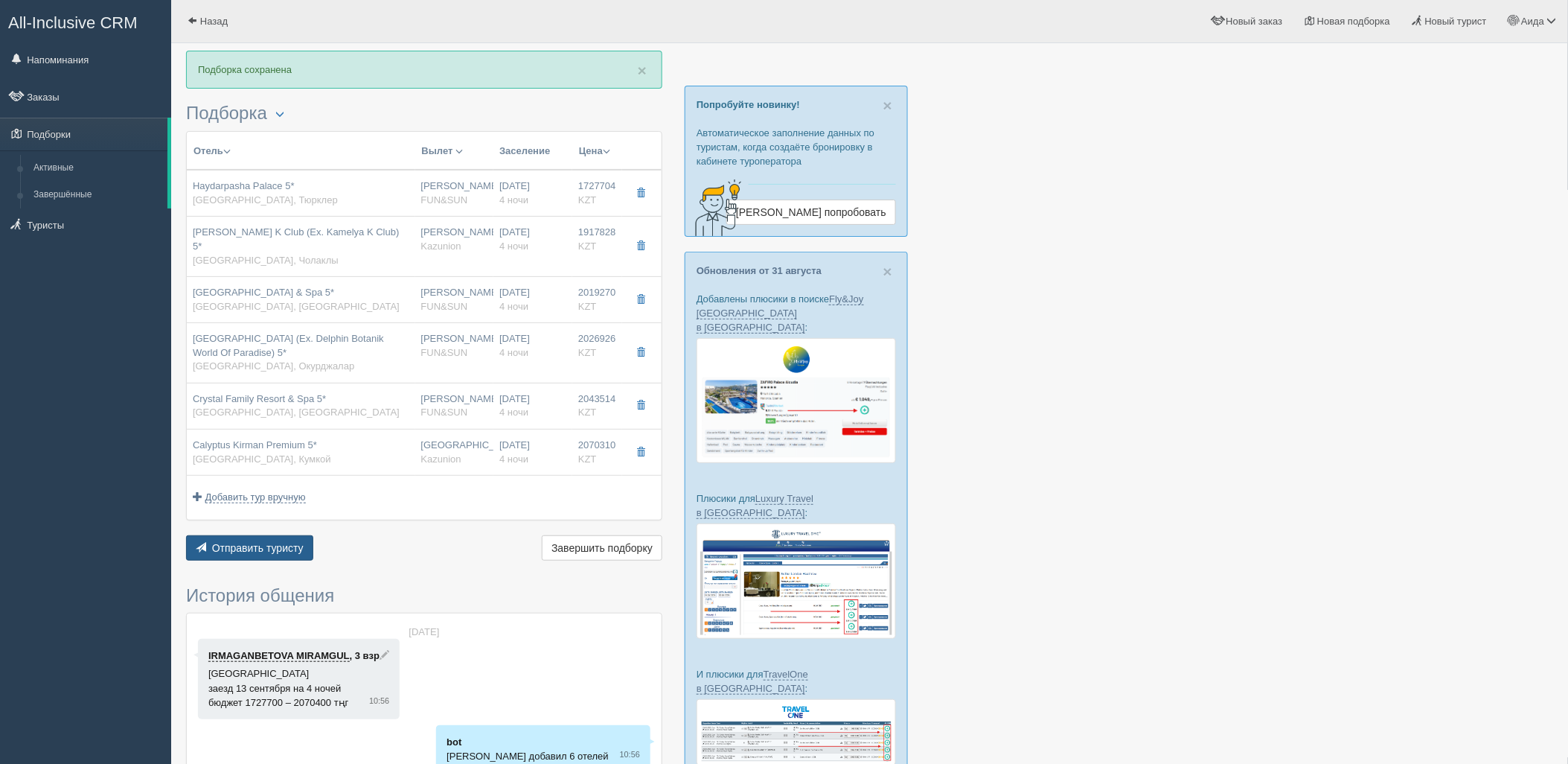
click at [259, 542] on span "Отправить туристу" at bounding box center [258, 547] width 91 height 12
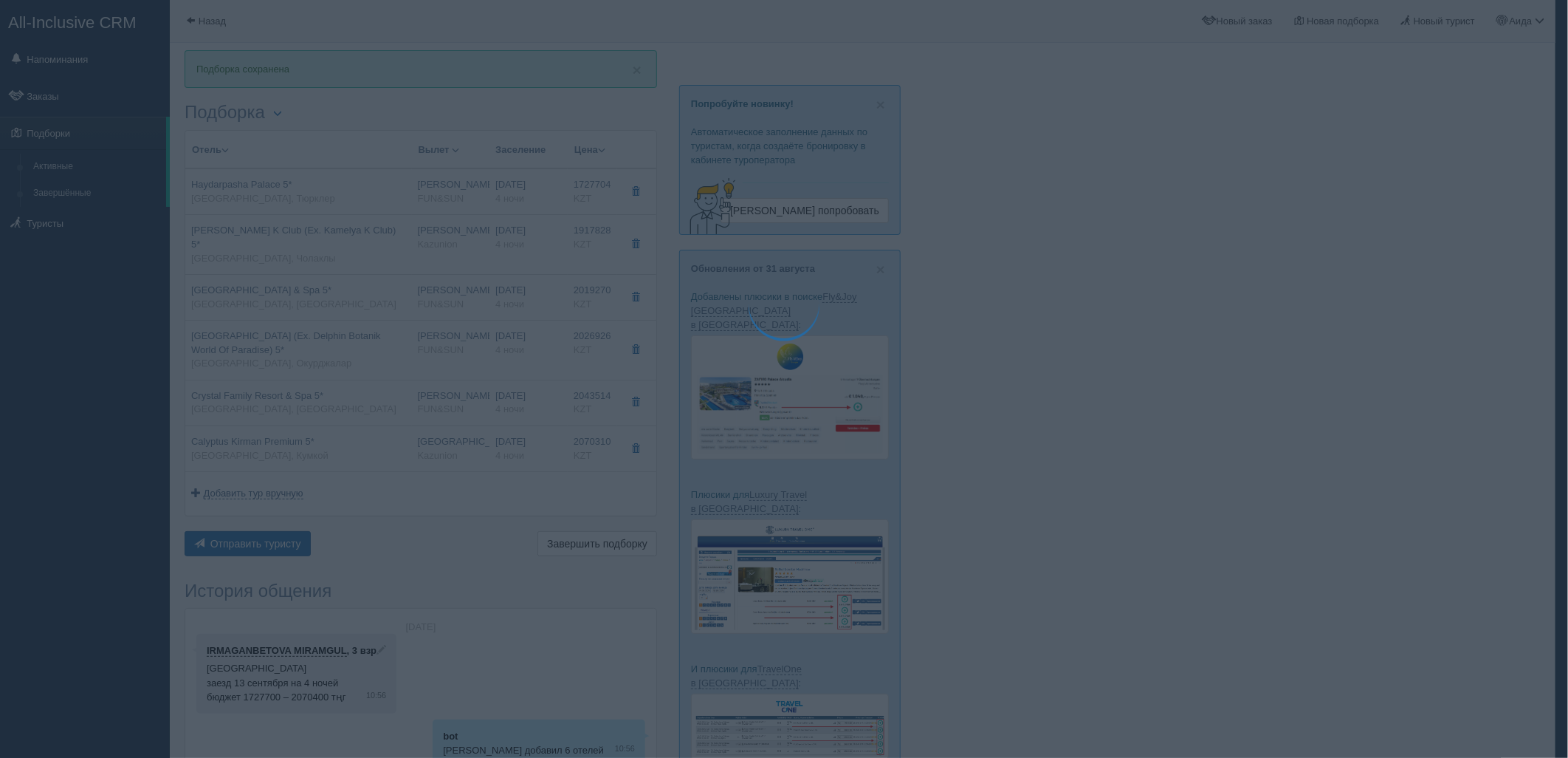
type textarea "🌞 Loremi dolo! Sitametcon Adi elitseddoei temporinc utlabore: 🌎 Etdolo, Magnaal…"
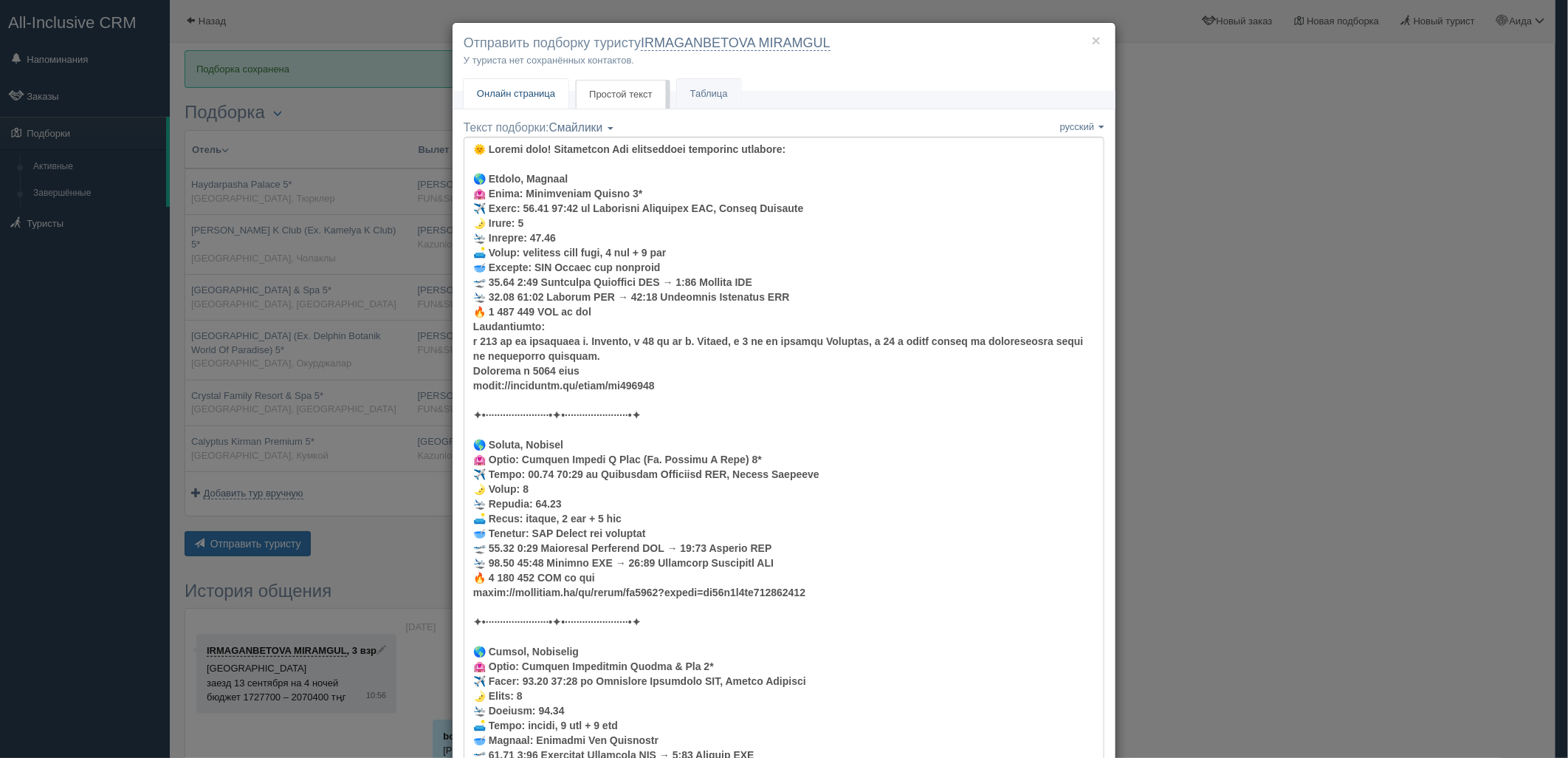
click at [533, 98] on span "Онлайн страница" at bounding box center [516, 93] width 78 height 11
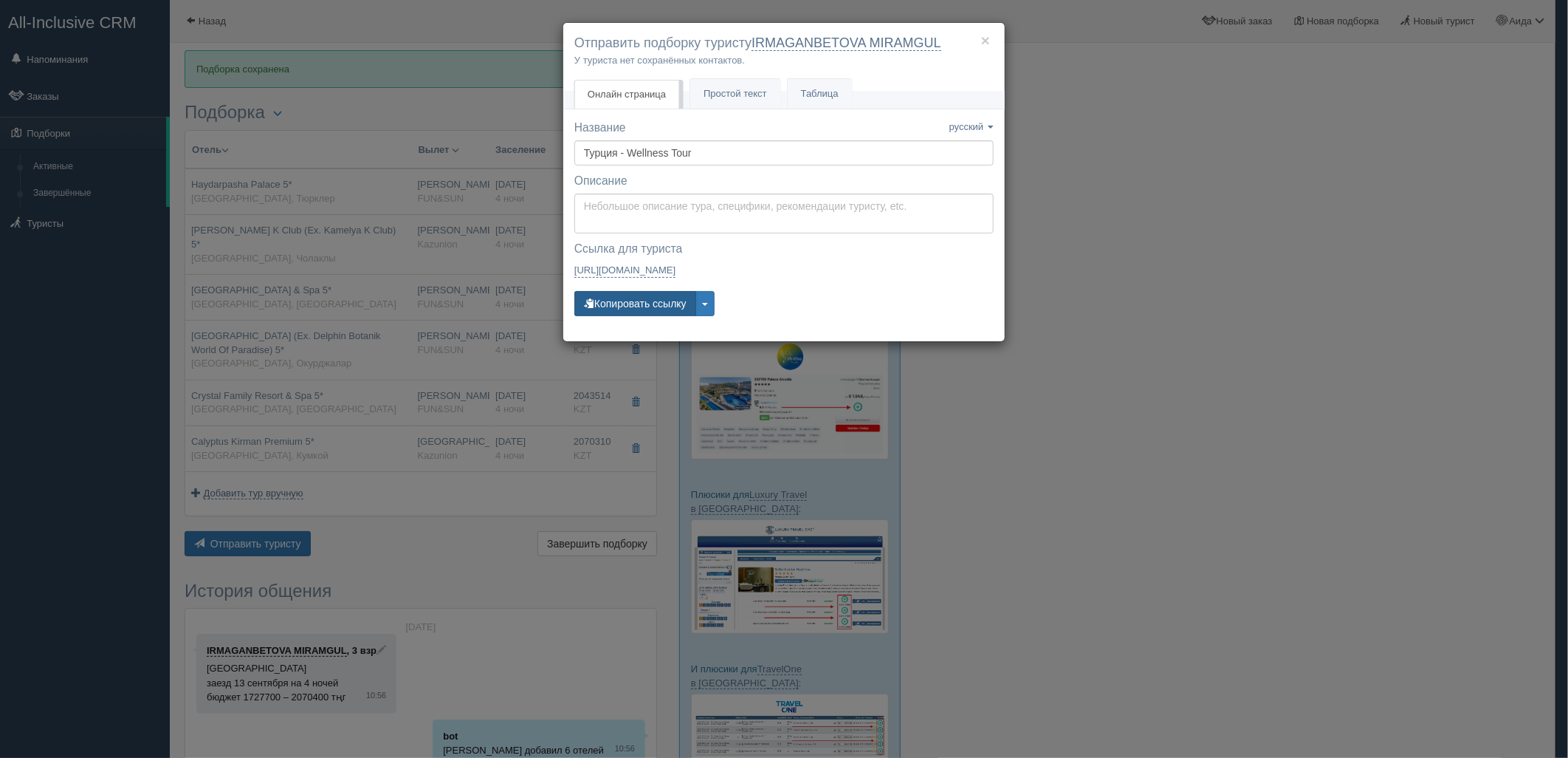
drag, startPoint x: 629, startPoint y: 286, endPoint x: 653, endPoint y: 308, distance: 32.6
click at [630, 286] on div "Название Название сохранено русский english eesti latviešu polski українська ру…" at bounding box center [784, 224] width 420 height 211
click at [653, 309] on button "Копировать ссылку" at bounding box center [635, 303] width 122 height 25
click at [632, 303] on button "Копировать ссылку" at bounding box center [635, 303] width 122 height 25
